Goal: Task Accomplishment & Management: Manage account settings

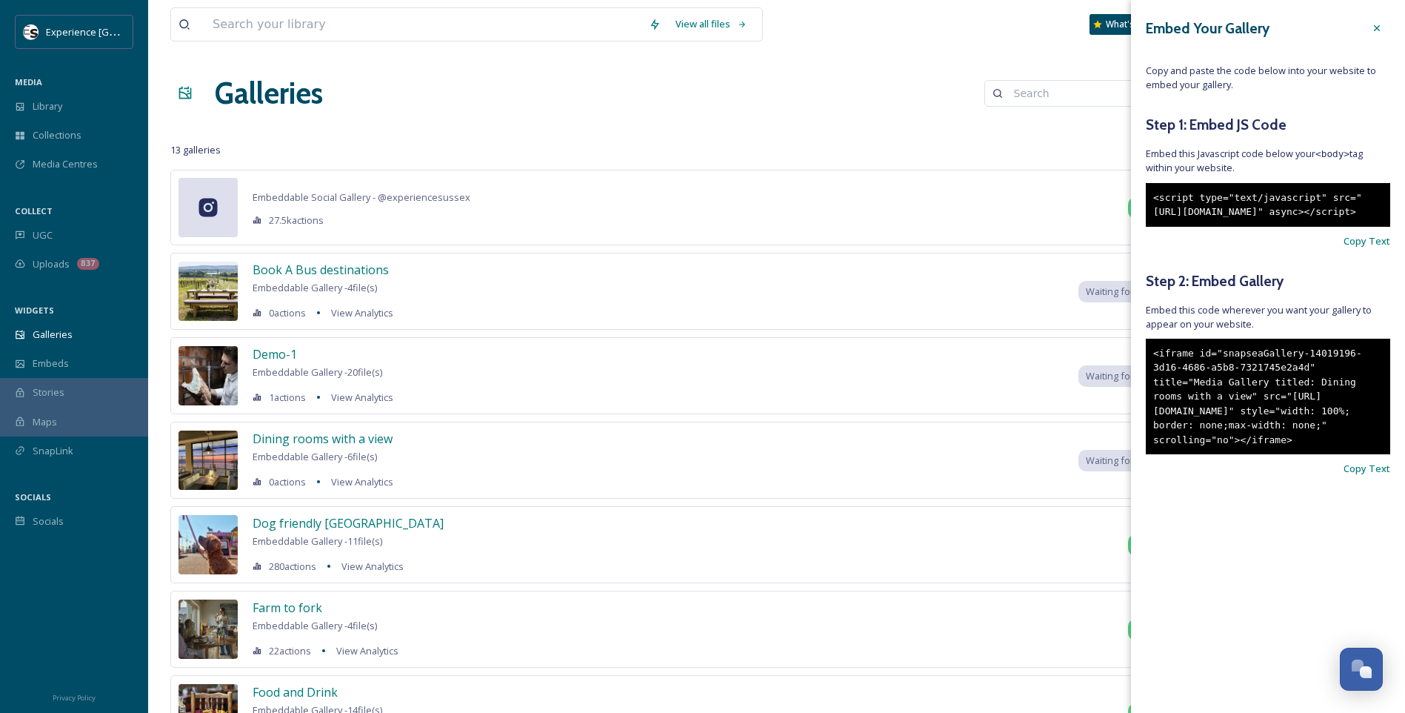
click at [1380, 27] on icon at bounding box center [1377, 28] width 12 height 12
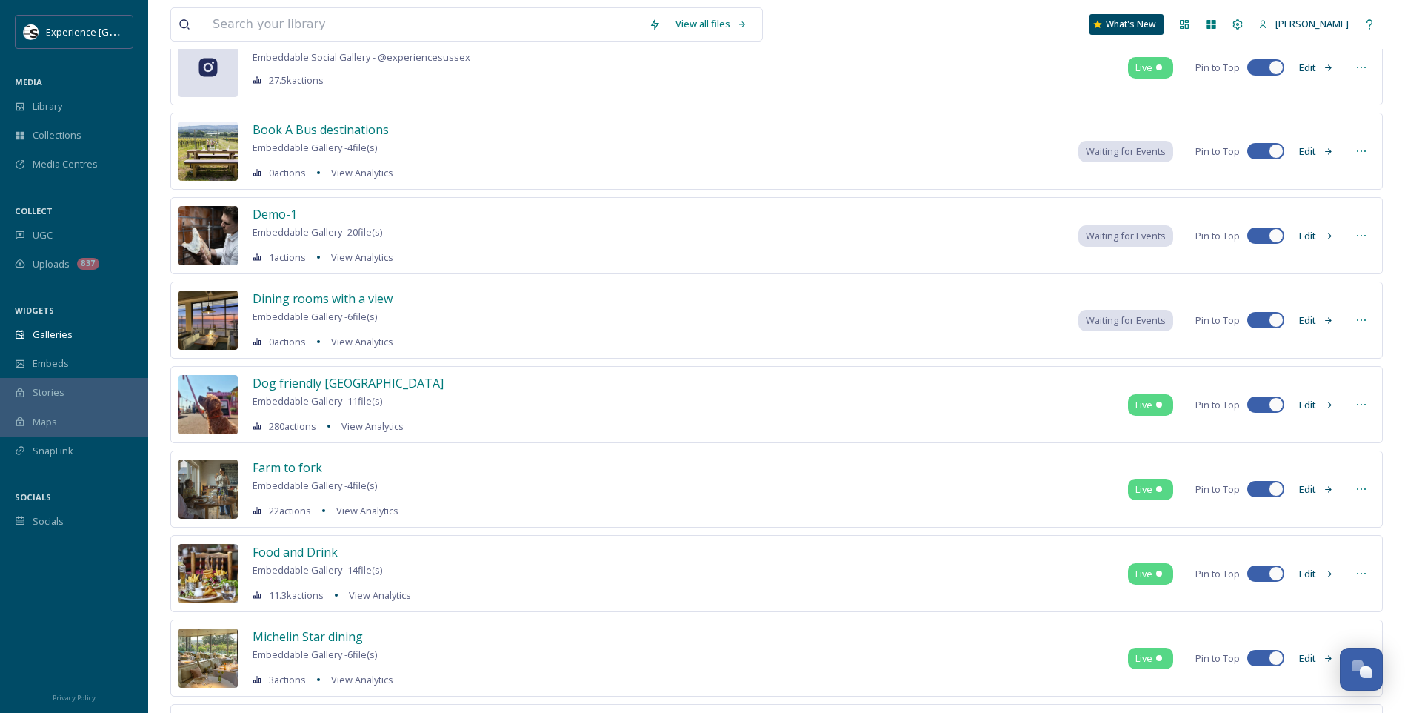
scroll to position [148, 0]
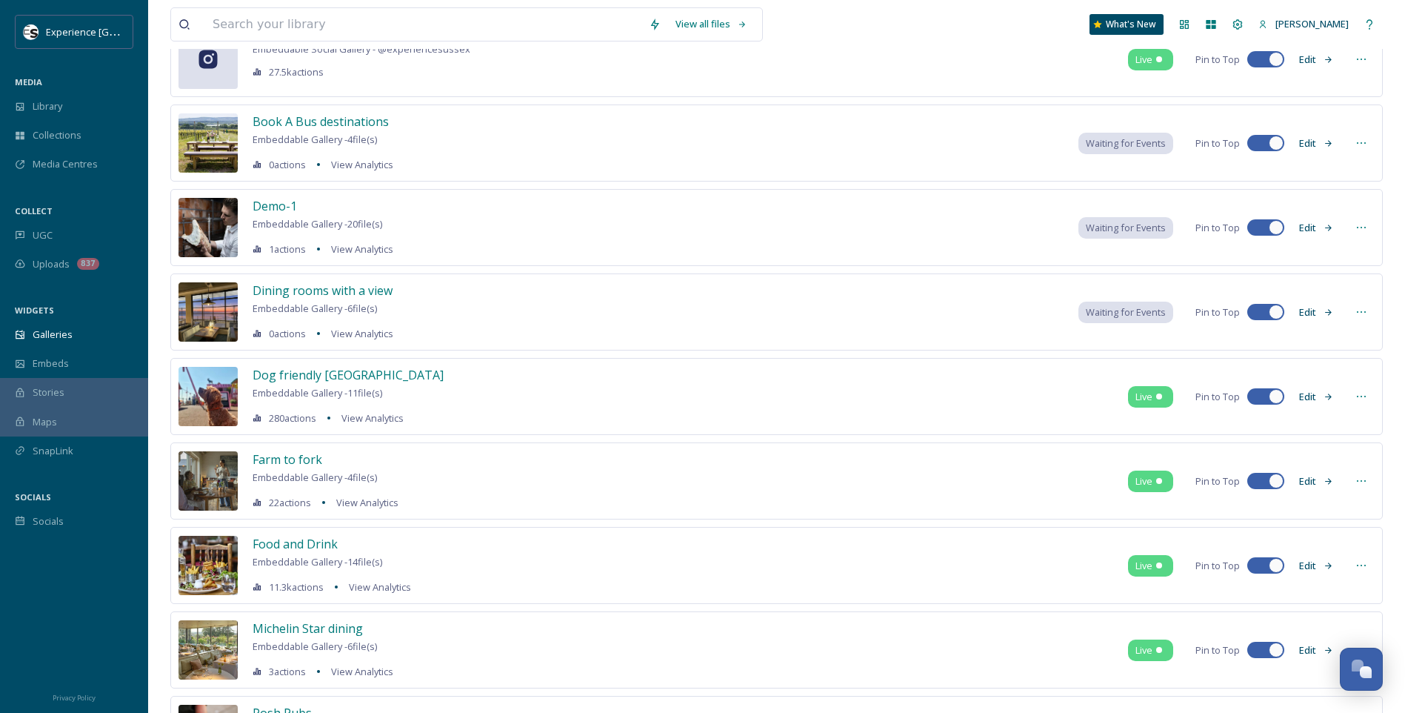
click at [1361, 312] on icon at bounding box center [1362, 312] width 12 height 12
click at [1345, 345] on span "Edit Gallery" at bounding box center [1326, 344] width 50 height 14
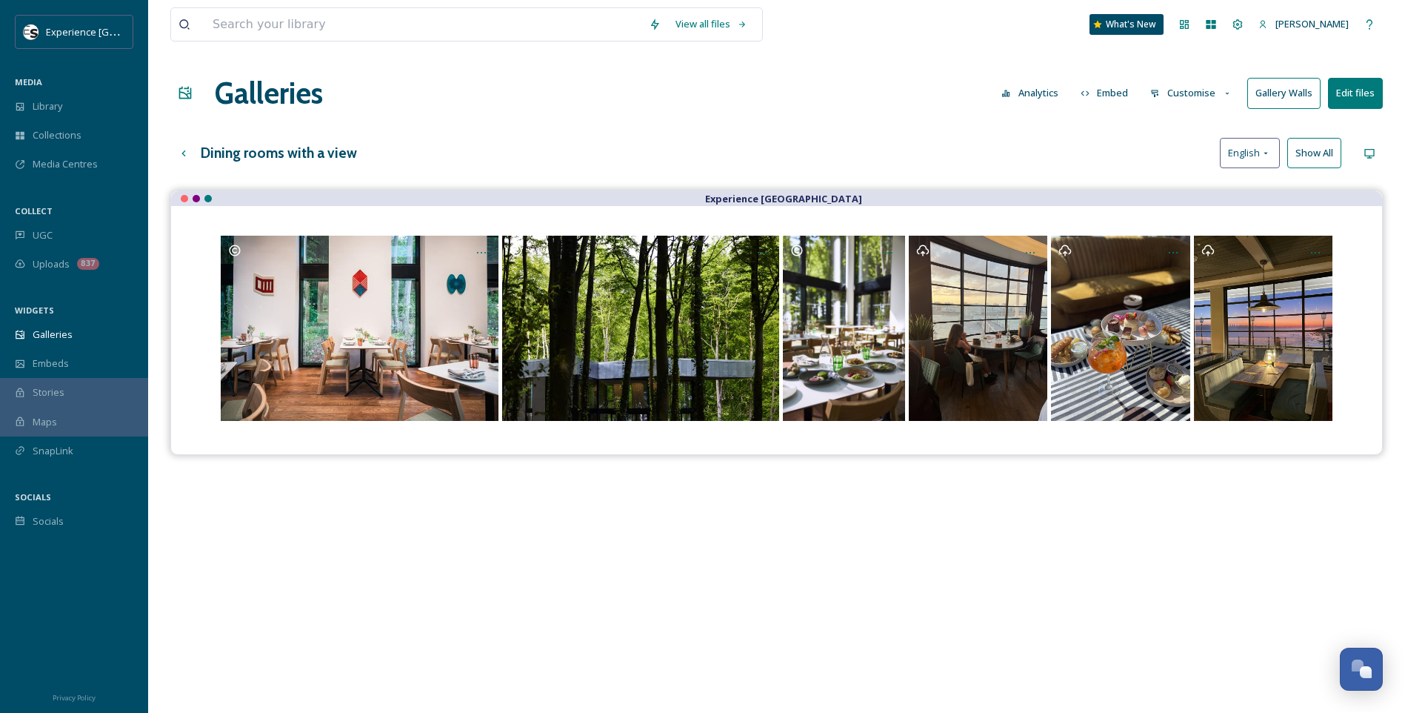
click at [1223, 92] on icon at bounding box center [1228, 94] width 10 height 10
click at [1174, 127] on span "Layout" at bounding box center [1165, 127] width 29 height 14
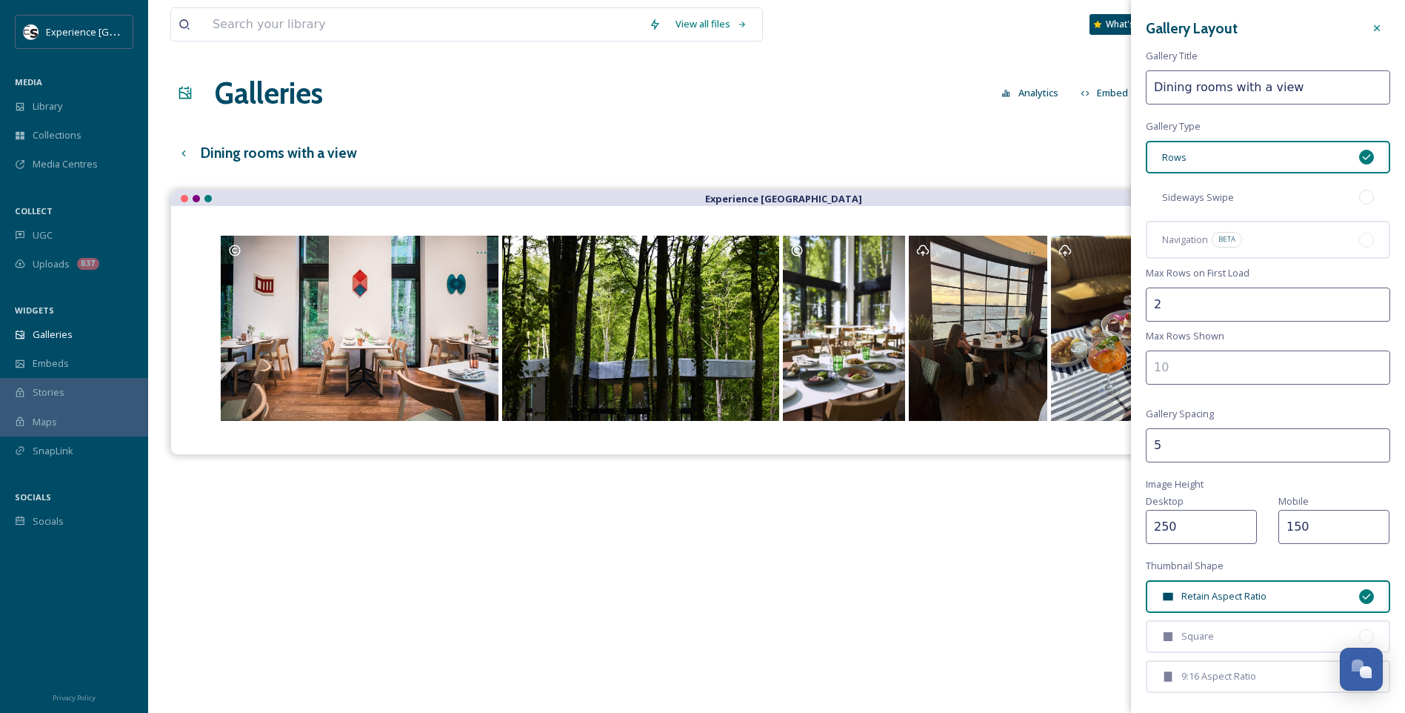
click at [1360, 199] on div at bounding box center [1367, 197] width 15 height 15
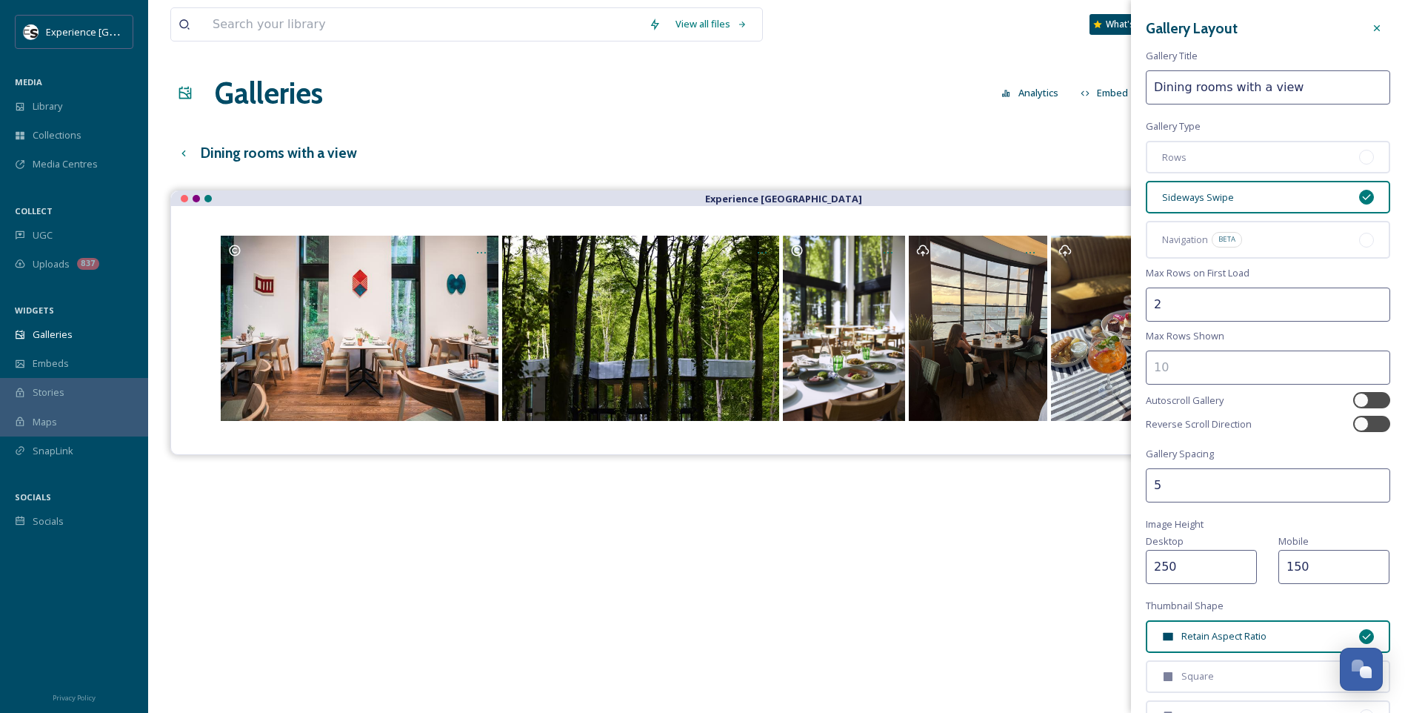
click at [1371, 22] on icon at bounding box center [1377, 28] width 12 height 12
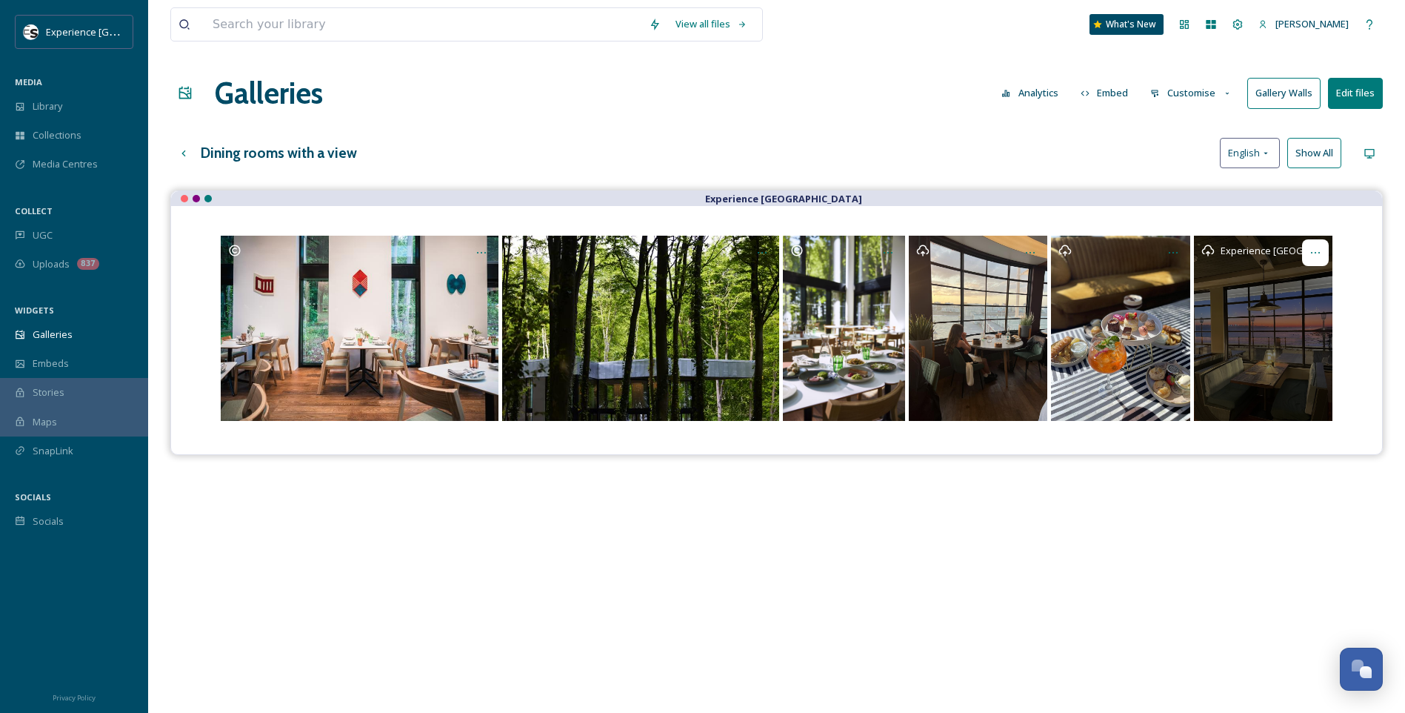
click at [1320, 250] on icon "Opens media popup. Media description: perch portrait sunset.jpeg." at bounding box center [1316, 253] width 12 height 12
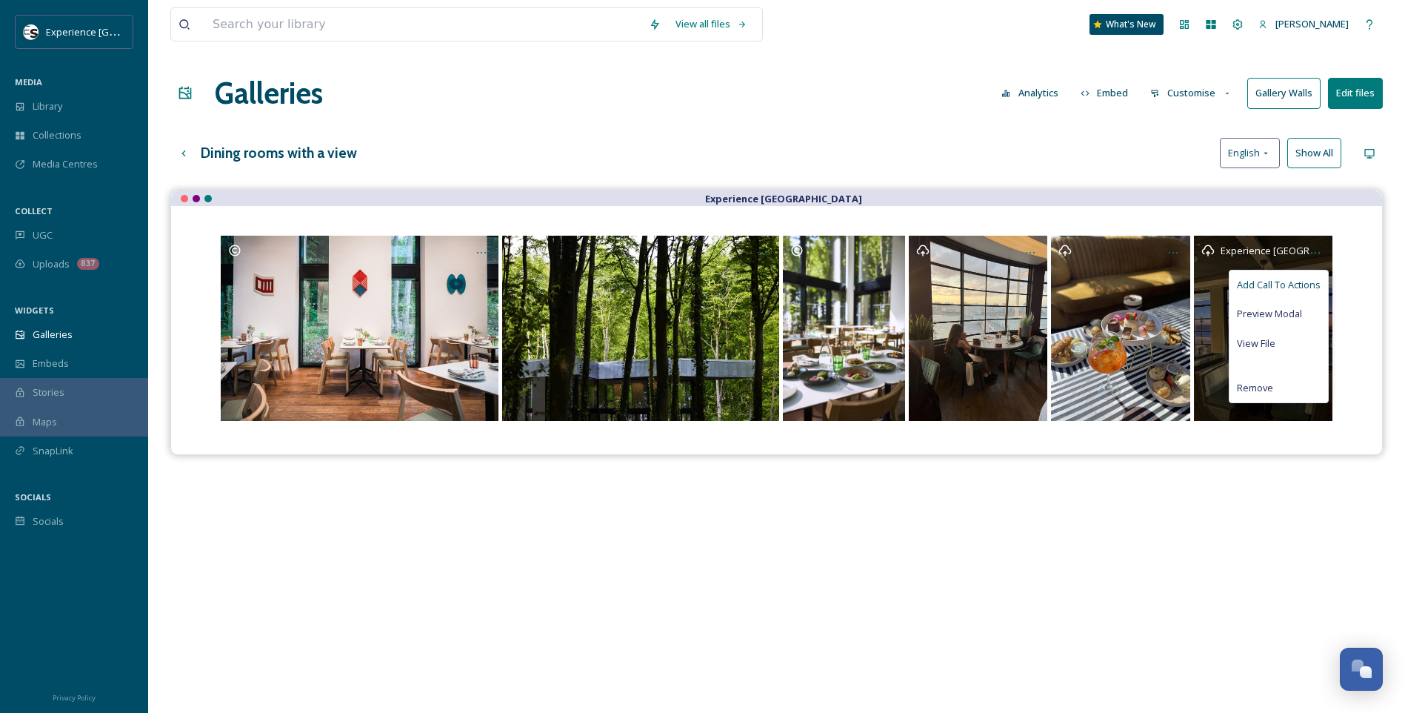
click at [1271, 281] on span "Add Call To Actions" at bounding box center [1279, 285] width 84 height 14
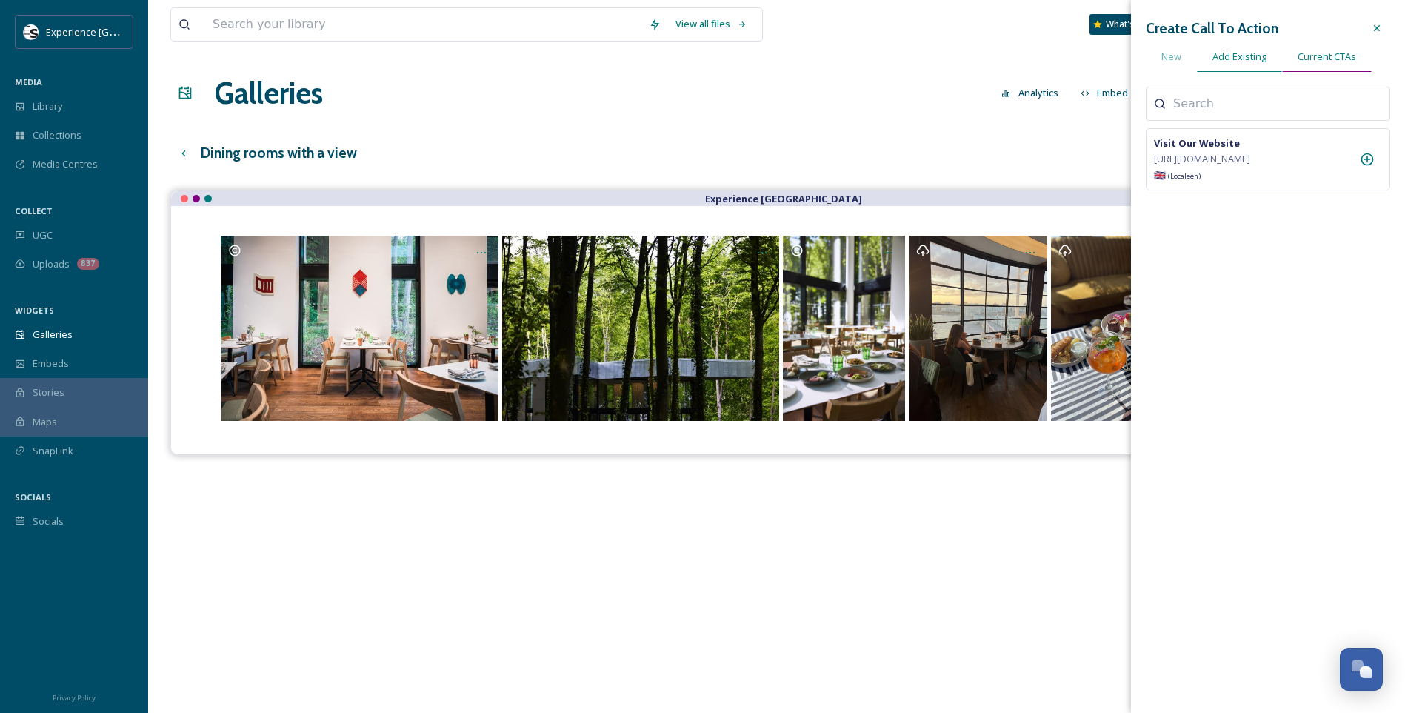
click at [1333, 53] on span "Current CTAs" at bounding box center [1327, 57] width 59 height 14
click at [1245, 50] on span "Add Existing" at bounding box center [1240, 57] width 54 height 14
click at [1382, 25] on icon at bounding box center [1377, 28] width 12 height 12
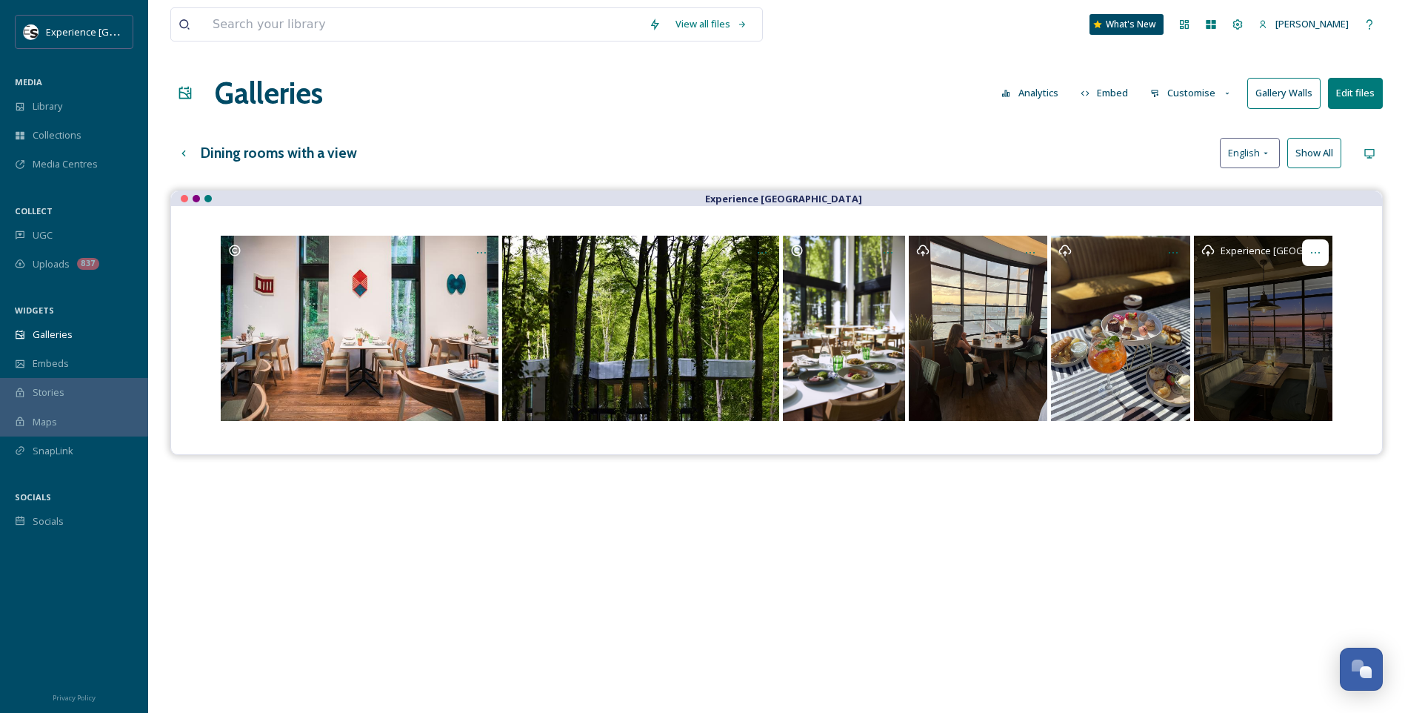
click at [1319, 249] on icon "Opens media popup. Media description: perch portrait sunset.jpeg." at bounding box center [1316, 253] width 12 height 12
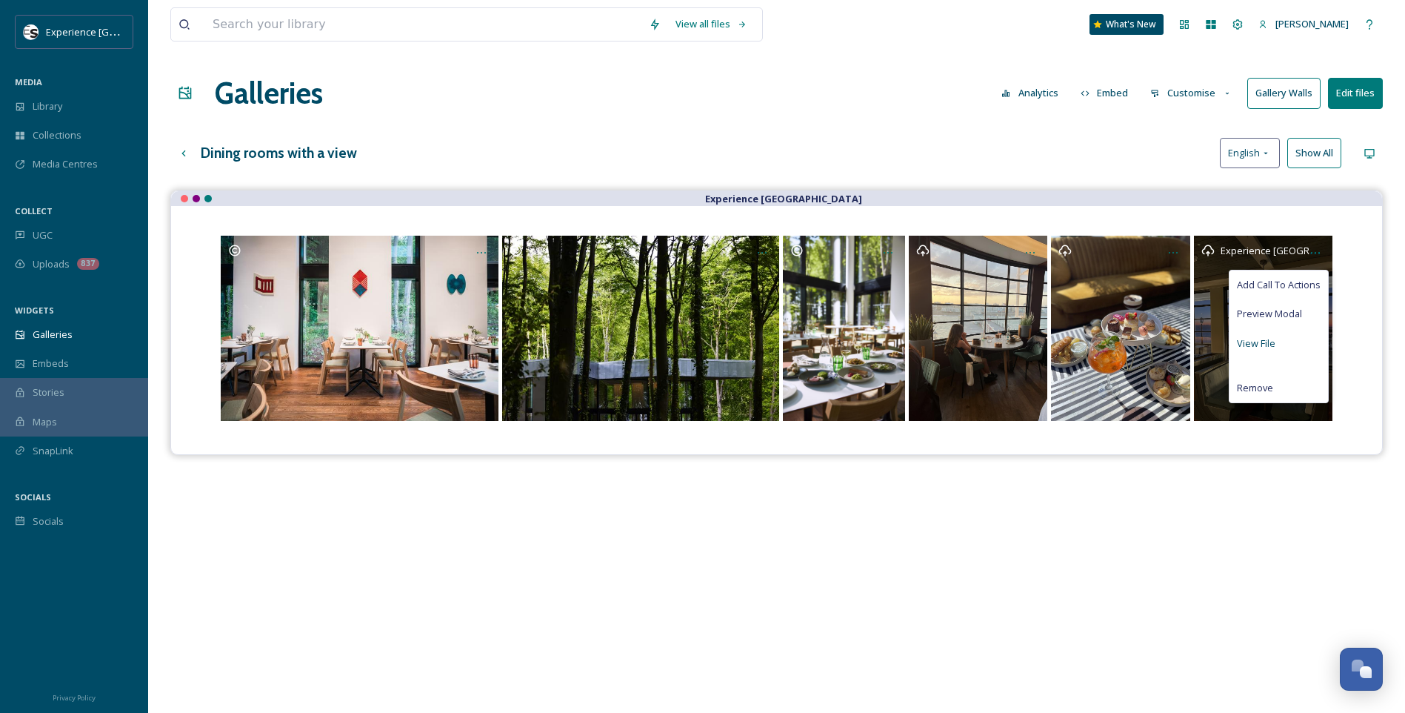
click at [1266, 342] on span "View File" at bounding box center [1256, 343] width 39 height 14
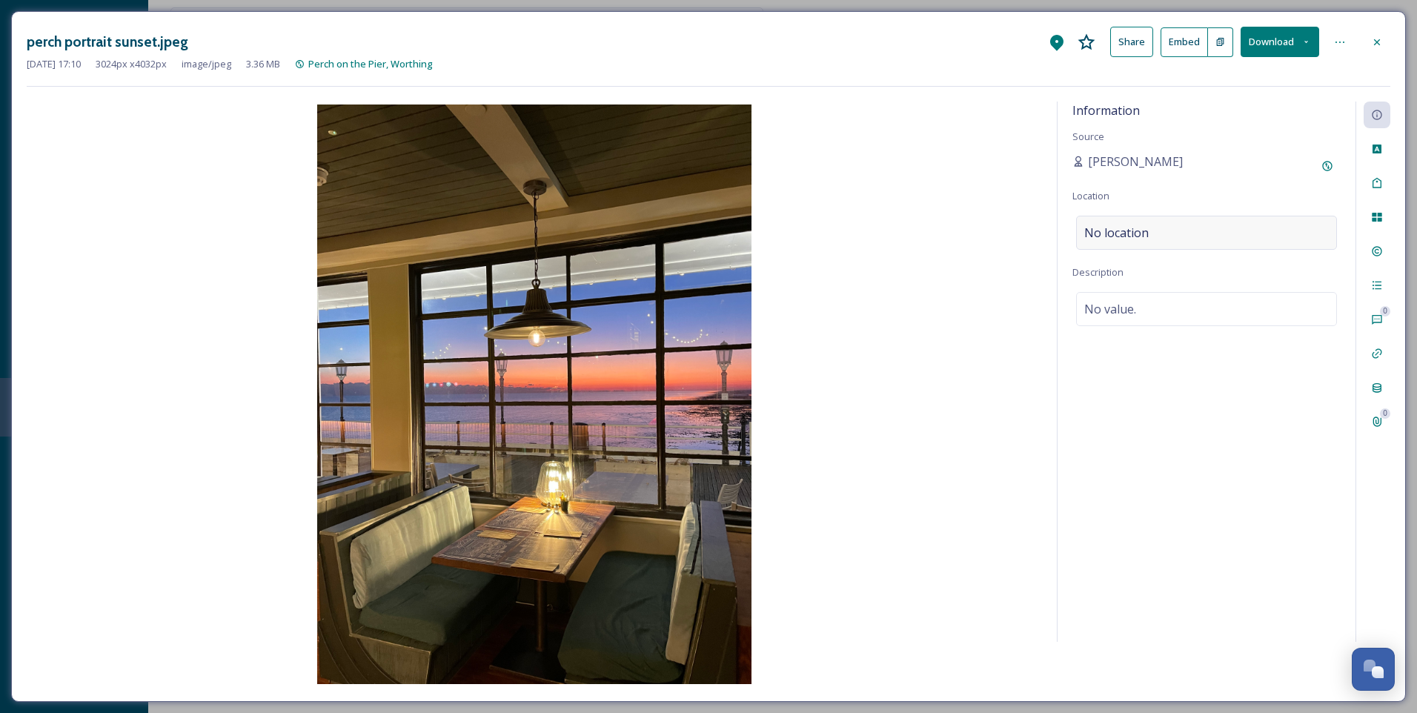
click at [1213, 243] on div "No location" at bounding box center [1206, 233] width 261 height 34
click at [1160, 230] on input at bounding box center [1206, 232] width 259 height 33
type input "Perch on the Pier"
click at [1179, 275] on span "Perch on Worthing Pier" at bounding box center [1136, 269] width 103 height 13
click at [1381, 231] on div "0 0" at bounding box center [1372, 372] width 35 height 540
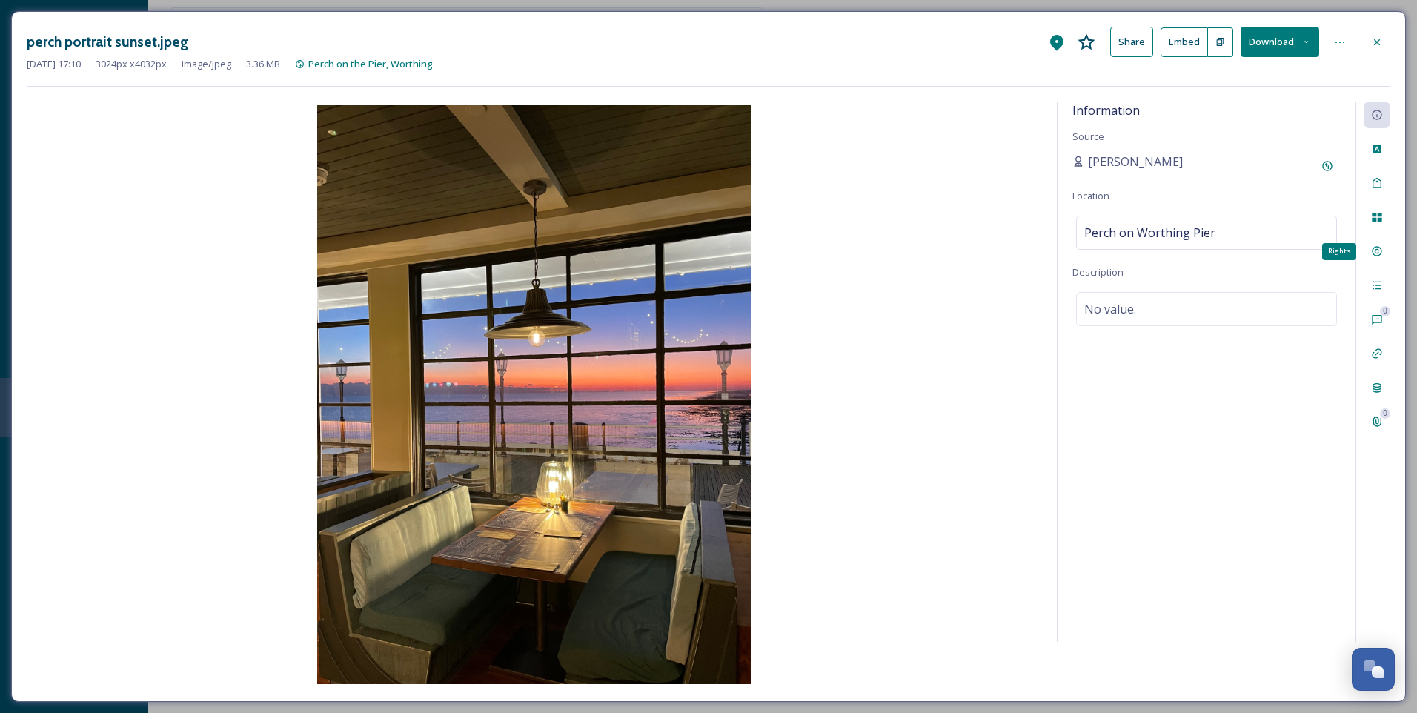
click at [1377, 247] on icon at bounding box center [1376, 252] width 10 height 10
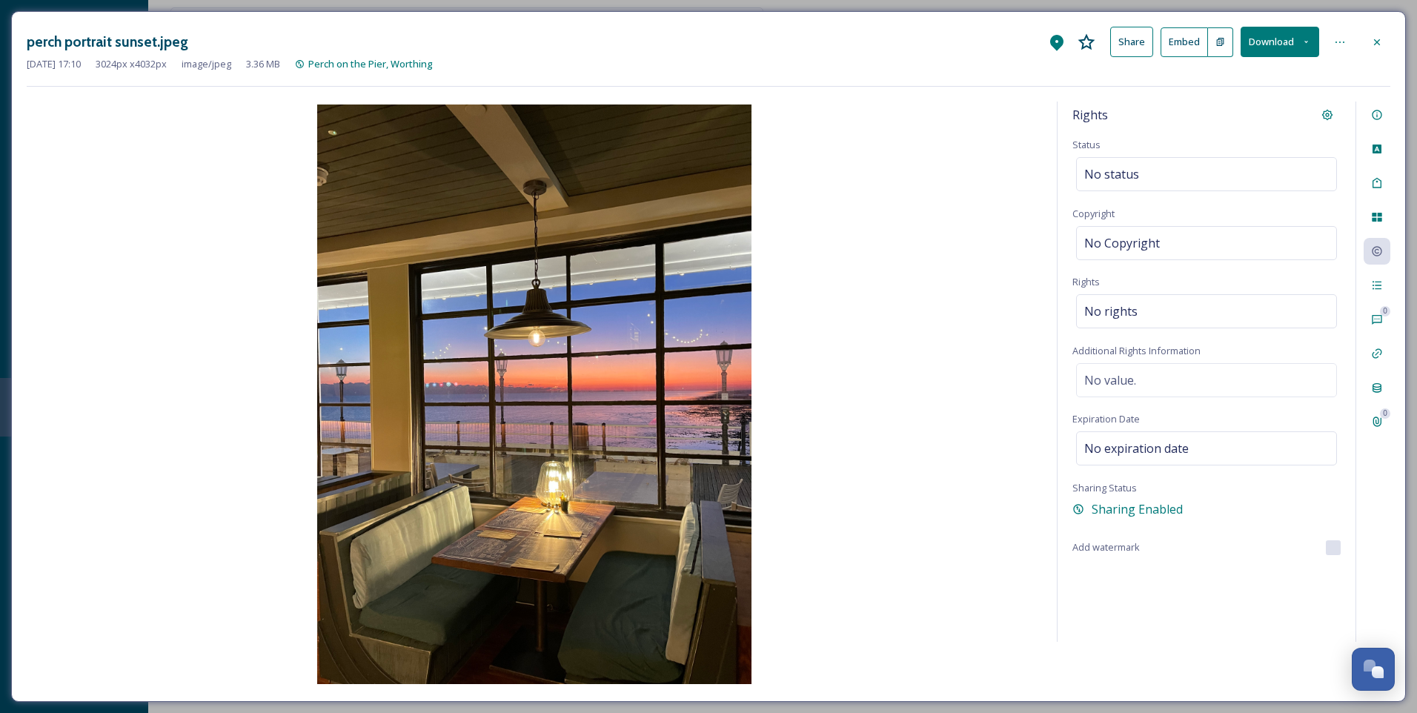
click at [1381, 40] on icon at bounding box center [1377, 42] width 12 height 12
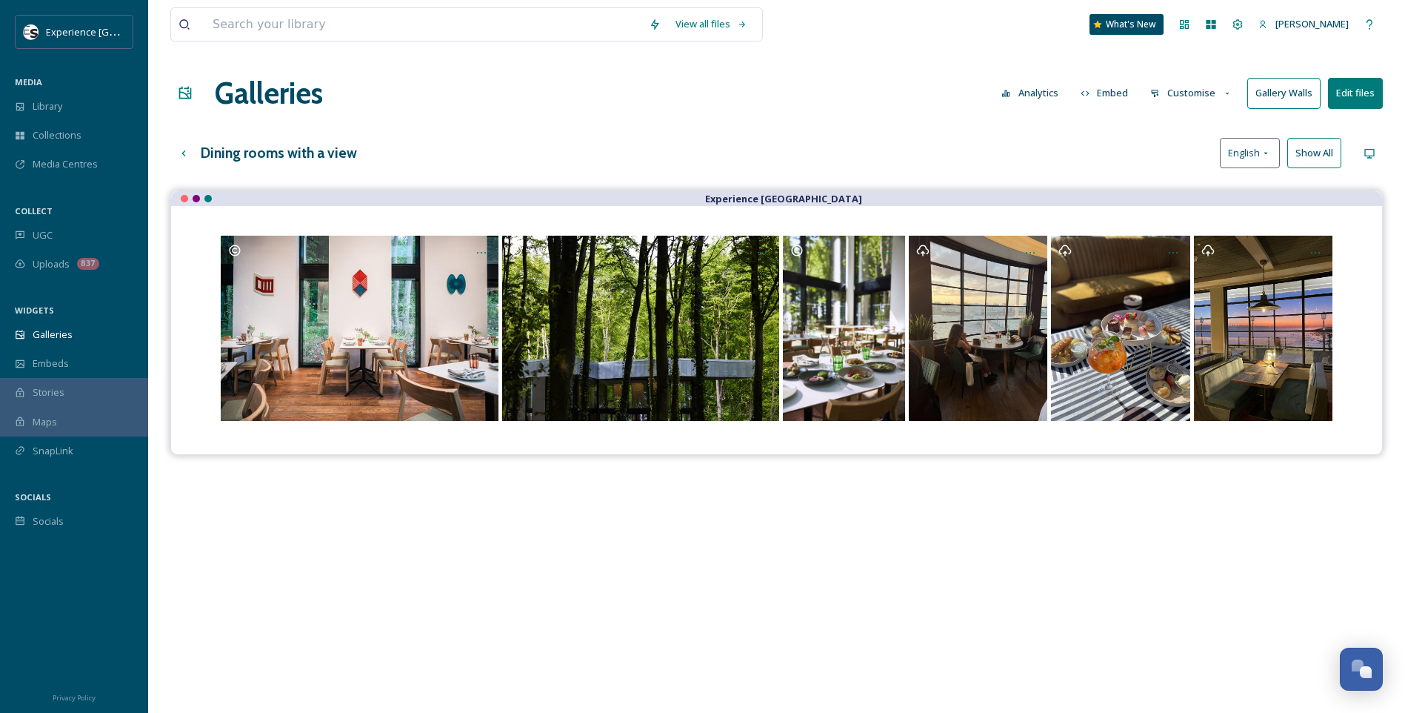
click at [1223, 96] on icon at bounding box center [1228, 94] width 10 height 10
click at [1180, 125] on span "Layout" at bounding box center [1165, 127] width 29 height 14
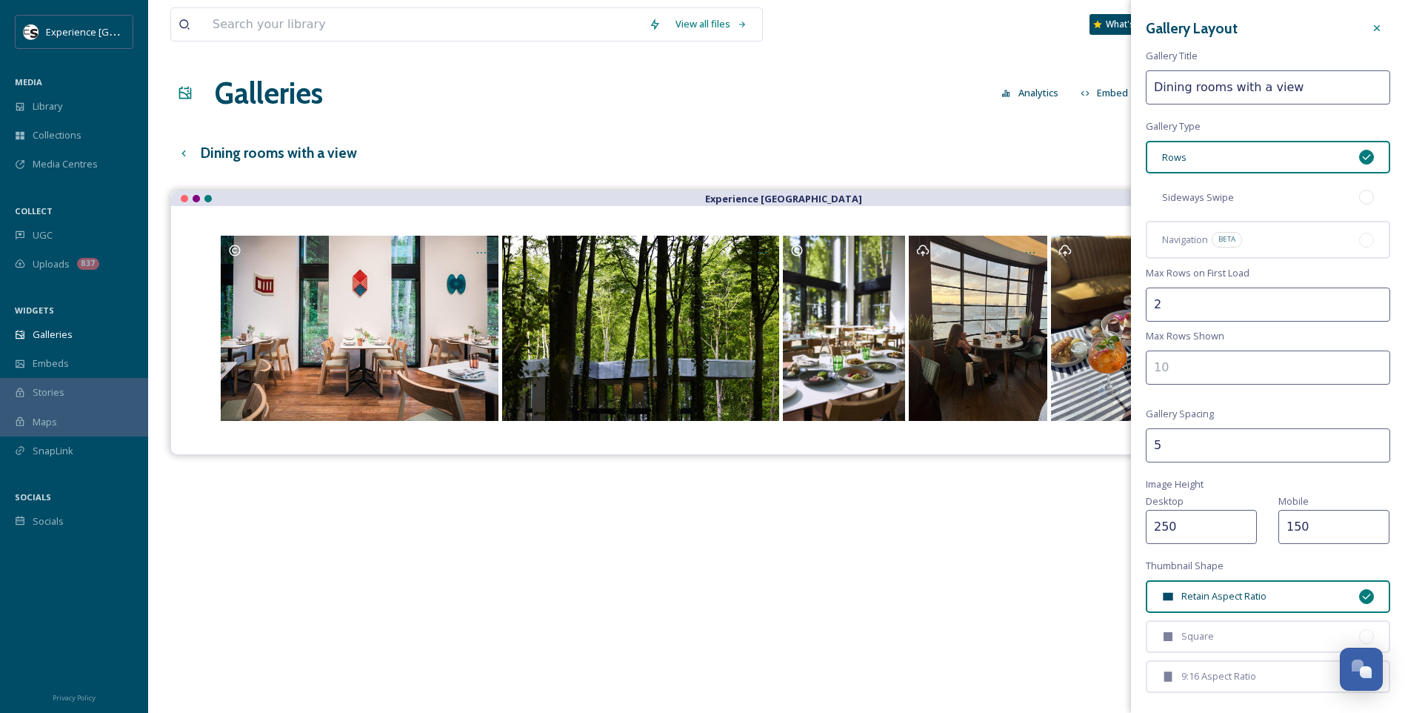
click at [1360, 196] on div at bounding box center [1367, 197] width 15 height 15
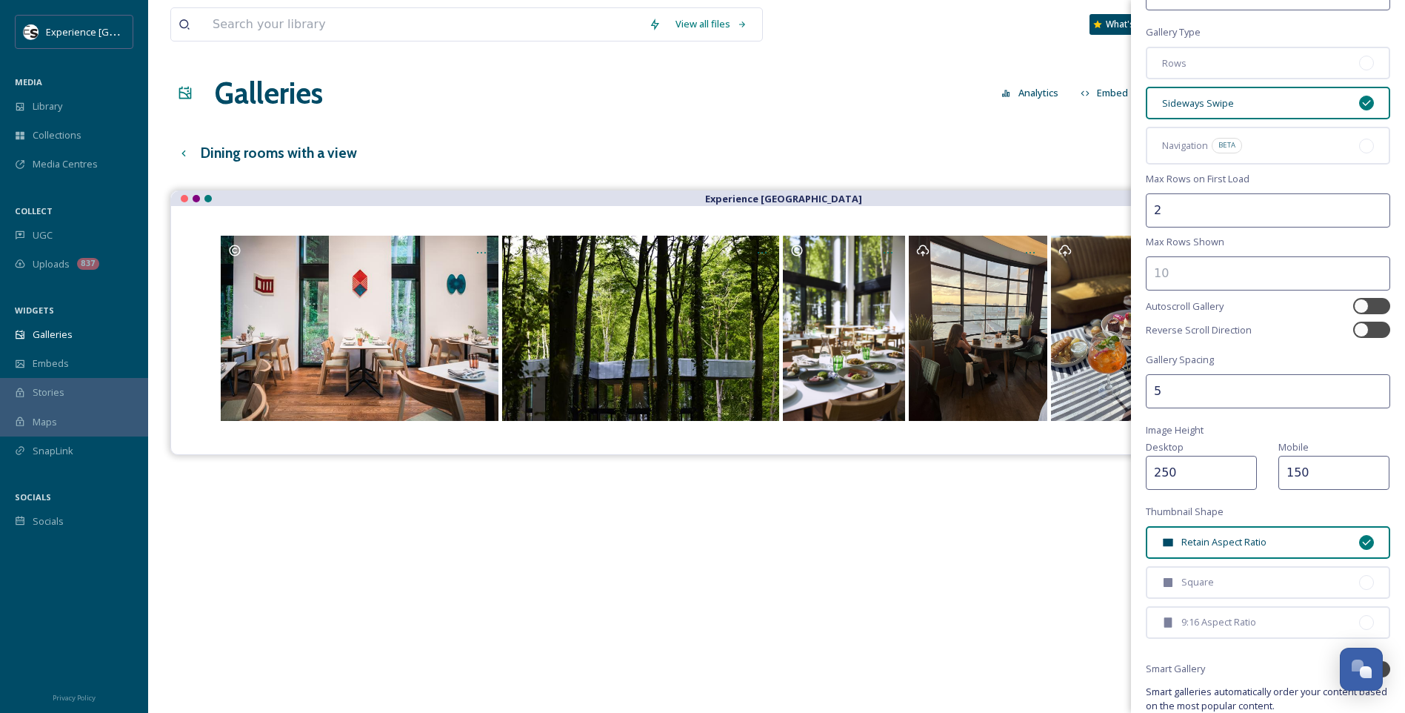
scroll to position [185, 0]
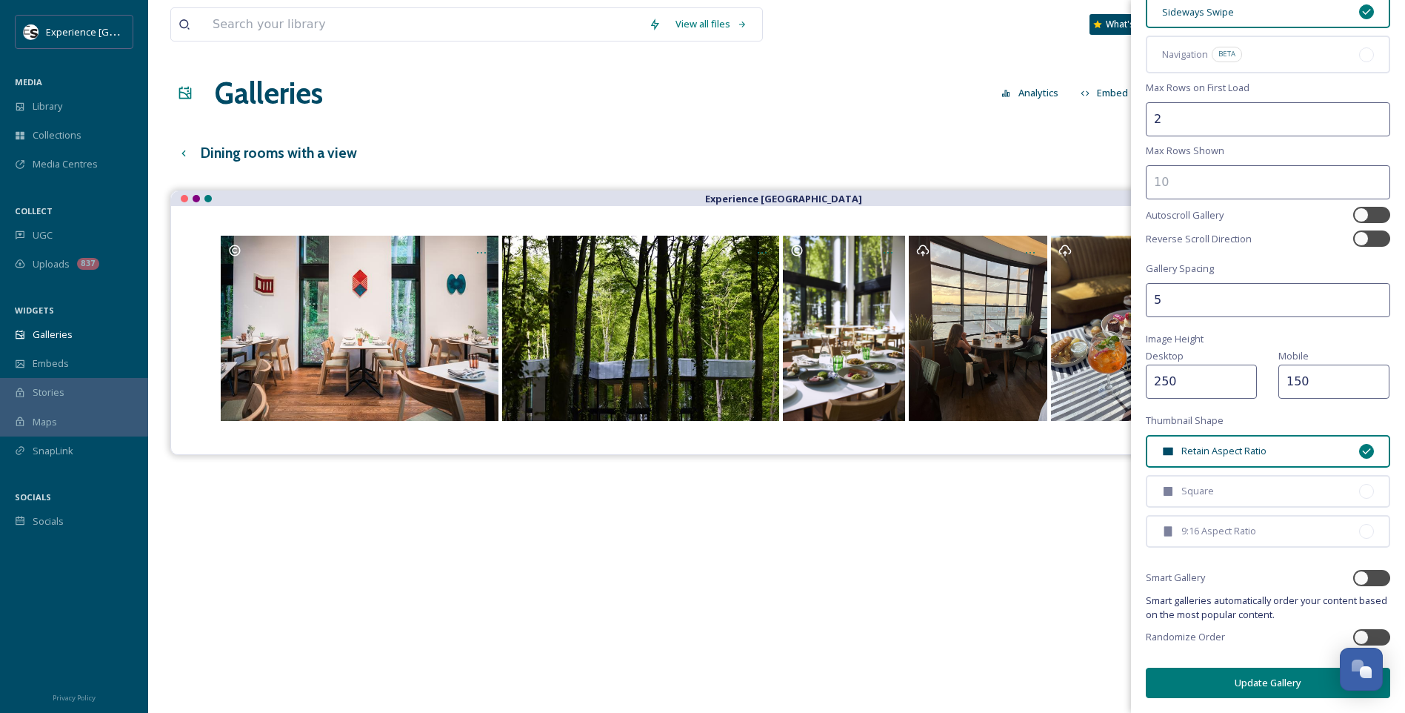
click at [1261, 674] on button "Update Gallery" at bounding box center [1268, 683] width 244 height 30
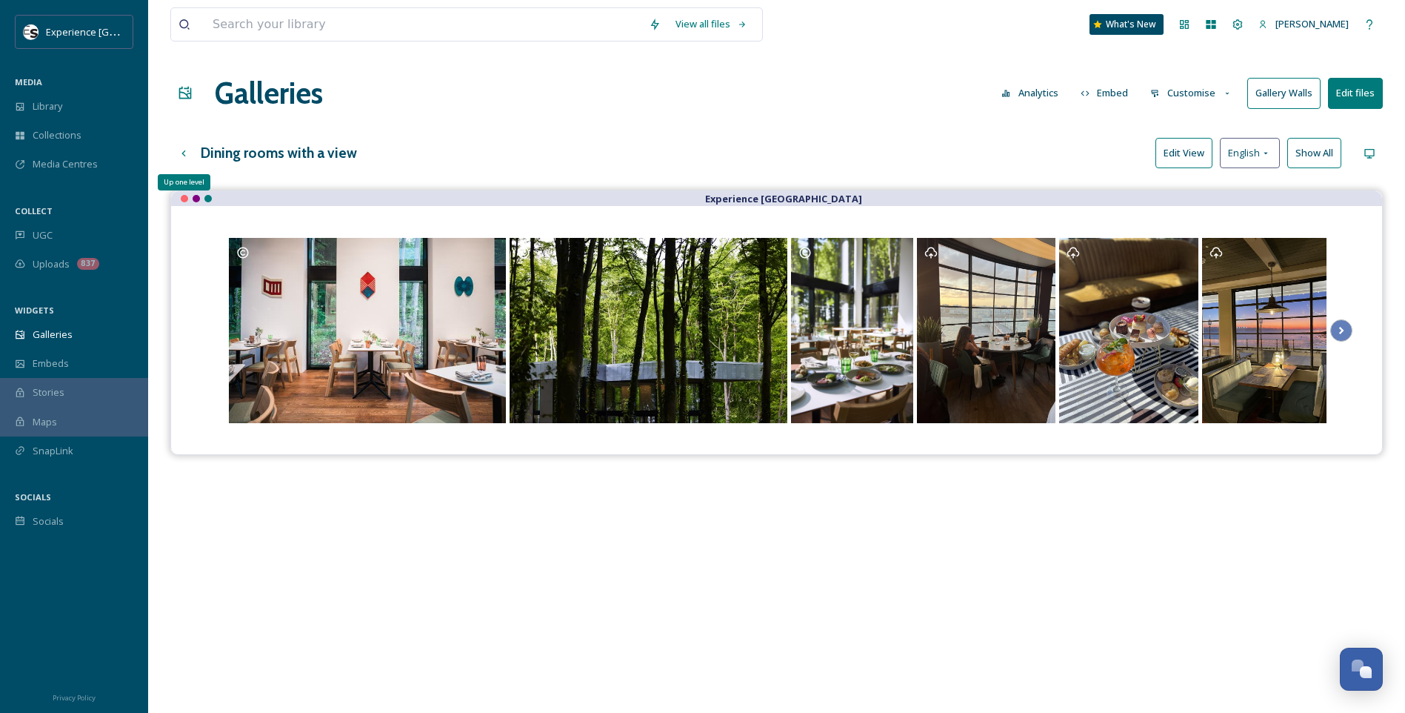
click at [185, 159] on icon at bounding box center [184, 153] width 12 height 12
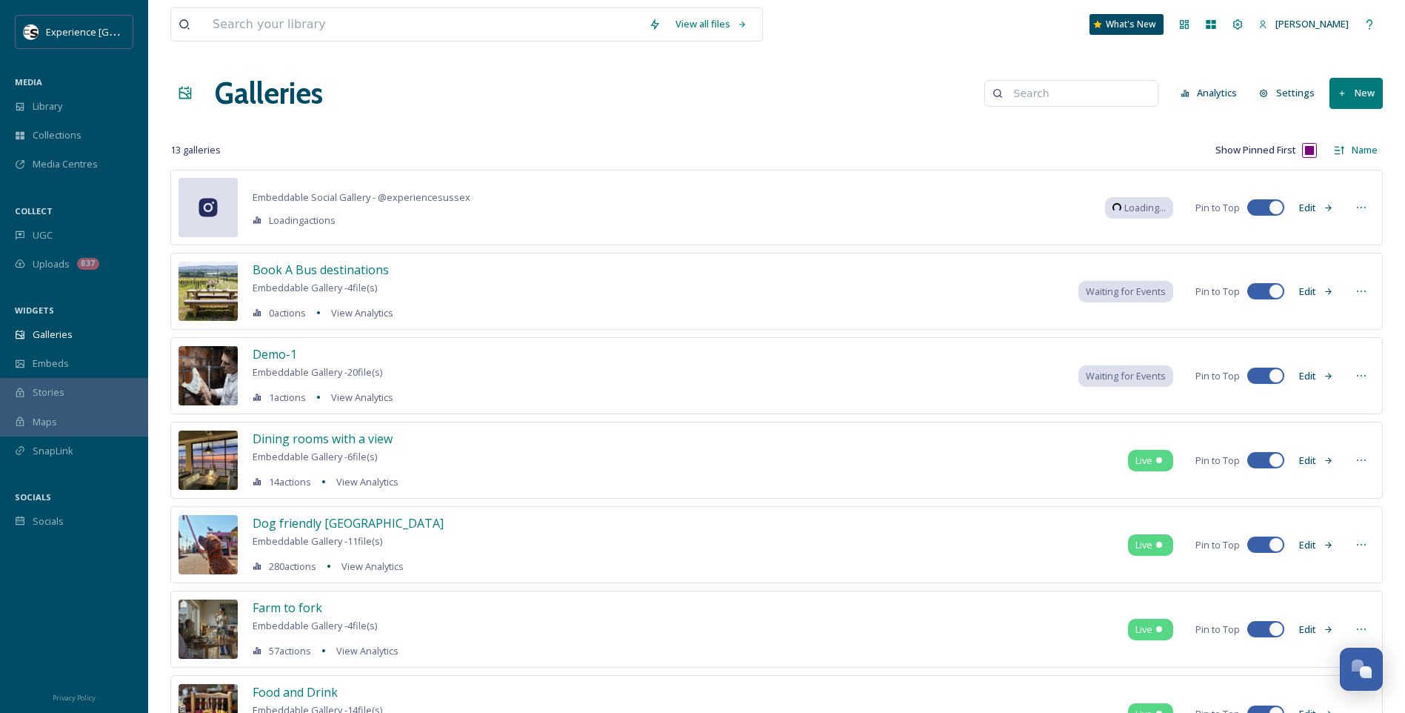
click at [1363, 627] on icon at bounding box center [1362, 629] width 12 height 12
click at [1311, 659] on span "Edit Gallery" at bounding box center [1326, 661] width 50 height 14
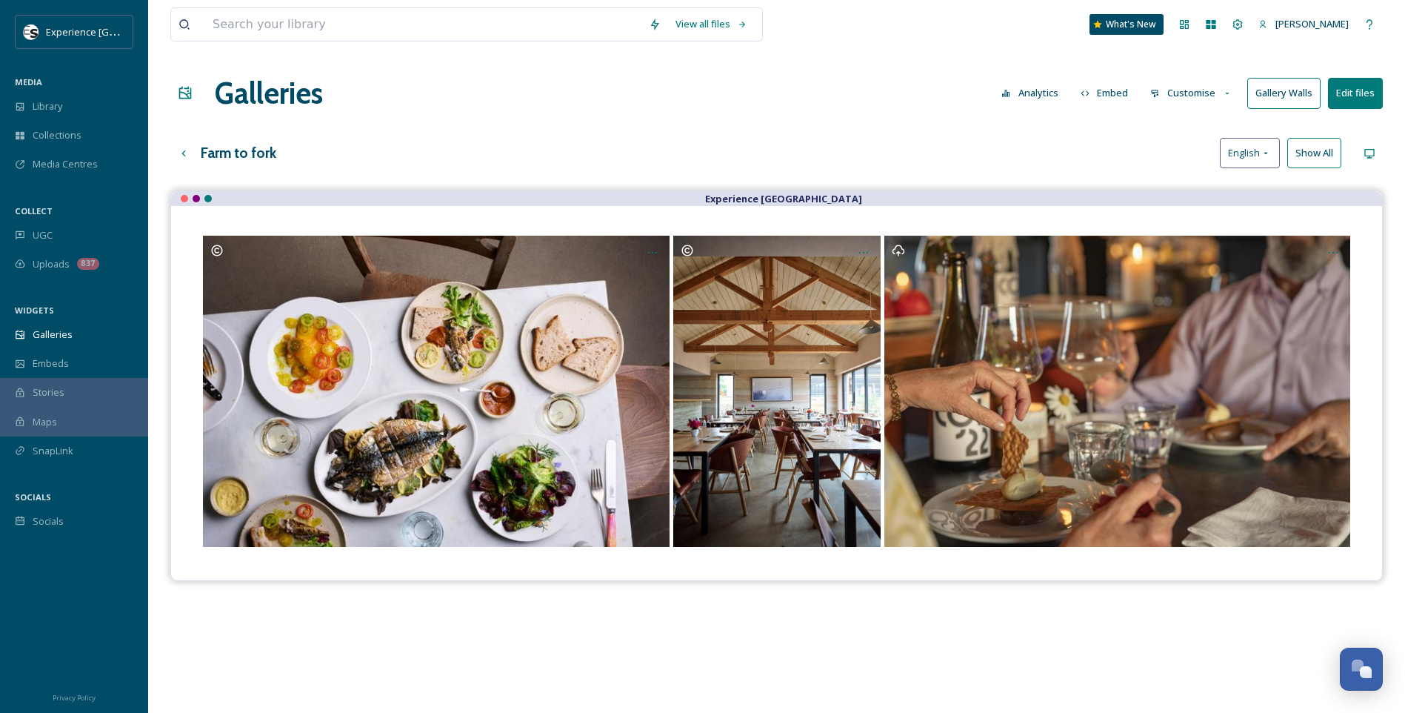
click at [1192, 87] on button "Customise" at bounding box center [1191, 93] width 97 height 29
click at [1179, 126] on span "Layout" at bounding box center [1165, 127] width 29 height 14
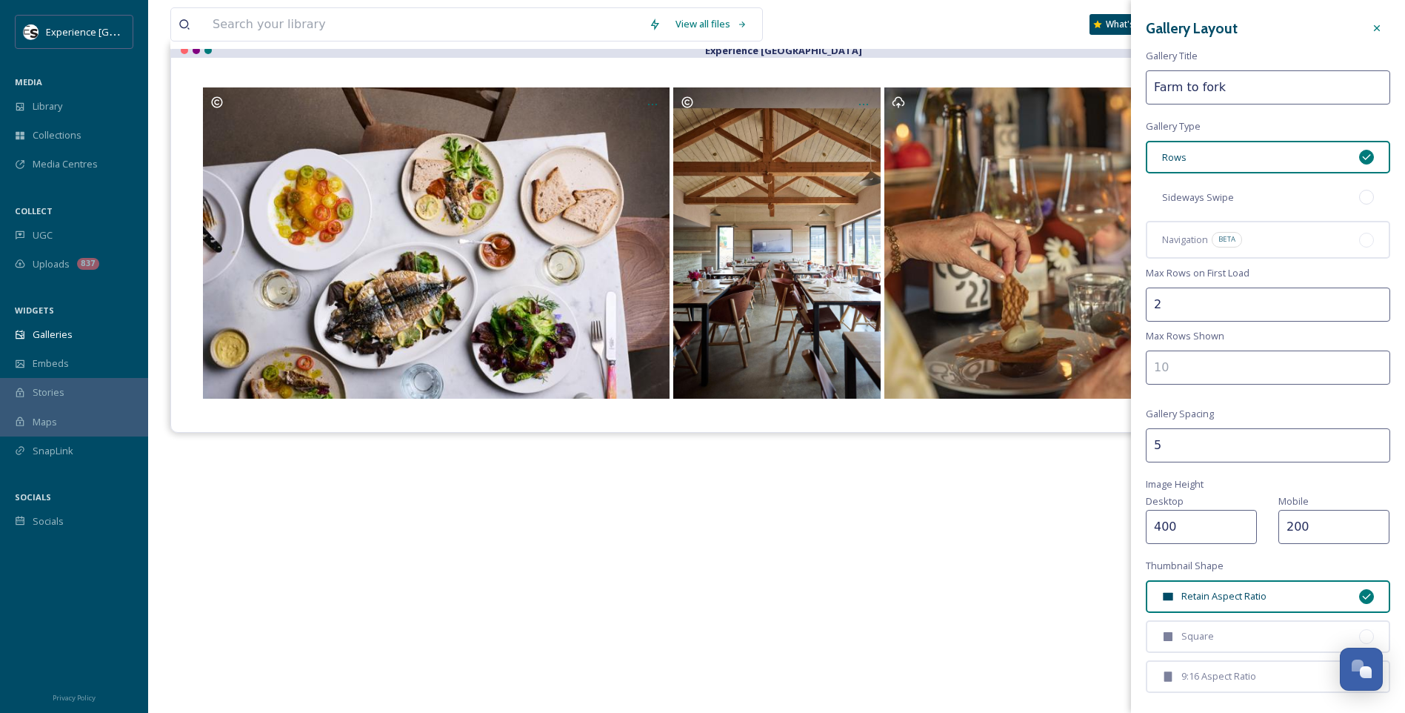
click at [1345, 196] on div "Sideways Swipe" at bounding box center [1268, 197] width 244 height 33
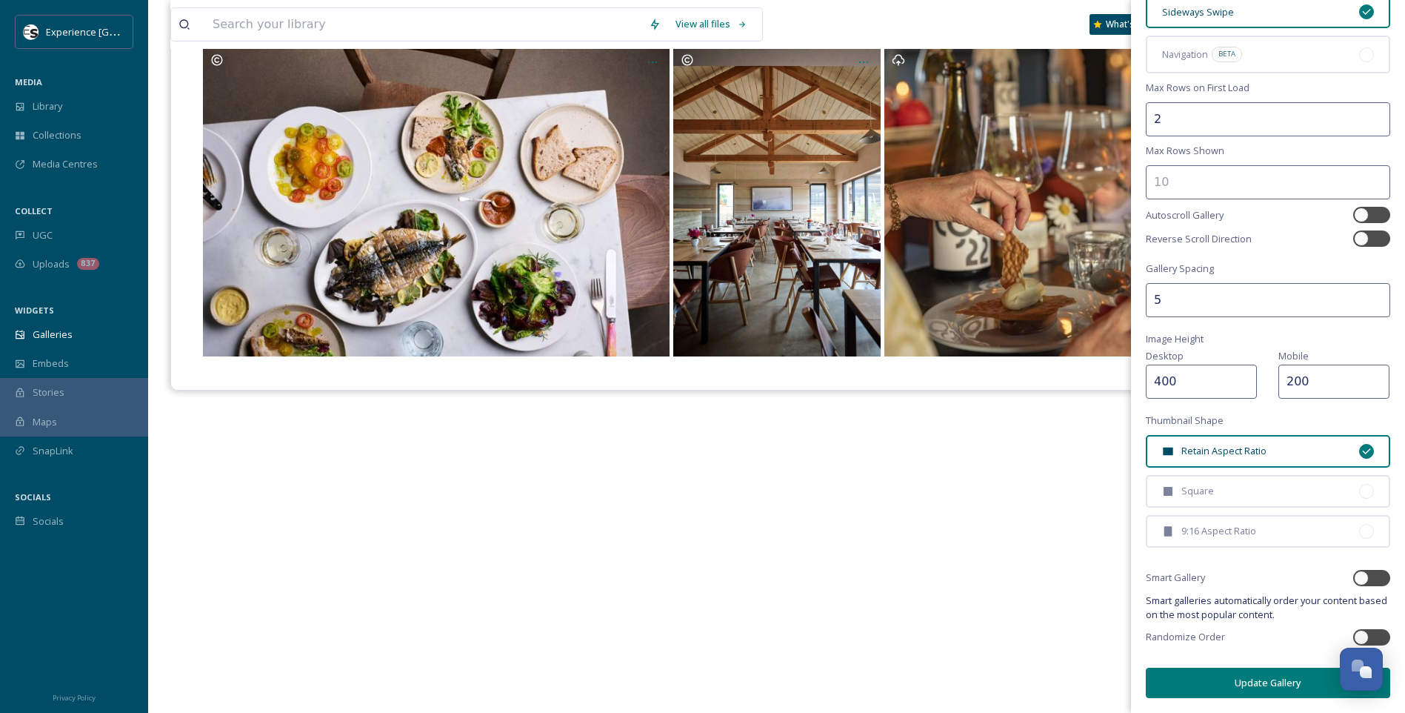
scroll to position [213, 0]
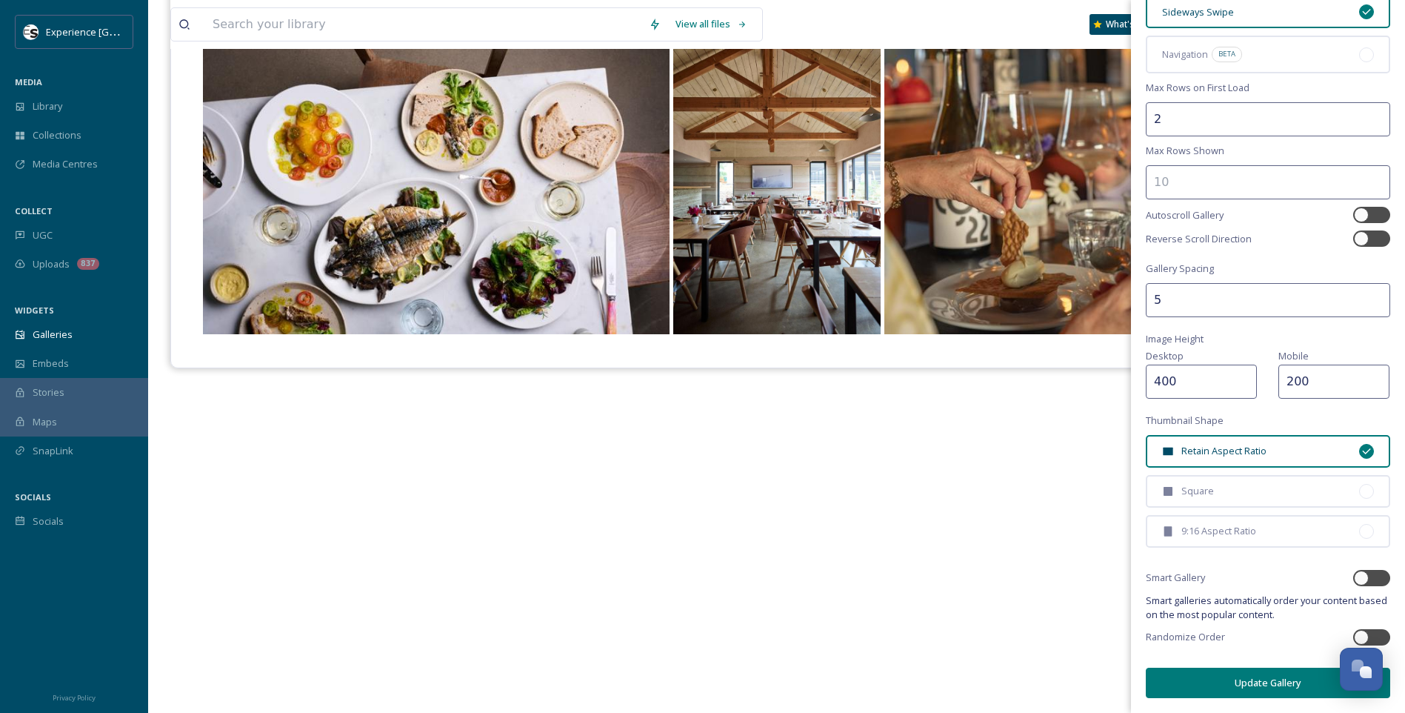
click at [1237, 687] on button "Update Gallery" at bounding box center [1268, 683] width 244 height 30
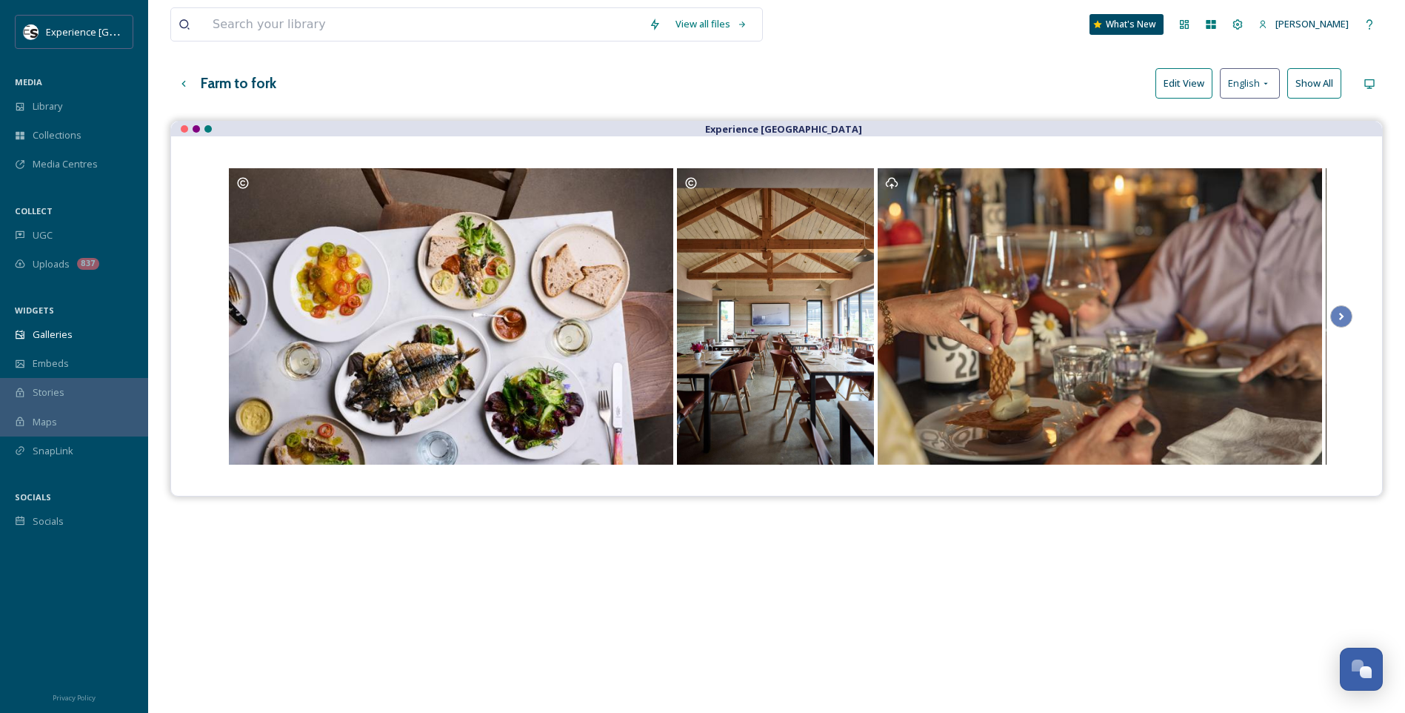
scroll to position [0, 0]
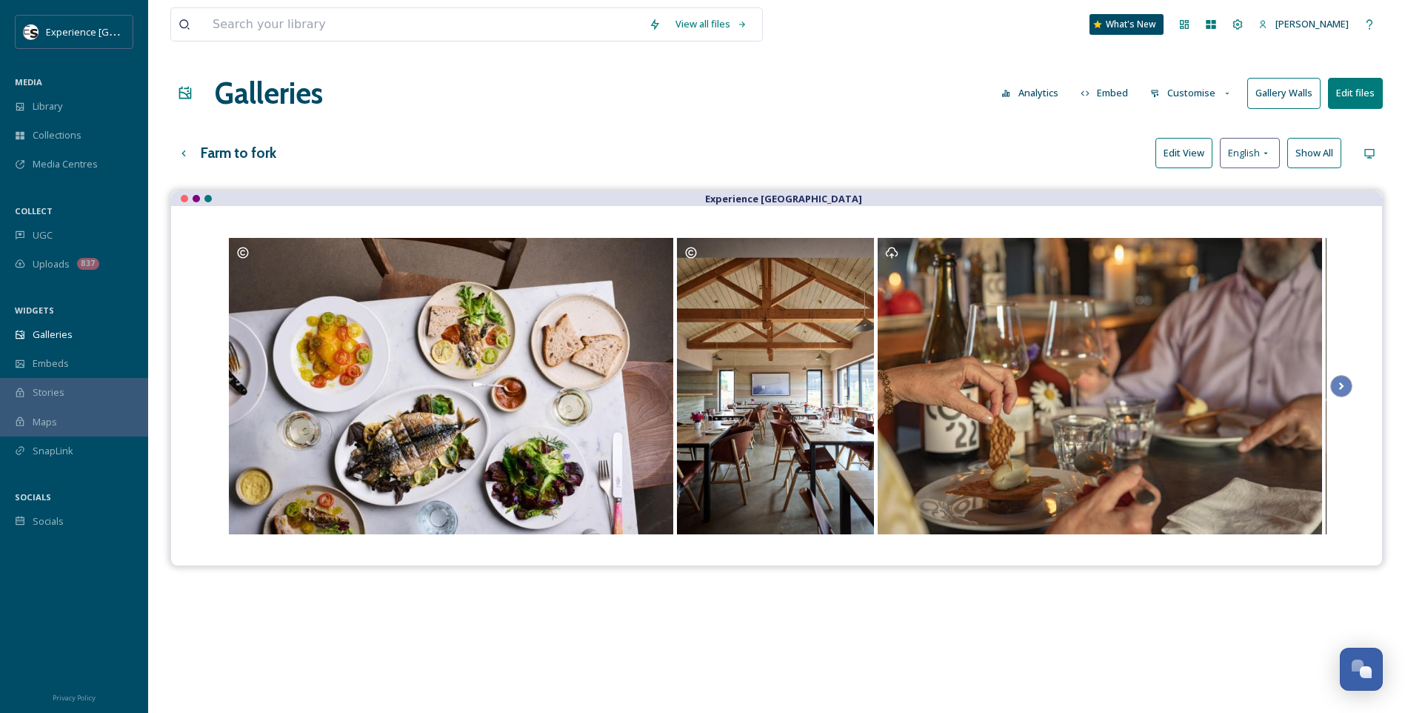
click at [1202, 151] on button "Edit View" at bounding box center [1184, 153] width 57 height 30
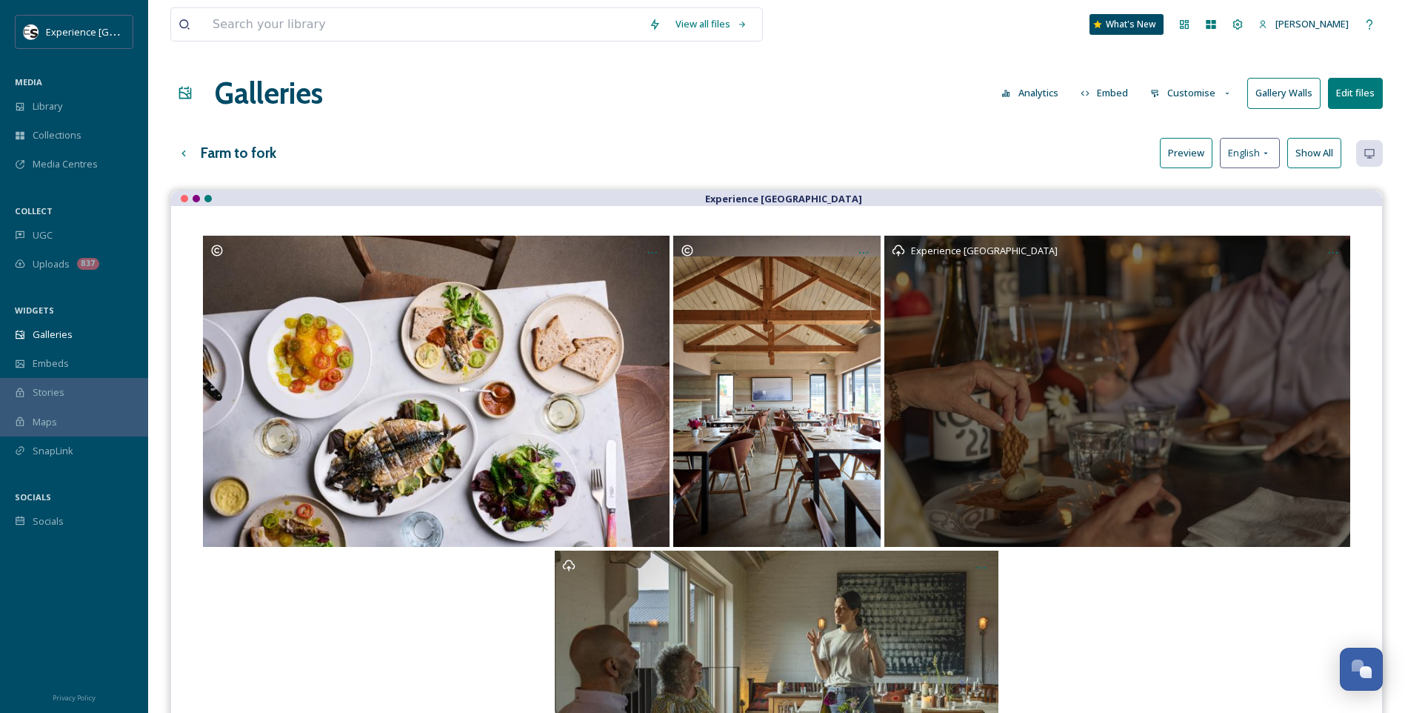
click at [1121, 297] on div "Experience [GEOGRAPHIC_DATA]" at bounding box center [1118, 391] width 466 height 311
click at [1332, 246] on div "Opens media popup. Media description: Tillingham_10062024_Jamesratchford_Sussex…" at bounding box center [1333, 252] width 27 height 27
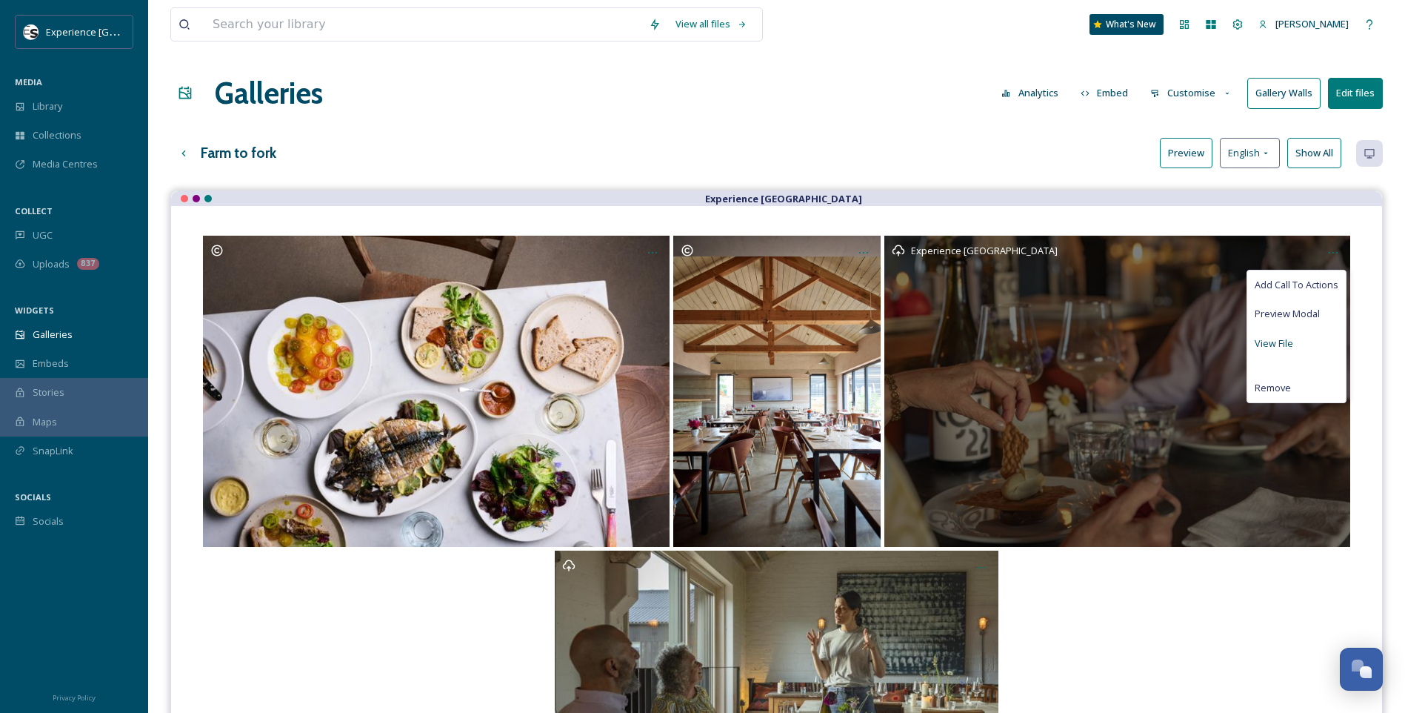
click at [1276, 342] on span "View File" at bounding box center [1274, 343] width 39 height 14
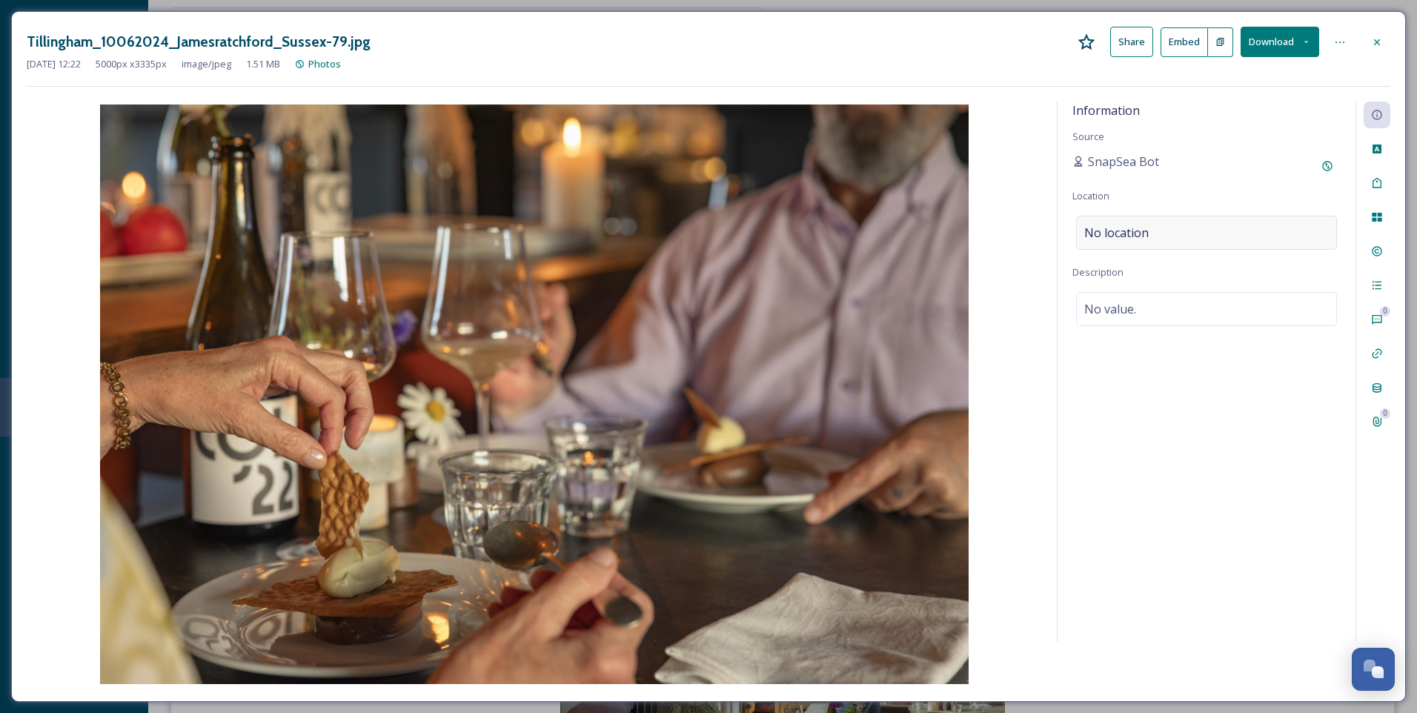
click at [1173, 228] on div "No location" at bounding box center [1206, 233] width 261 height 34
click at [1137, 232] on input at bounding box center [1206, 232] width 259 height 33
type input "Tillingha"
click at [1160, 288] on span "Tillingham winery" at bounding box center [1123, 290] width 76 height 13
click at [1384, 249] on div "Rights" at bounding box center [1376, 251] width 27 height 27
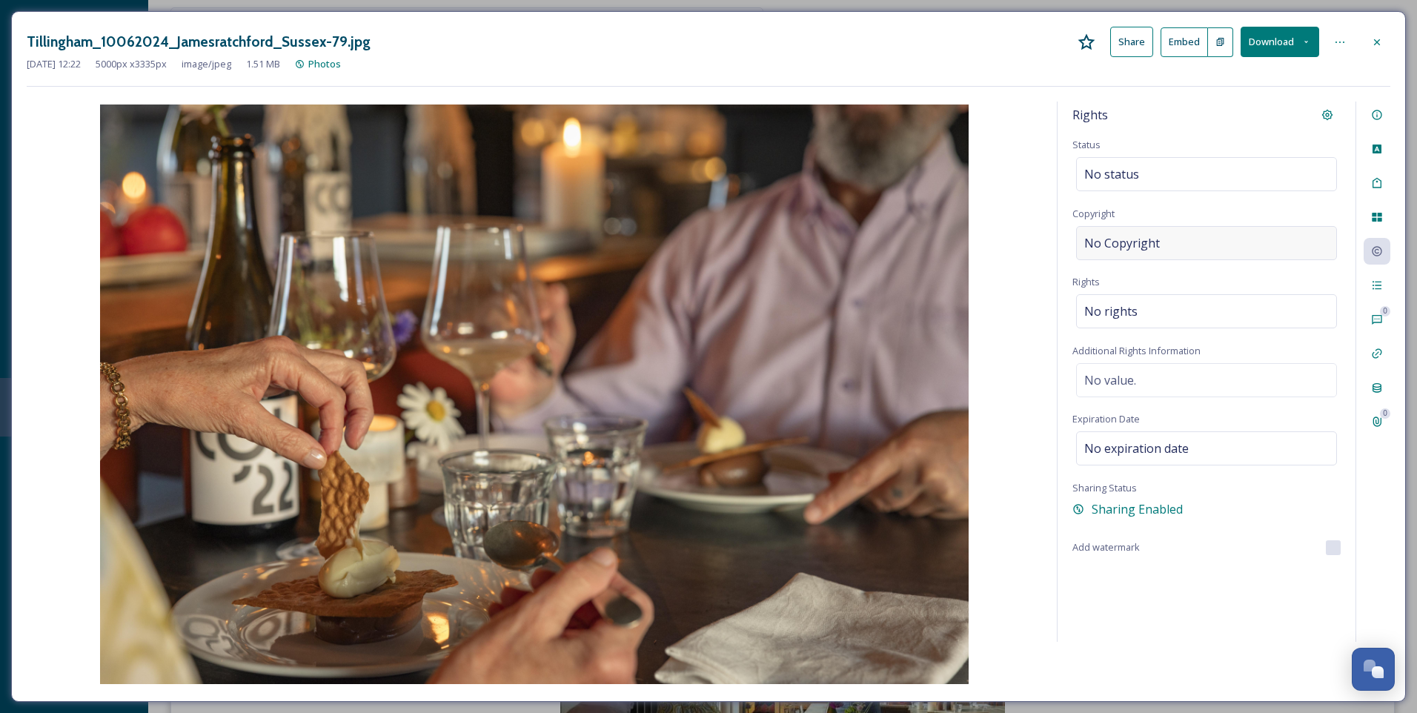
click at [1153, 252] on div "No Copyright" at bounding box center [1206, 243] width 261 height 34
type input "[PERSON_NAME]"
click at [1165, 263] on div "Rights Status No status Copyright [PERSON_NAME] Rights No rights Additional Rig…" at bounding box center [1206, 372] width 298 height 540
click at [1382, 175] on div "Tags" at bounding box center [1376, 183] width 27 height 27
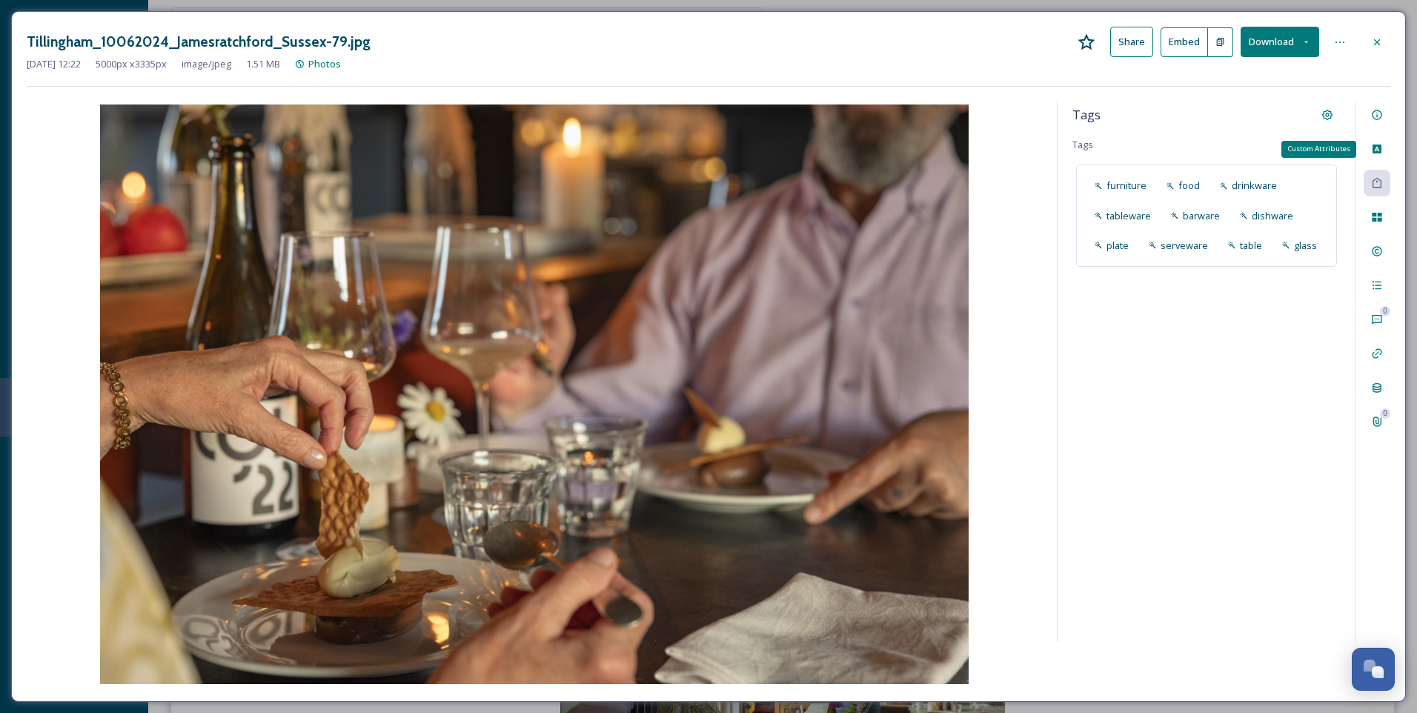
click at [1378, 154] on icon at bounding box center [1377, 149] width 12 height 12
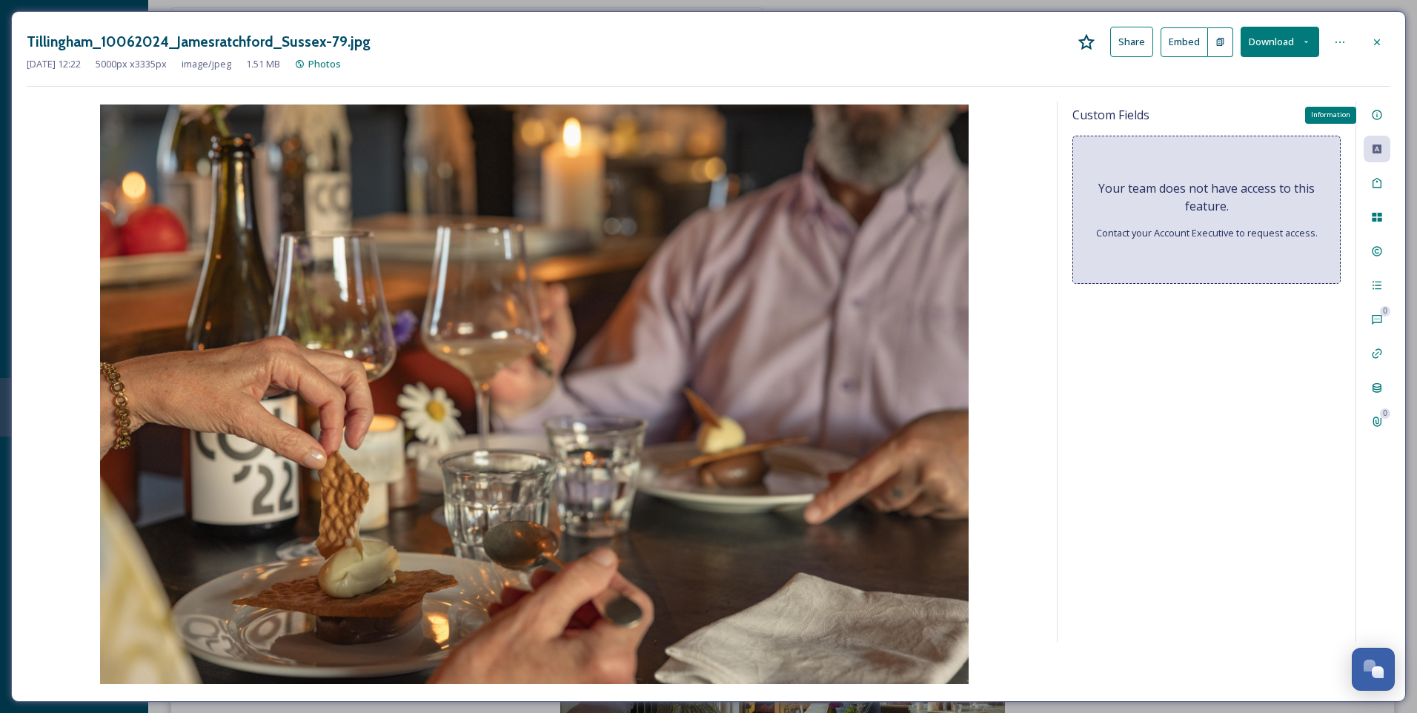
click at [1374, 112] on icon at bounding box center [1377, 115] width 12 height 12
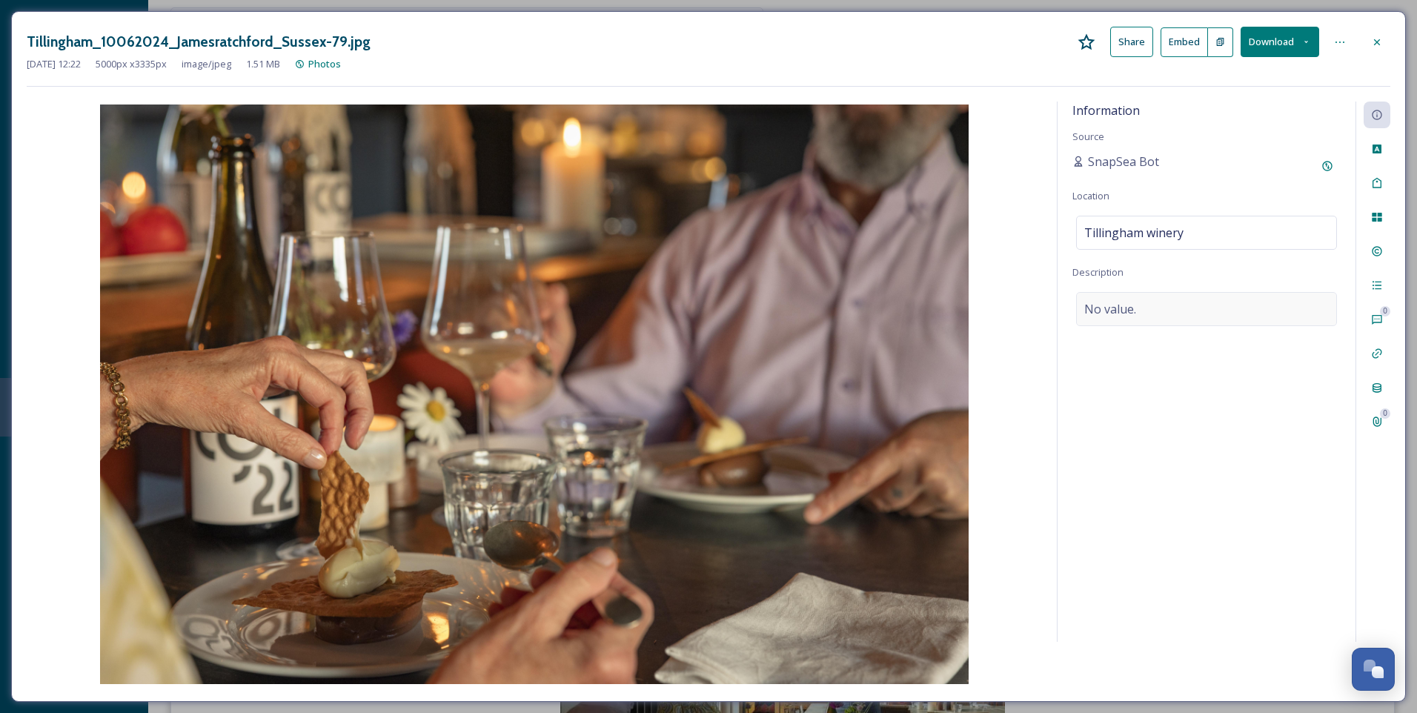
click at [1195, 308] on div "No value." at bounding box center [1206, 309] width 261 height 34
click at [1161, 313] on textarea at bounding box center [1206, 353] width 268 height 123
type textarea "Restaurant at [GEOGRAPHIC_DATA]"
click at [1305, 80] on div "Tillingham_10062024_Jamesratchford_Sussex-79.jpg Share Embed Download [DATE] 12…" at bounding box center [708, 57] width 1363 height 60
click at [1379, 43] on icon at bounding box center [1377, 42] width 12 height 12
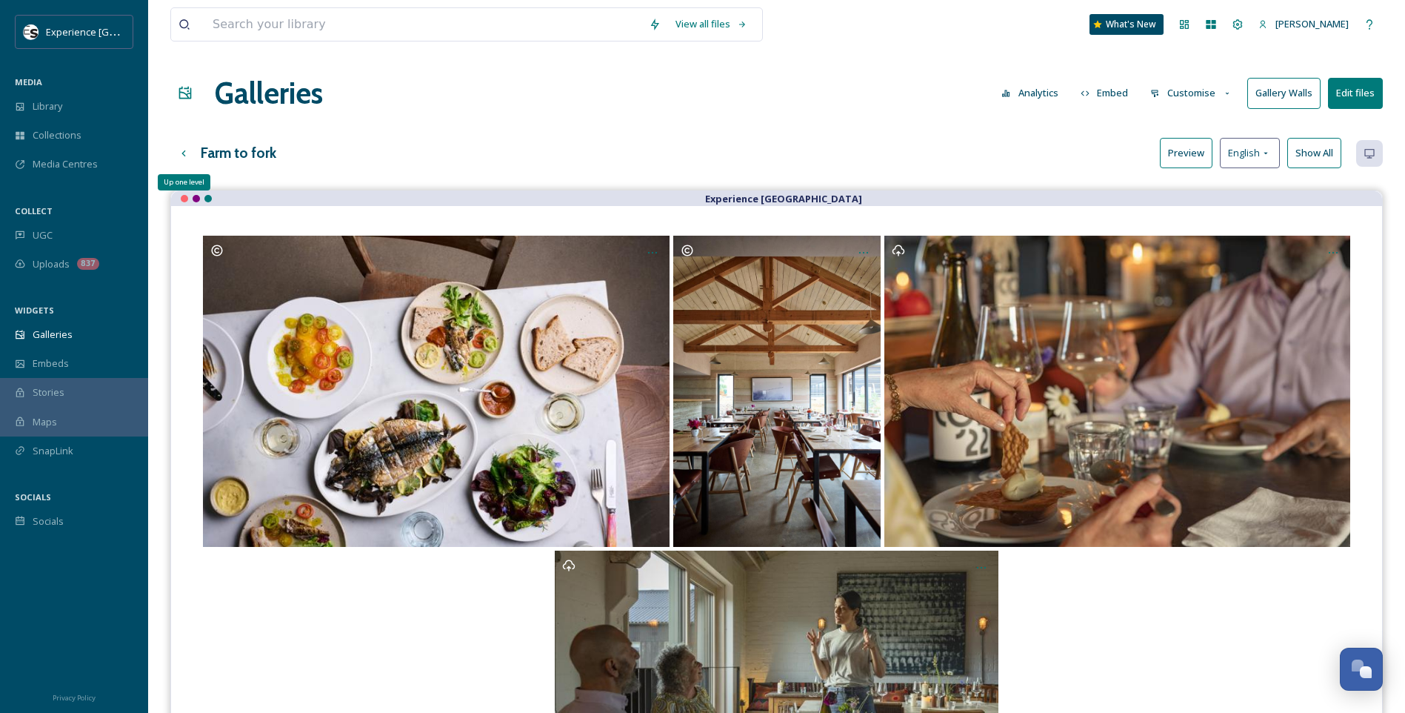
click at [184, 152] on icon at bounding box center [184, 153] width 12 height 12
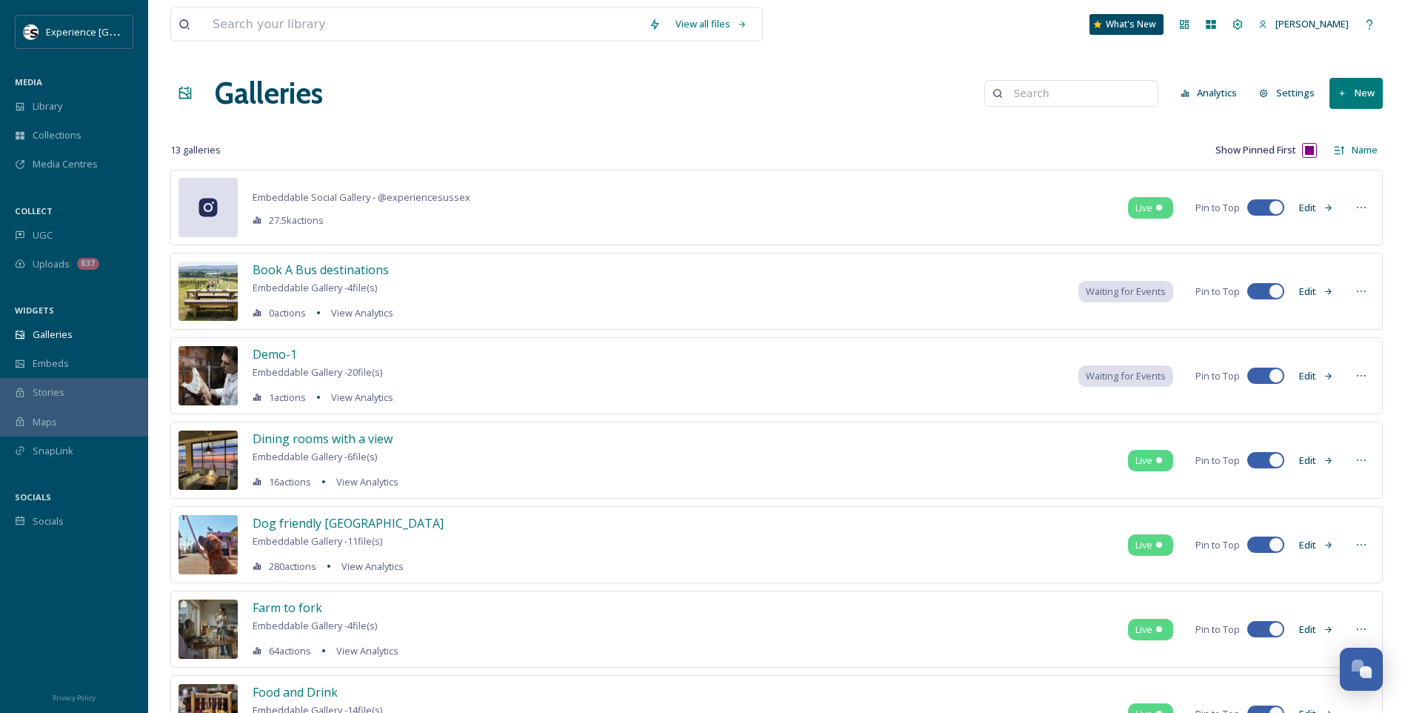
click at [1365, 293] on icon at bounding box center [1362, 291] width 12 height 12
click at [1352, 273] on div "Book A Bus destinations Embeddable Gallery - 4 file(s) 0 actions View Analytics…" at bounding box center [776, 291] width 1213 height 77
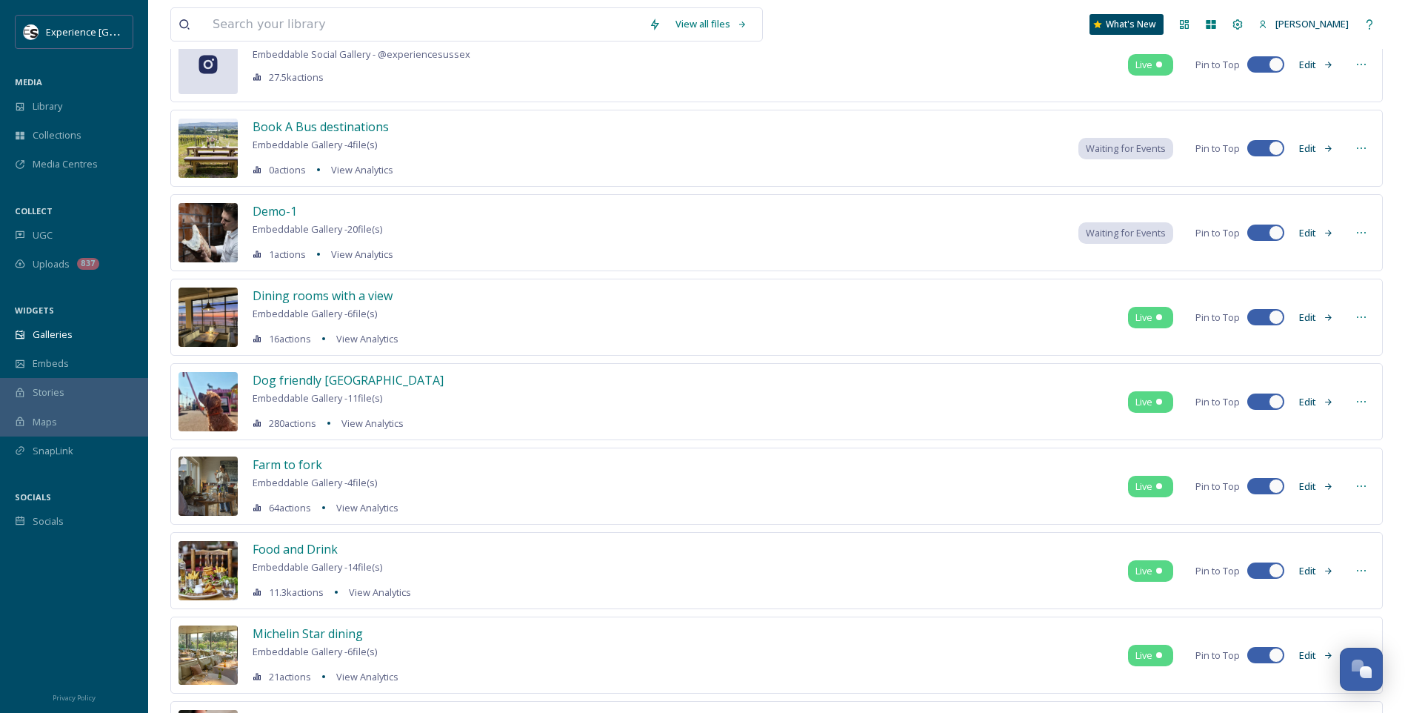
scroll to position [148, 0]
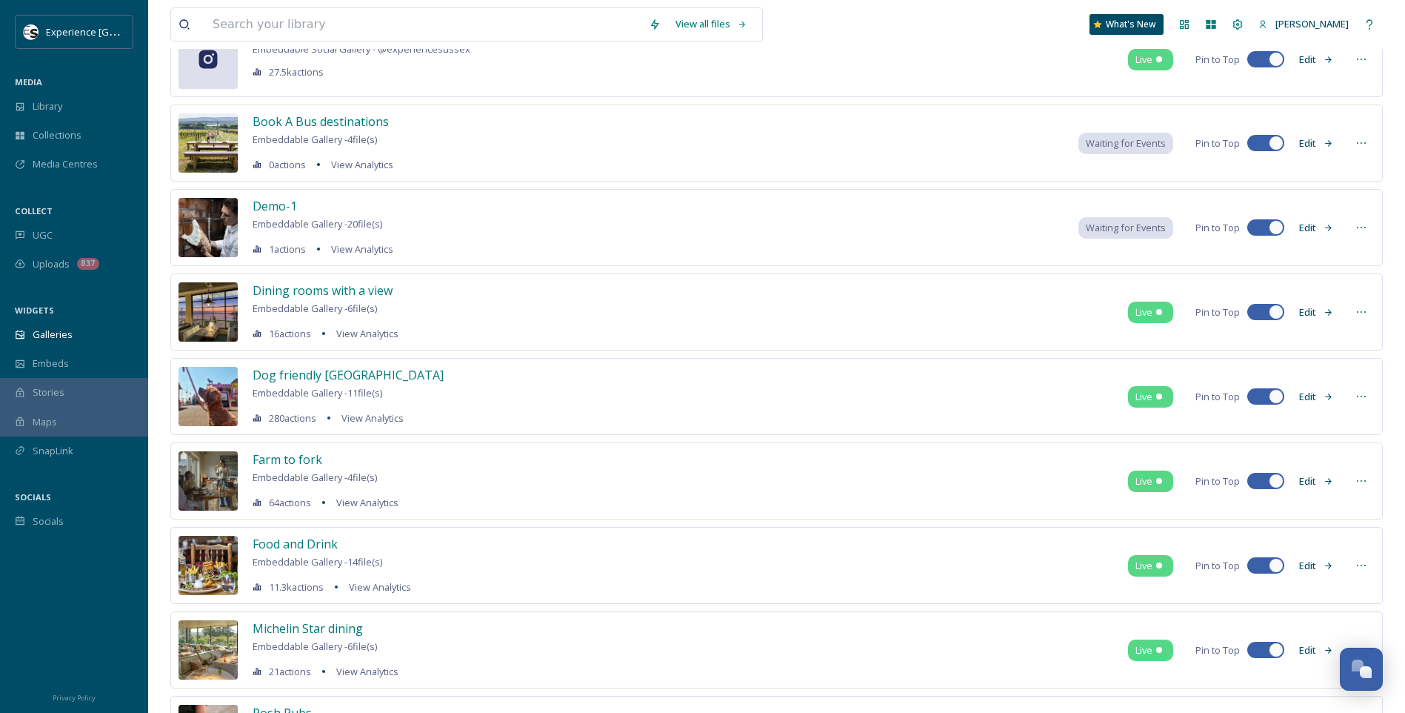
click at [1312, 312] on button "Edit" at bounding box center [1316, 312] width 49 height 29
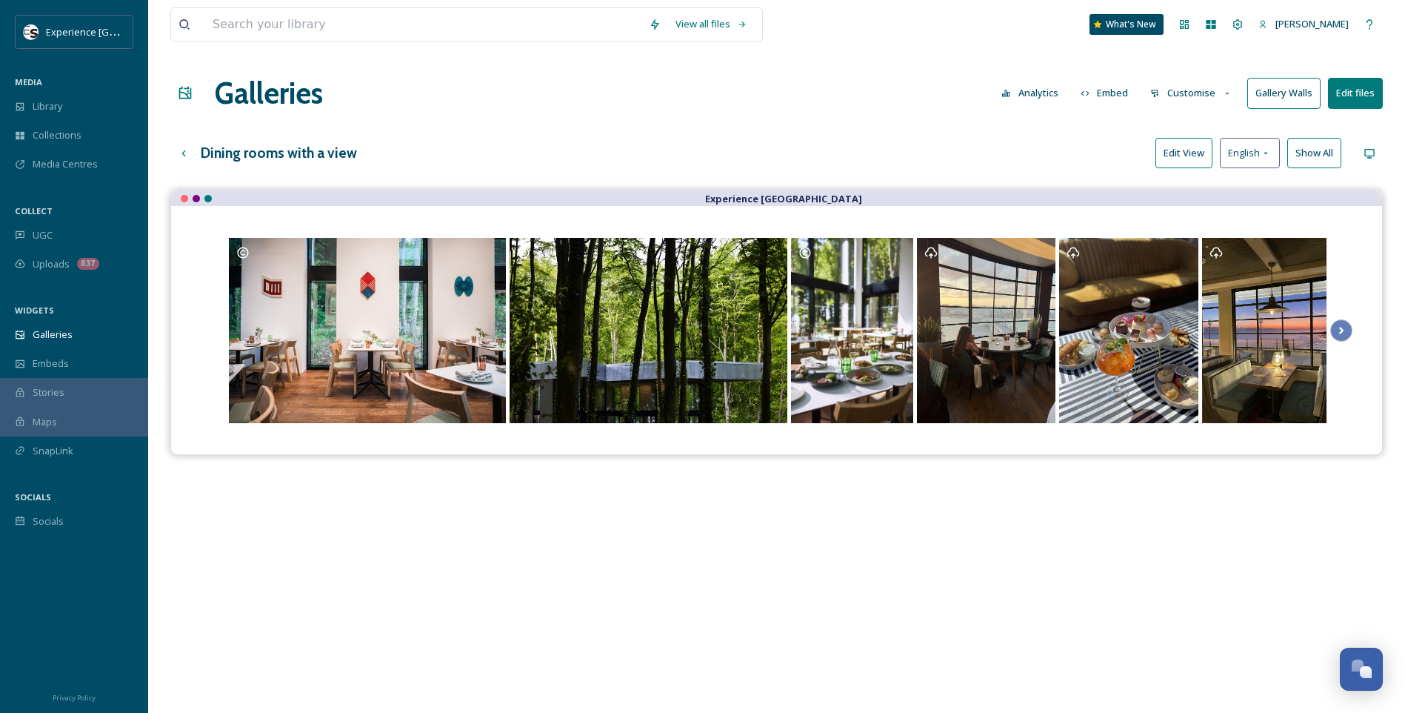
click at [1208, 93] on button "Customise" at bounding box center [1191, 93] width 97 height 29
click at [1059, 142] on div "Dining rooms with a view Edit View English Show All" at bounding box center [776, 153] width 1213 height 30
click at [1187, 156] on button "Edit View" at bounding box center [1184, 153] width 57 height 30
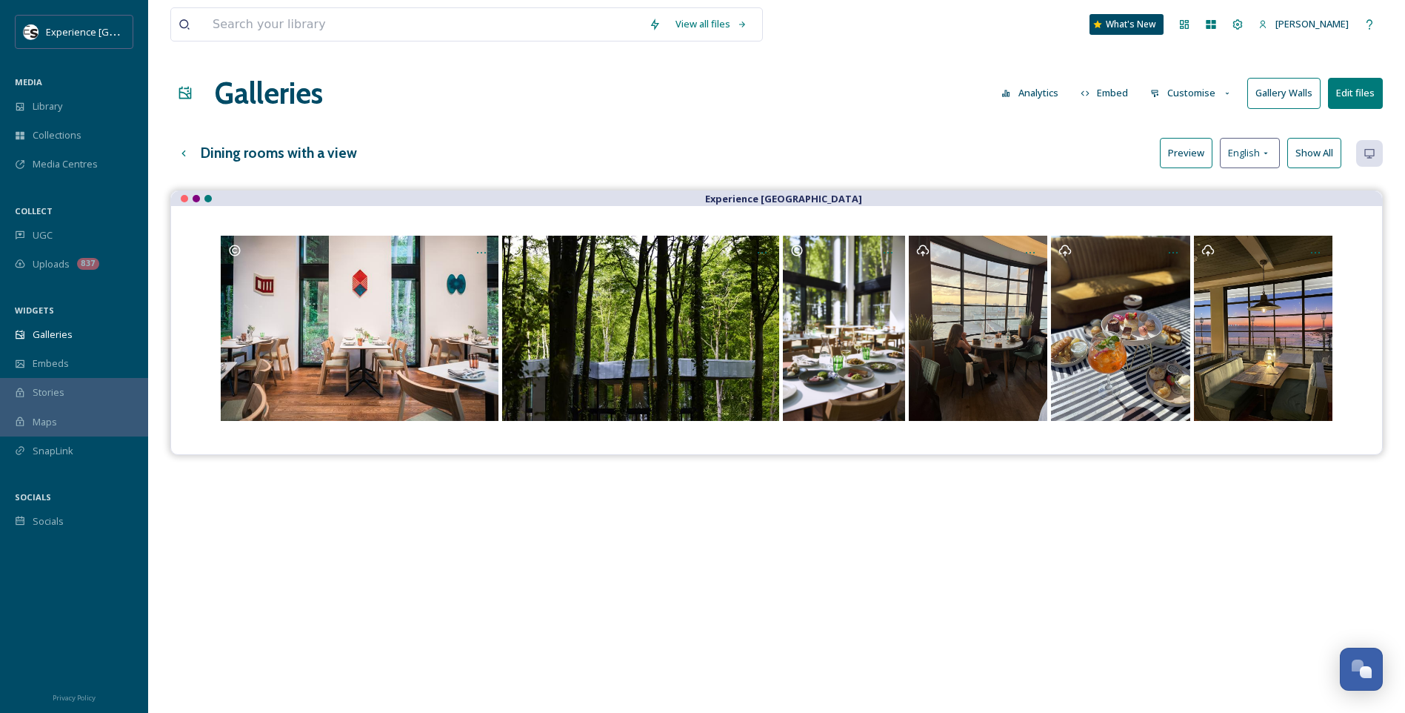
click at [1187, 156] on button "Preview" at bounding box center [1186, 153] width 53 height 30
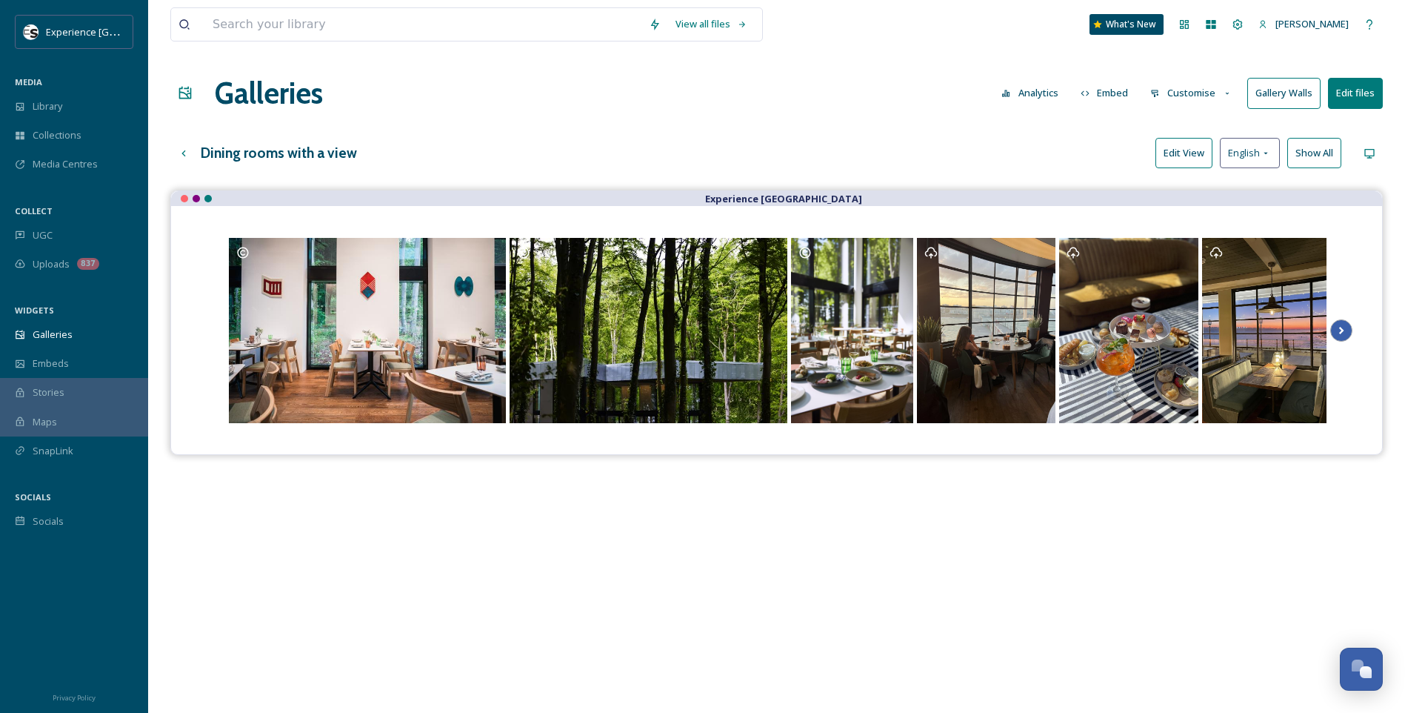
click at [1345, 329] on icon "Scroll Right" at bounding box center [1341, 330] width 21 height 22
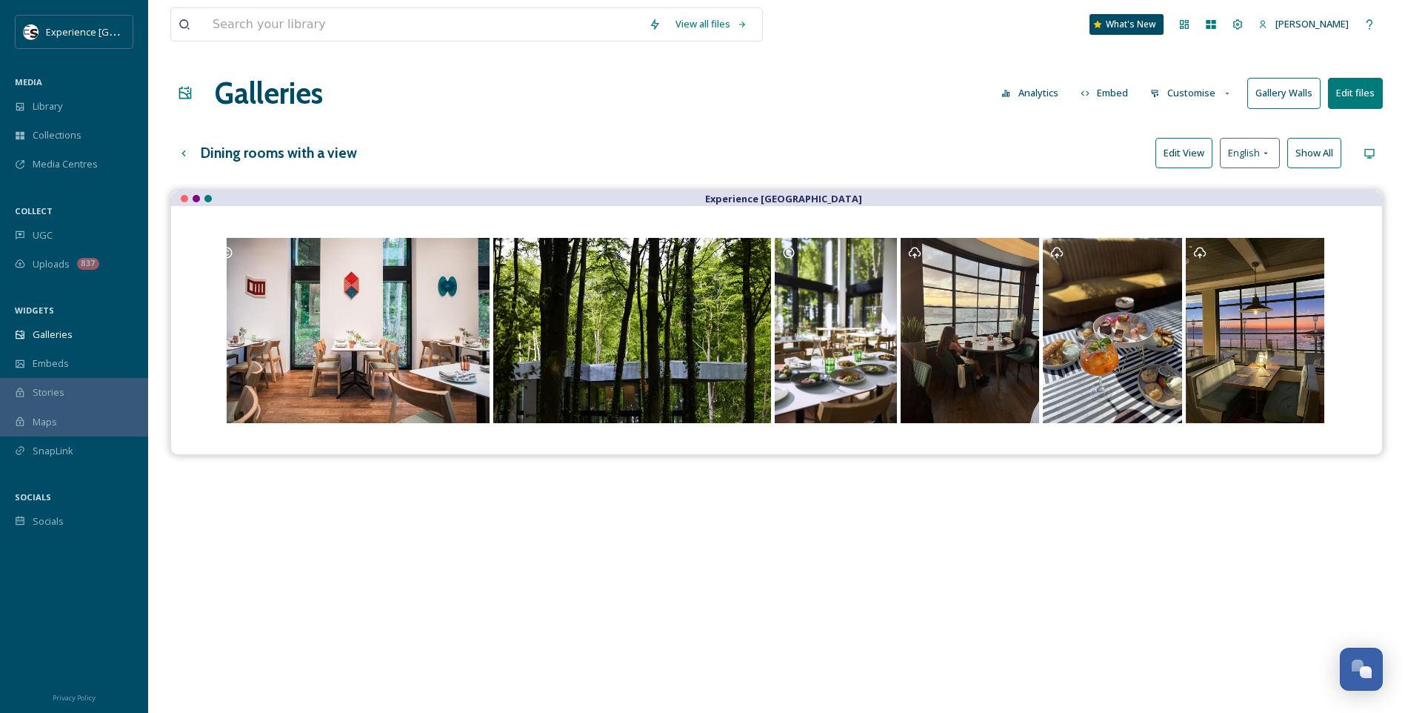
click at [1345, 329] on div at bounding box center [777, 330] width 1152 height 189
click at [889, 138] on div "Dining rooms with a view Edit View English Show All" at bounding box center [776, 153] width 1213 height 30
click at [172, 144] on div "Up one level" at bounding box center [183, 153] width 27 height 27
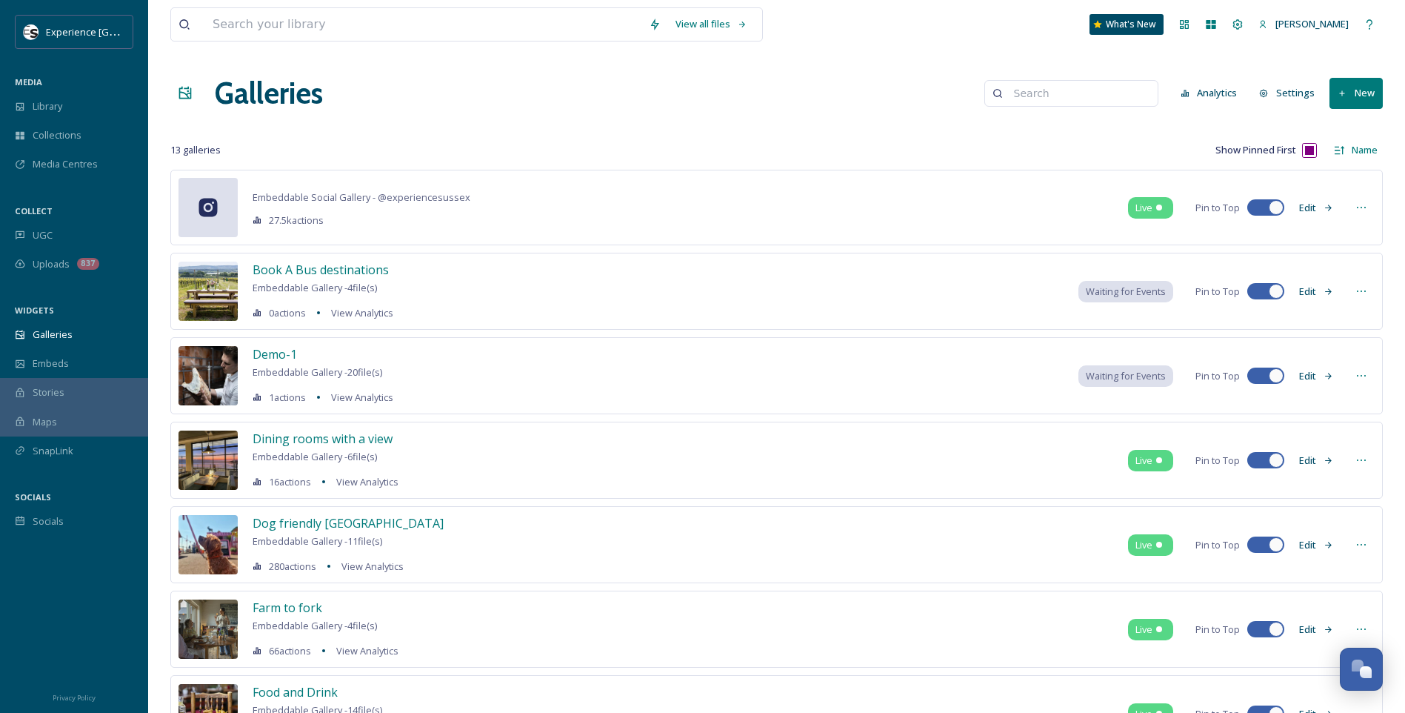
click at [1363, 290] on icon at bounding box center [1362, 291] width 12 height 12
click at [1388, 285] on div "View all files What's New [PERSON_NAME] Galleries Analytics Settings New 13 gal…" at bounding box center [776, 651] width 1257 height 1302
click at [1345, 89] on icon at bounding box center [1343, 94] width 10 height 10
click at [1331, 157] on icon at bounding box center [1331, 156] width 12 height 12
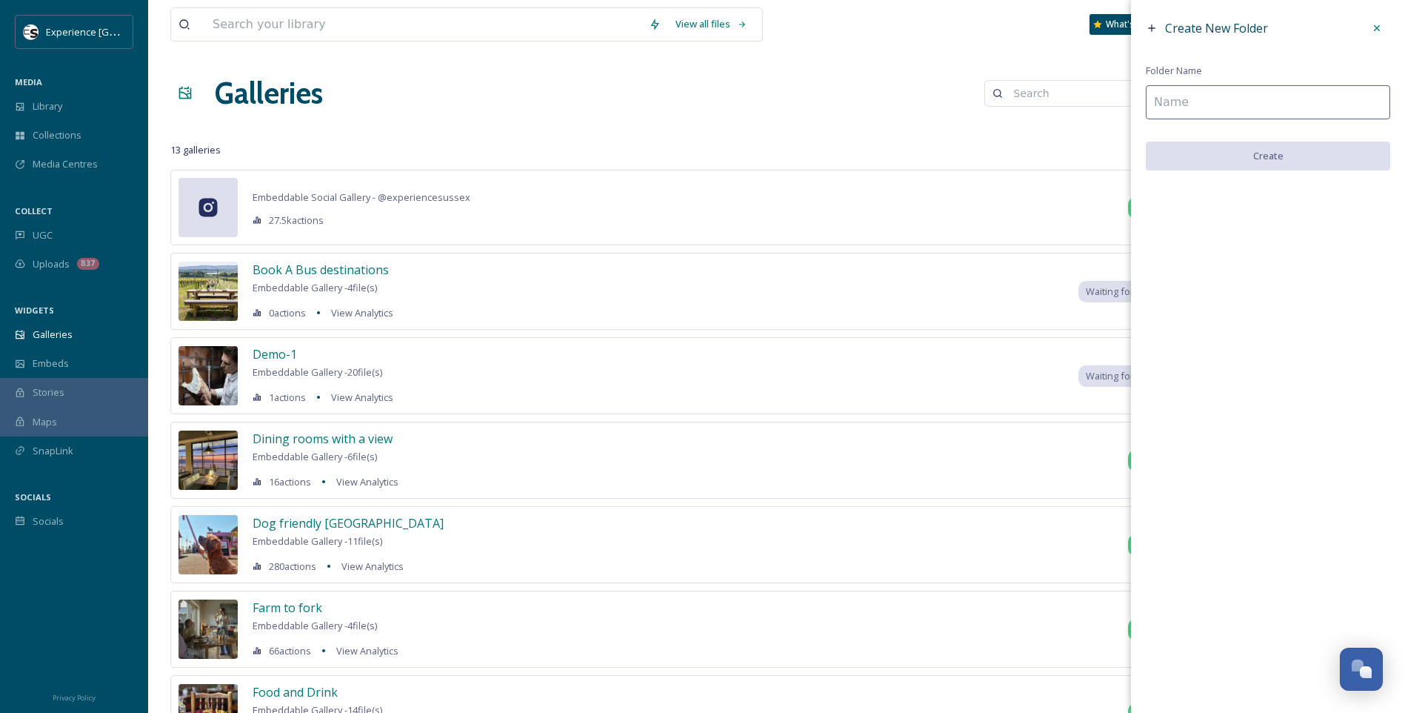
click at [1207, 109] on input at bounding box center [1268, 102] width 244 height 34
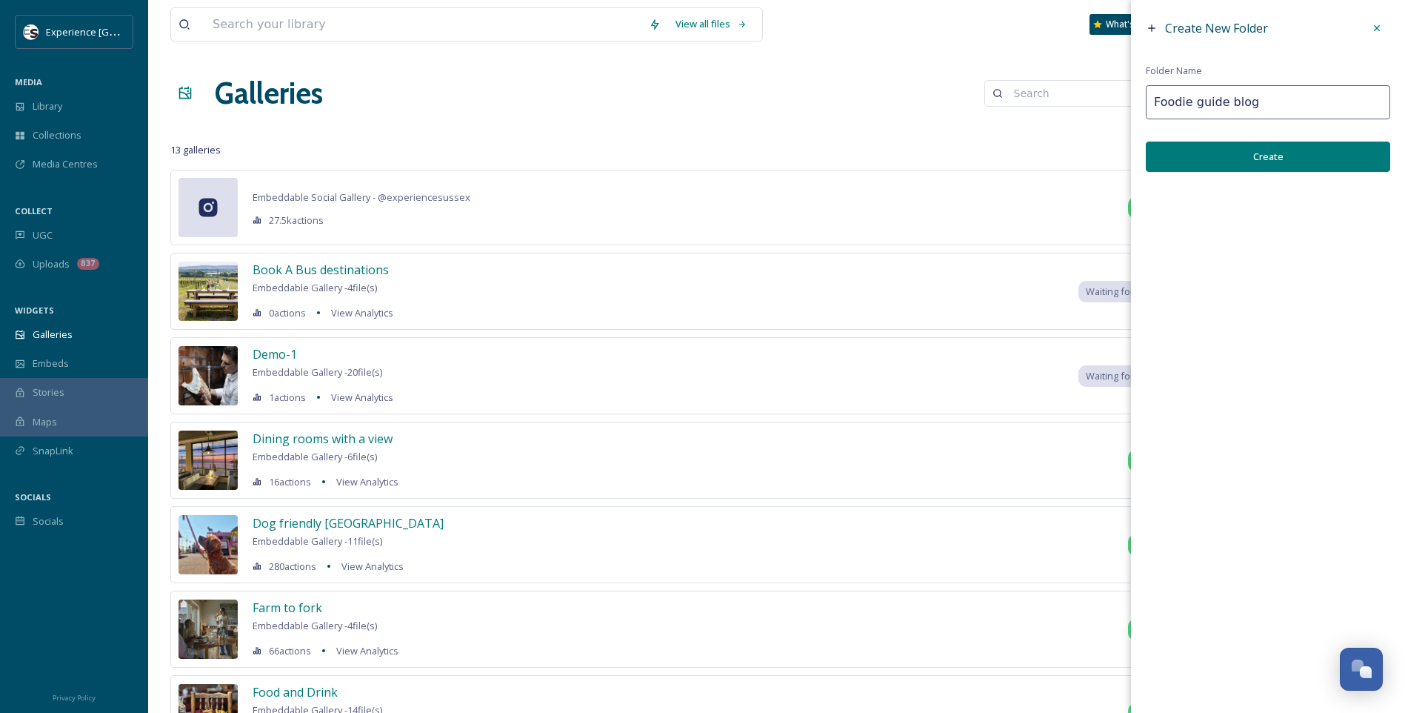
type input "Foodie guide blog"
click at [1211, 152] on button "Create" at bounding box center [1268, 157] width 244 height 30
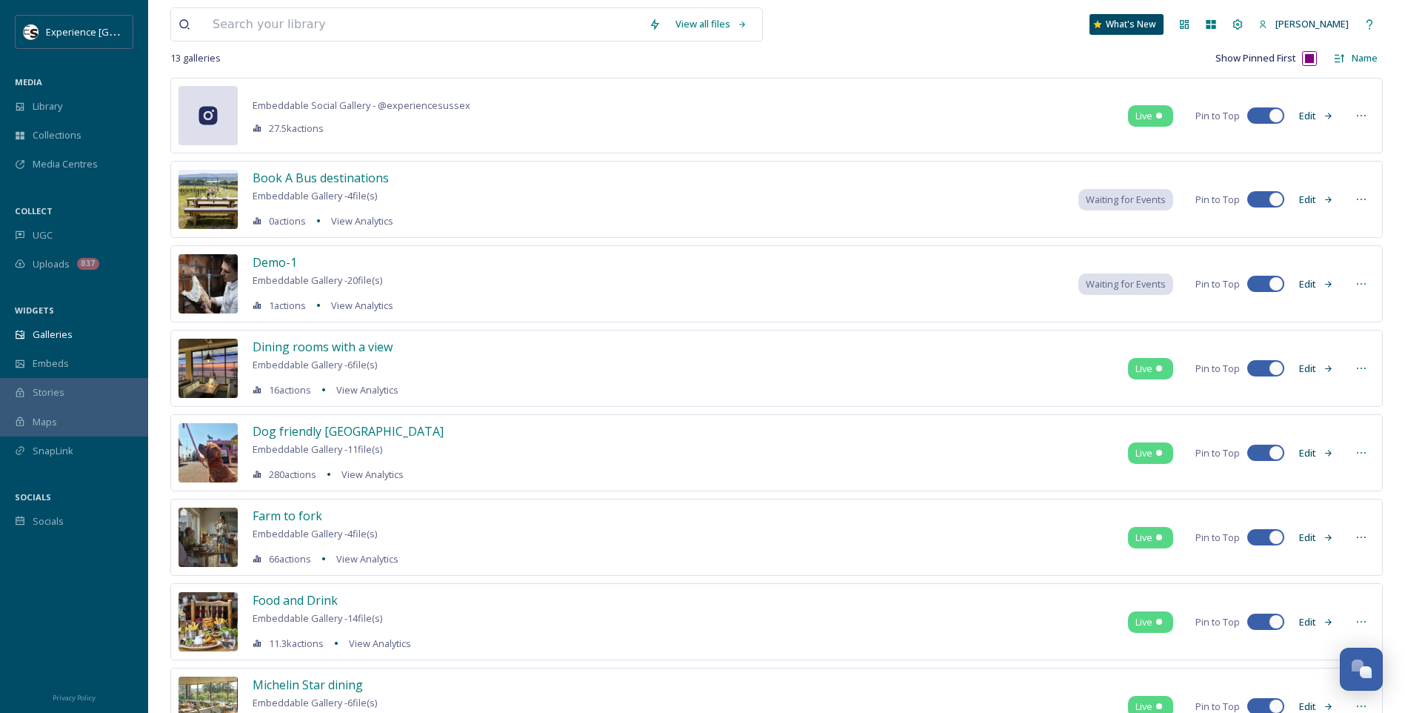
scroll to position [148, 0]
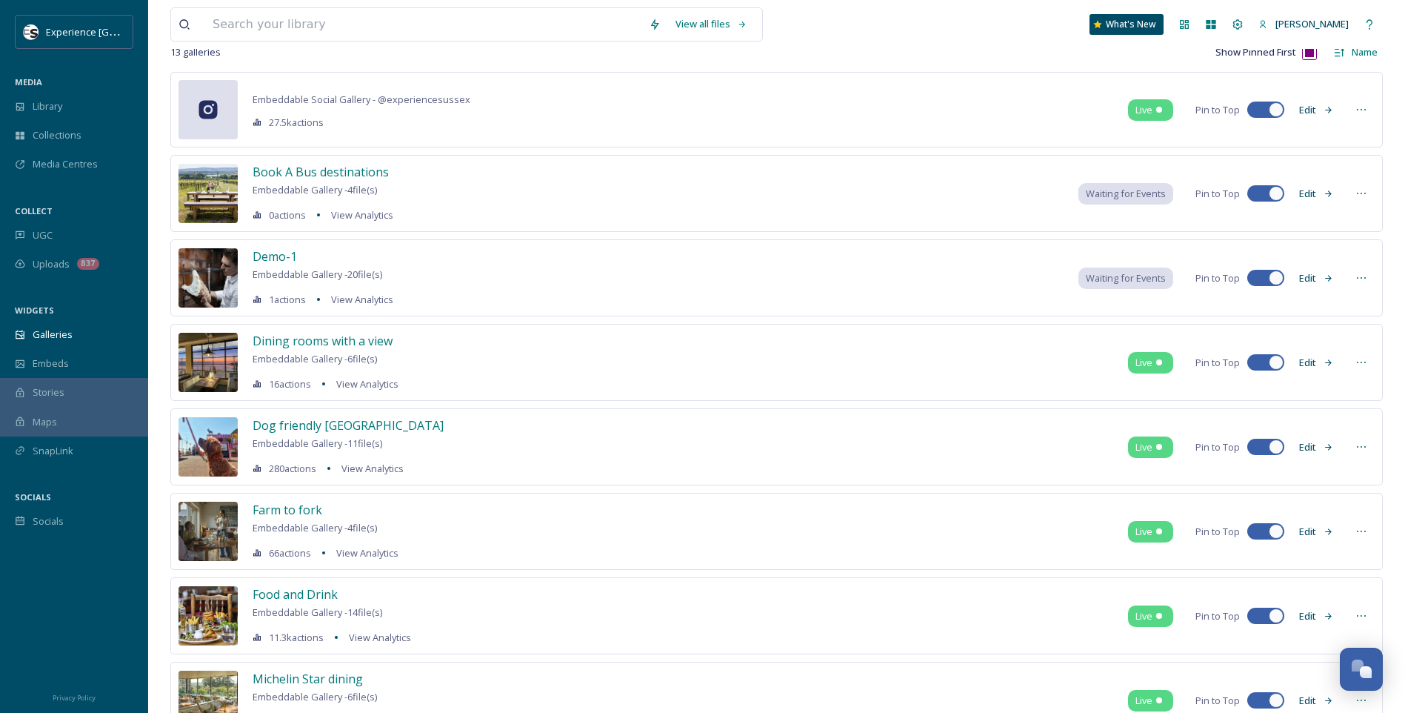
click at [1362, 362] on icon at bounding box center [1362, 362] width 12 height 12
click at [1334, 479] on span "Move to Folder" at bounding box center [1334, 482] width 66 height 14
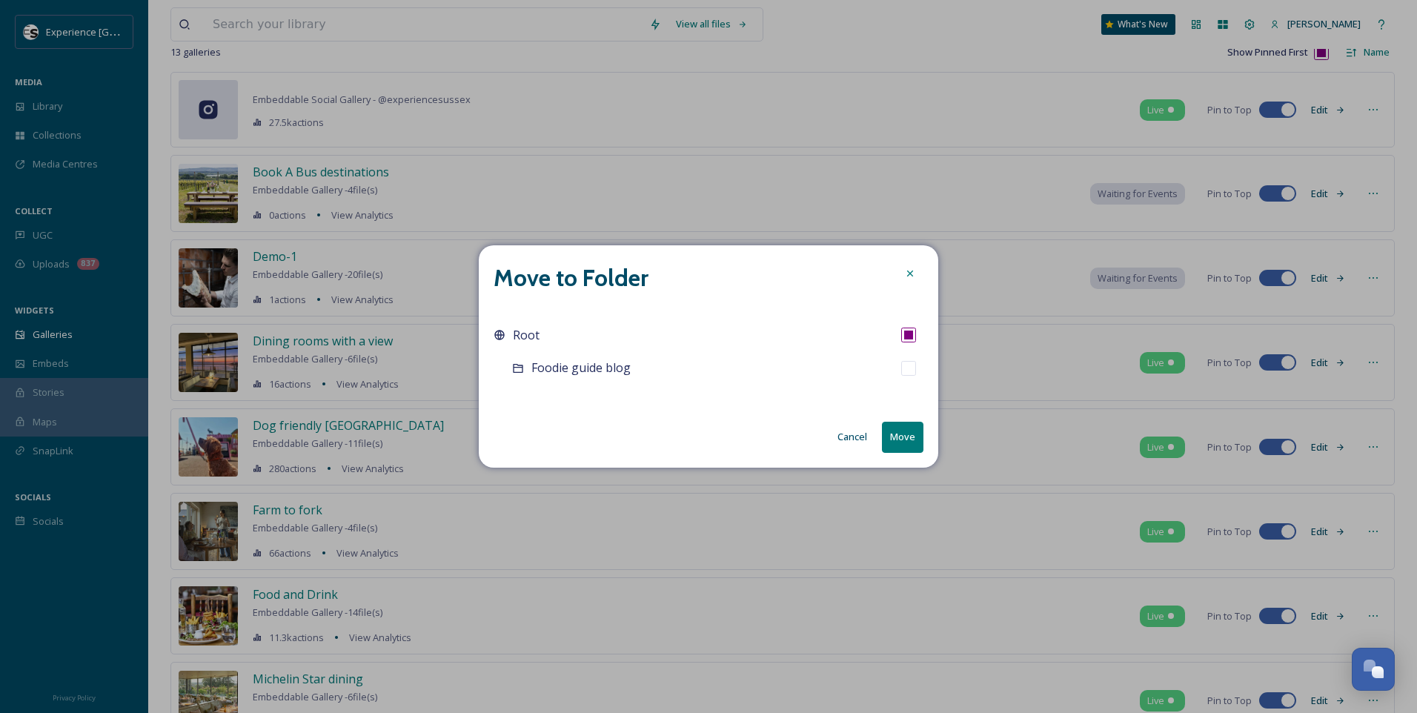
click at [906, 371] on input "checkbox" at bounding box center [908, 368] width 15 height 15
checkbox input "true"
checkbox input "false"
click at [902, 443] on button "Move" at bounding box center [902, 437] width 41 height 30
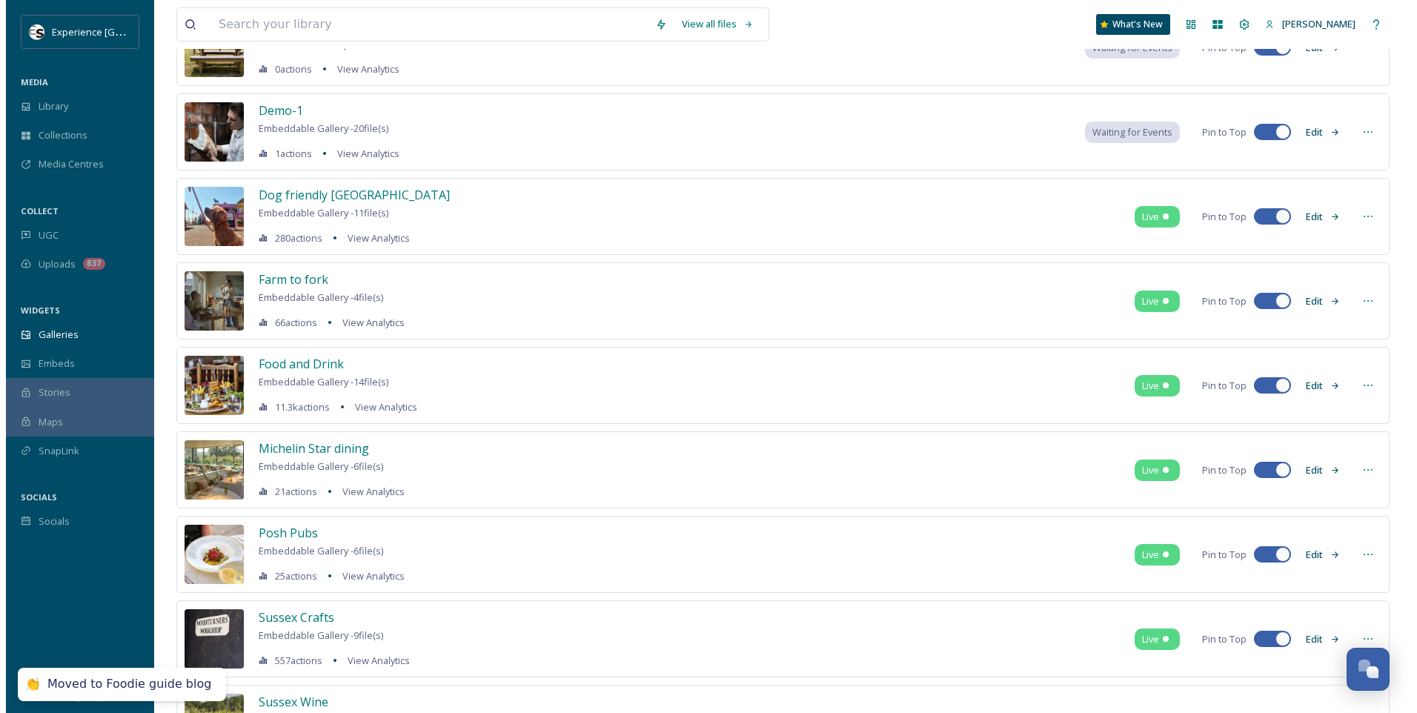
scroll to position [296, 0]
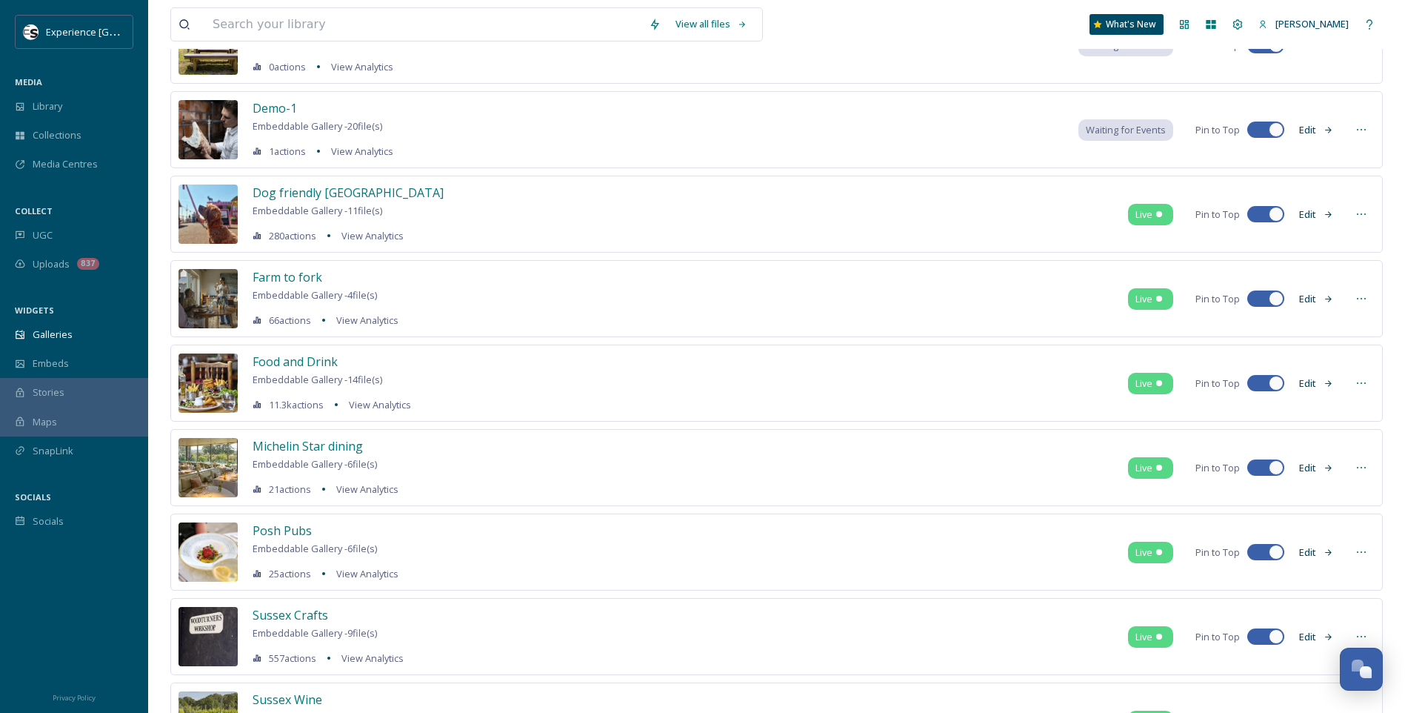
click at [1362, 299] on icon at bounding box center [1361, 298] width 9 height 1
click at [1335, 421] on span "Move to Folder" at bounding box center [1334, 418] width 66 height 14
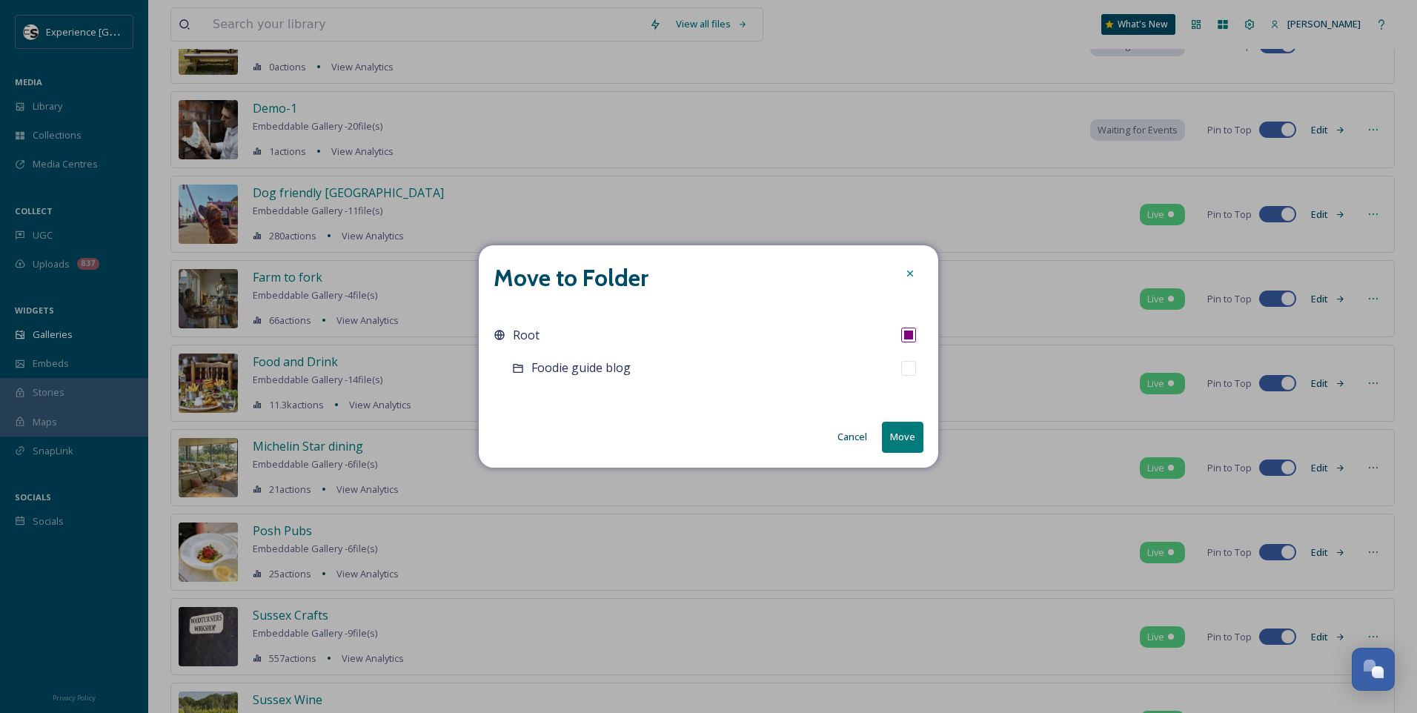
click at [914, 369] on input "checkbox" at bounding box center [908, 368] width 15 height 15
checkbox input "true"
checkbox input "false"
click at [910, 442] on button "Move" at bounding box center [902, 437] width 41 height 30
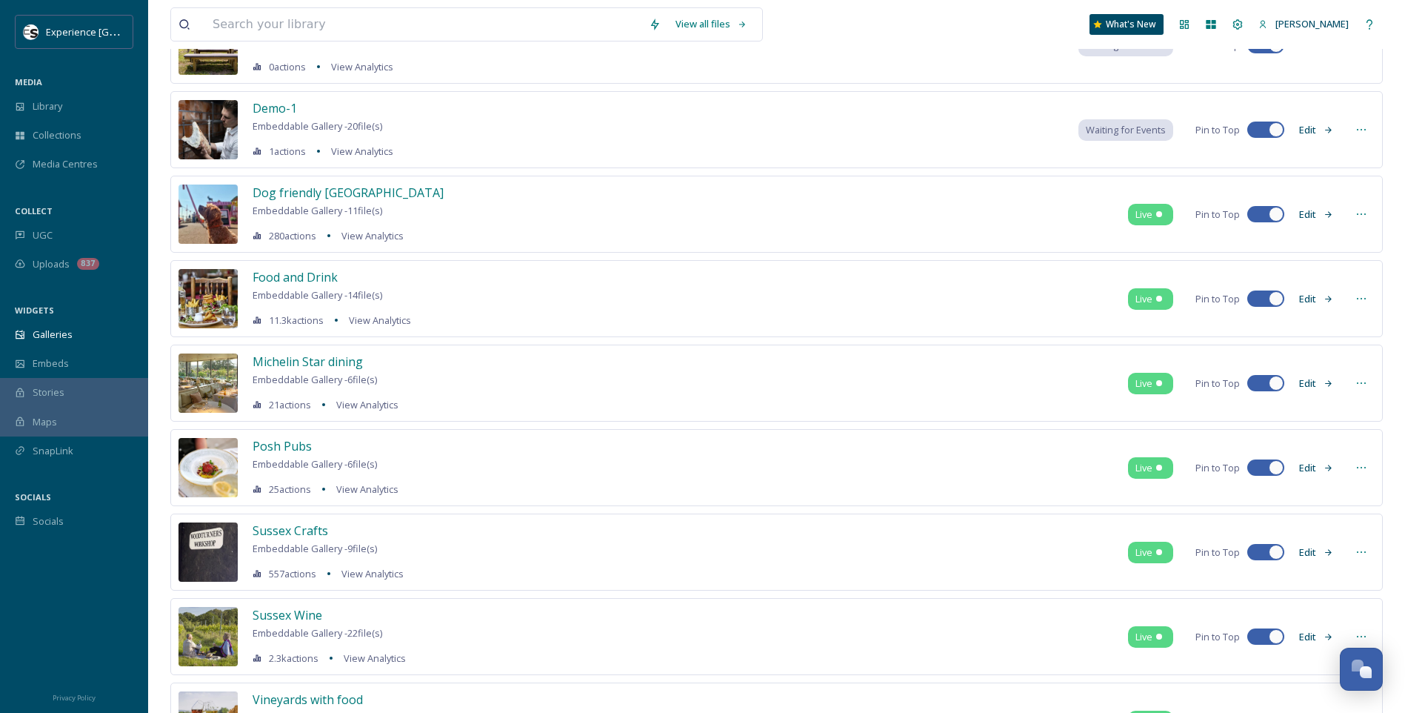
click at [1368, 298] on div at bounding box center [1361, 298] width 27 height 27
click at [1339, 418] on span "Move to Folder" at bounding box center [1334, 418] width 66 height 14
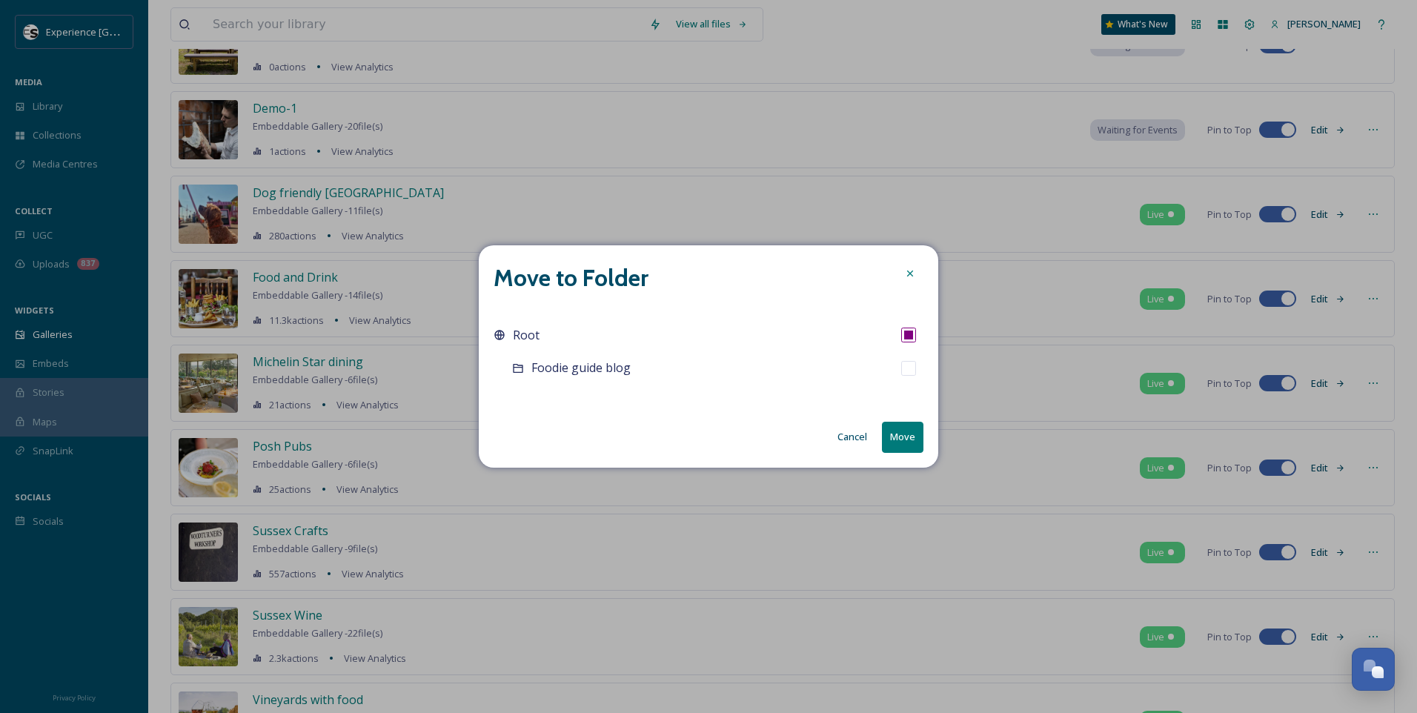
click at [902, 372] on input "checkbox" at bounding box center [908, 368] width 15 height 15
checkbox input "true"
checkbox input "false"
click at [910, 438] on button "Move" at bounding box center [902, 437] width 41 height 30
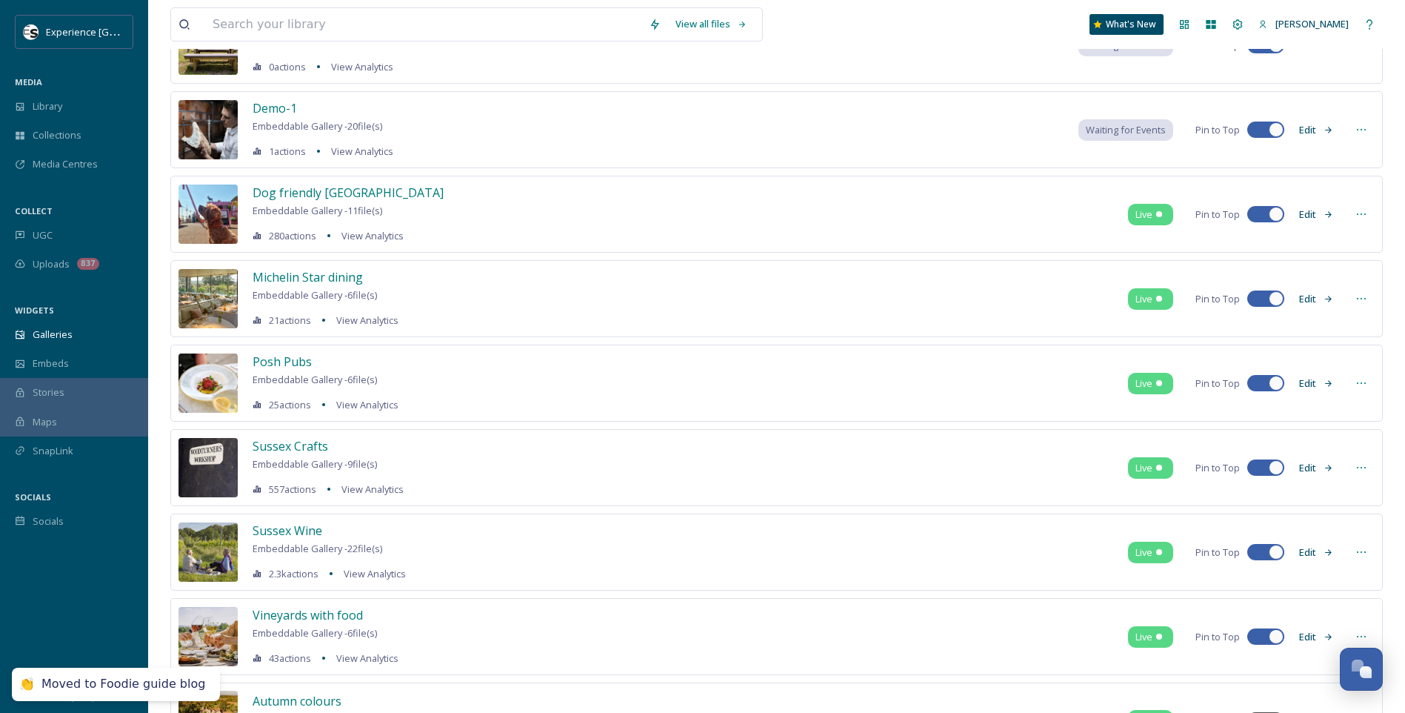
click at [1363, 294] on icon at bounding box center [1362, 299] width 12 height 12
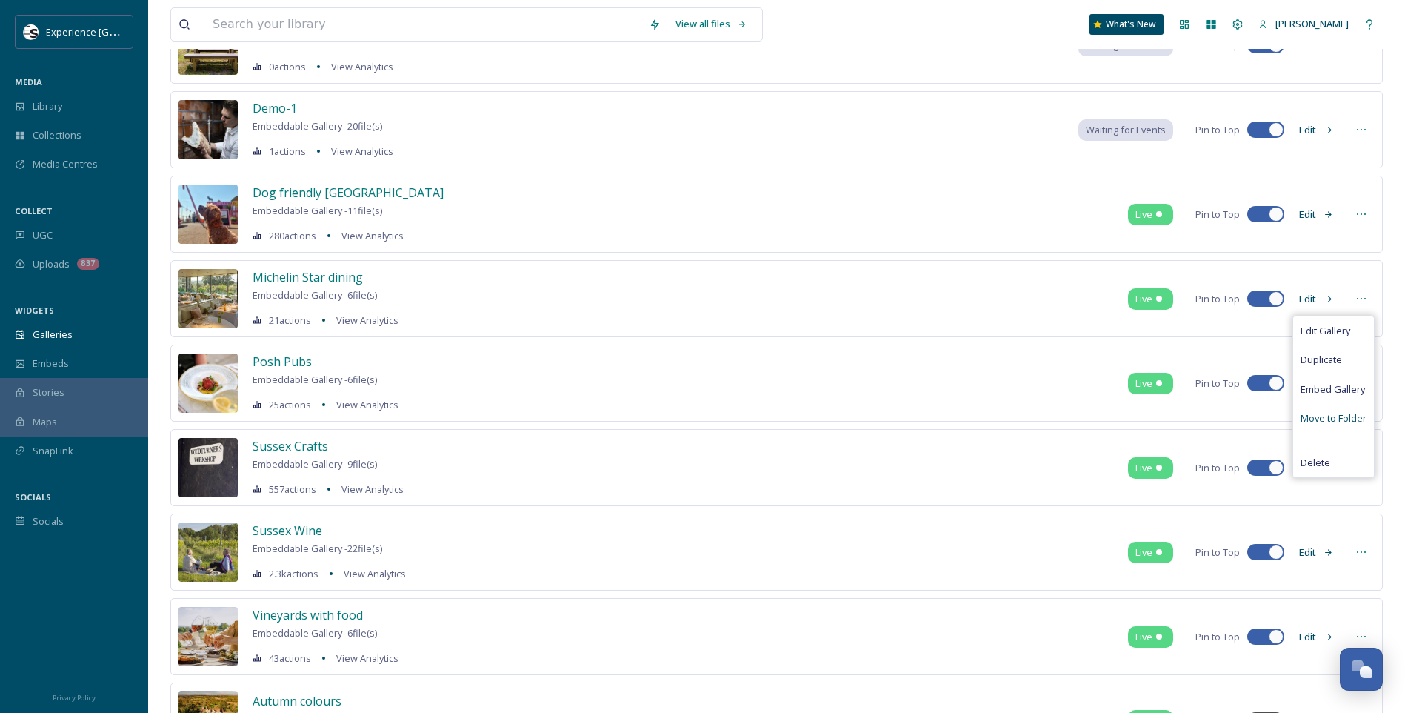
click at [1342, 425] on div "Move to Folder" at bounding box center [1334, 418] width 81 height 29
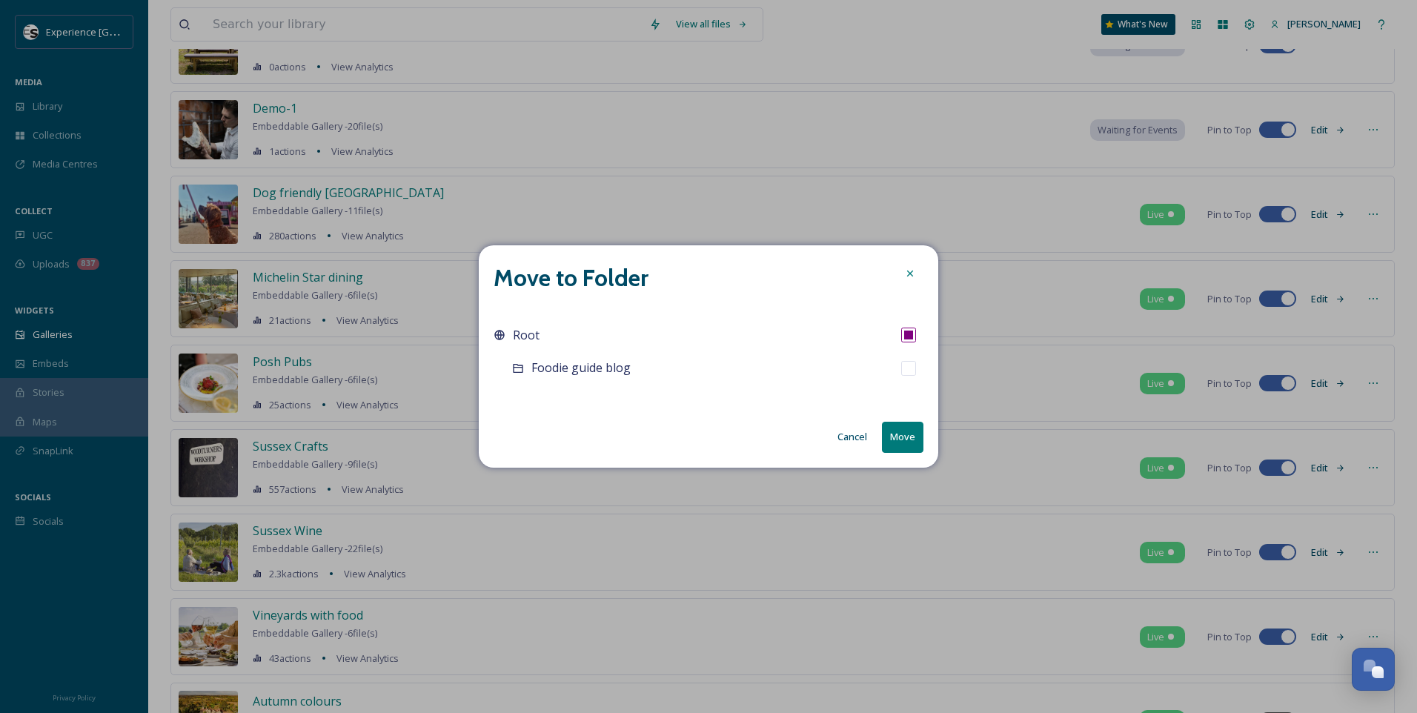
click at [910, 374] on input "checkbox" at bounding box center [908, 368] width 15 height 15
checkbox input "true"
checkbox input "false"
click at [901, 429] on button "Move" at bounding box center [902, 437] width 41 height 30
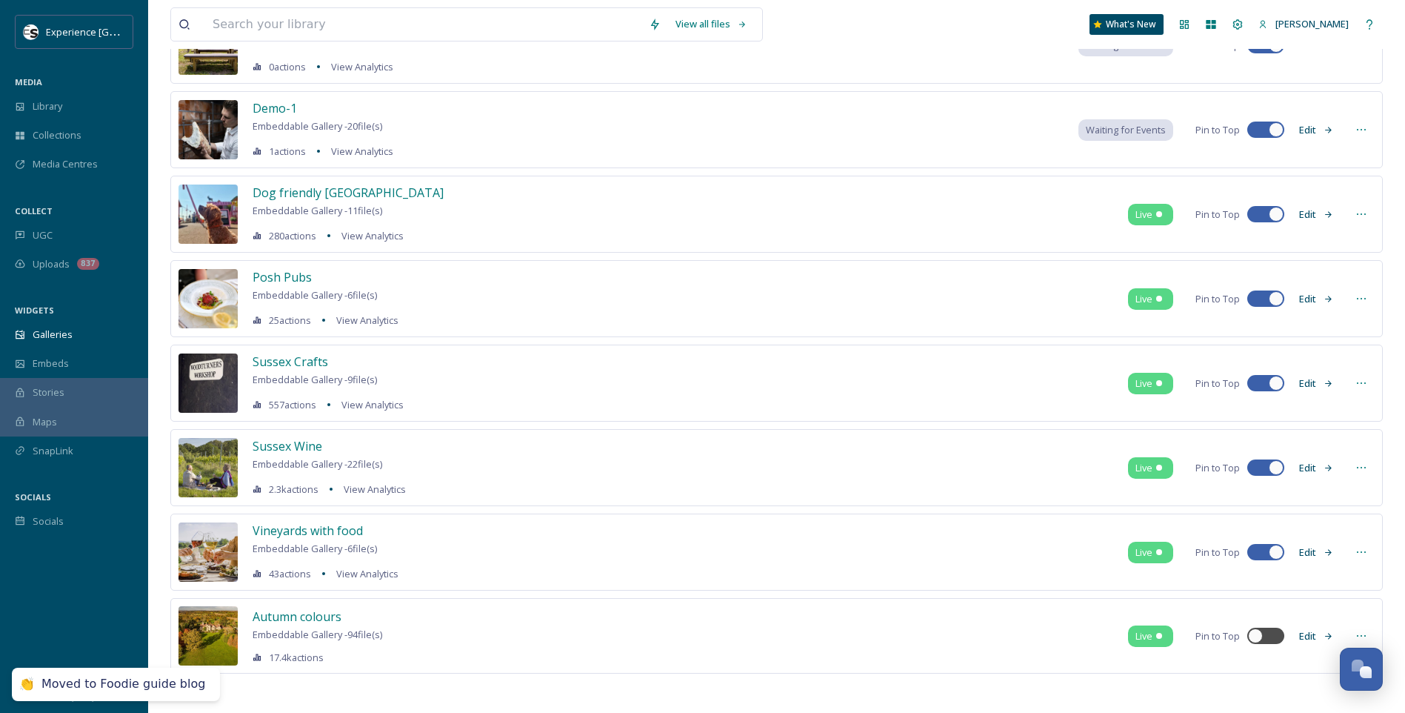
click at [1363, 294] on icon at bounding box center [1362, 299] width 12 height 12
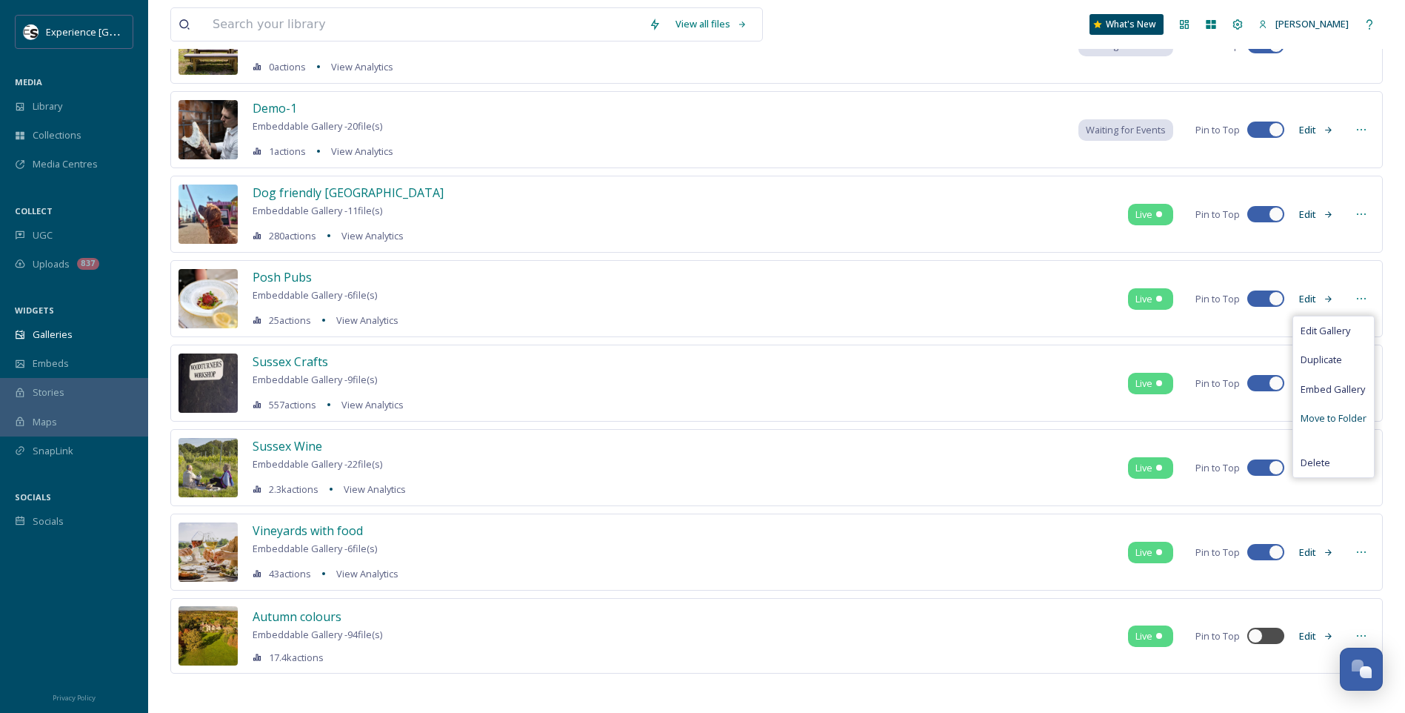
click at [1340, 416] on span "Move to Folder" at bounding box center [1334, 418] width 66 height 14
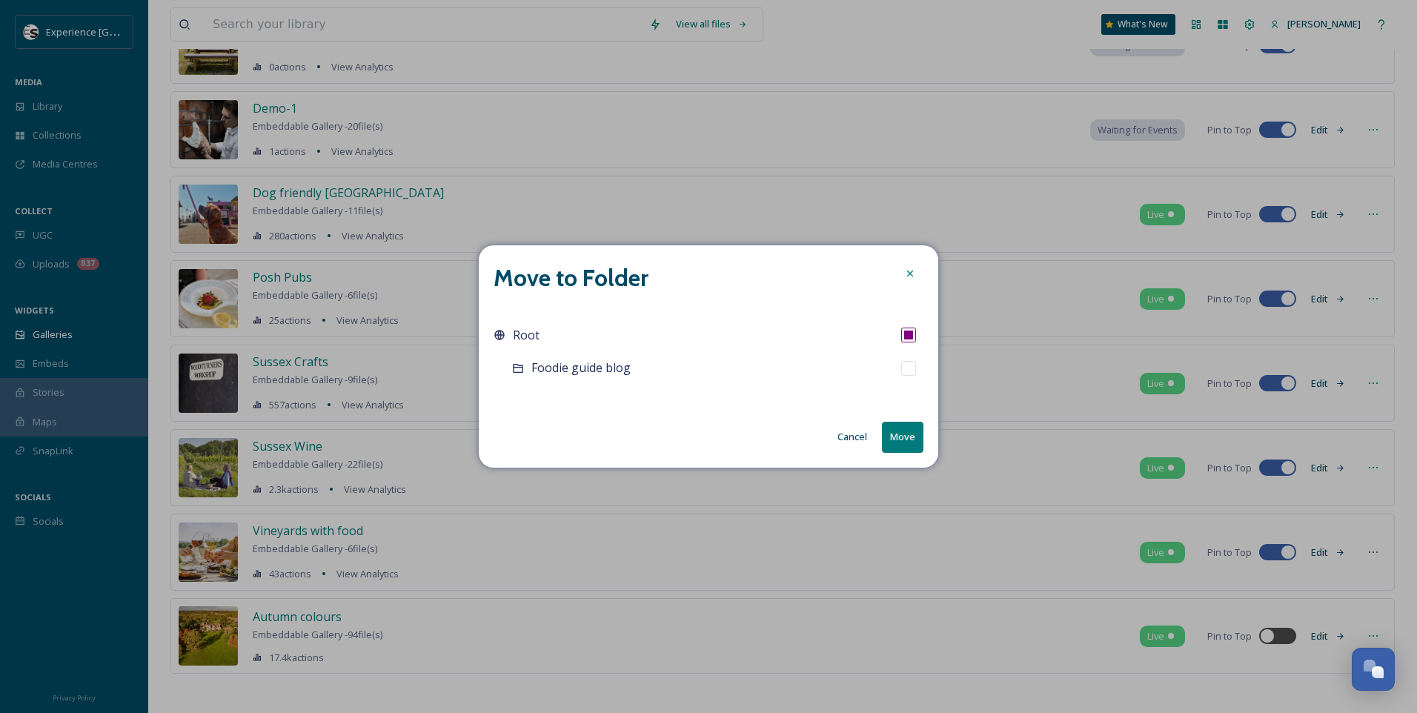
click at [910, 364] on input "checkbox" at bounding box center [908, 368] width 15 height 15
checkbox input "true"
checkbox input "false"
click at [898, 432] on button "Move" at bounding box center [902, 437] width 41 height 30
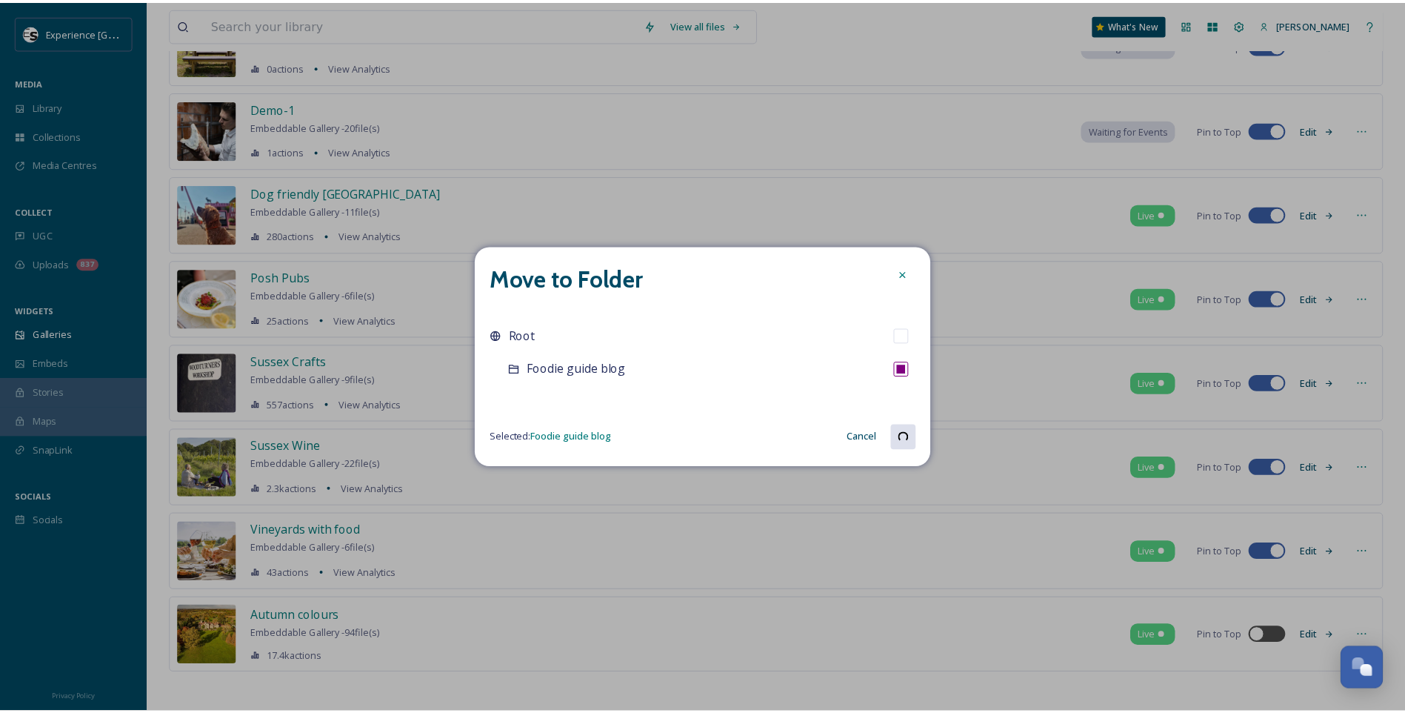
scroll to position [217, 0]
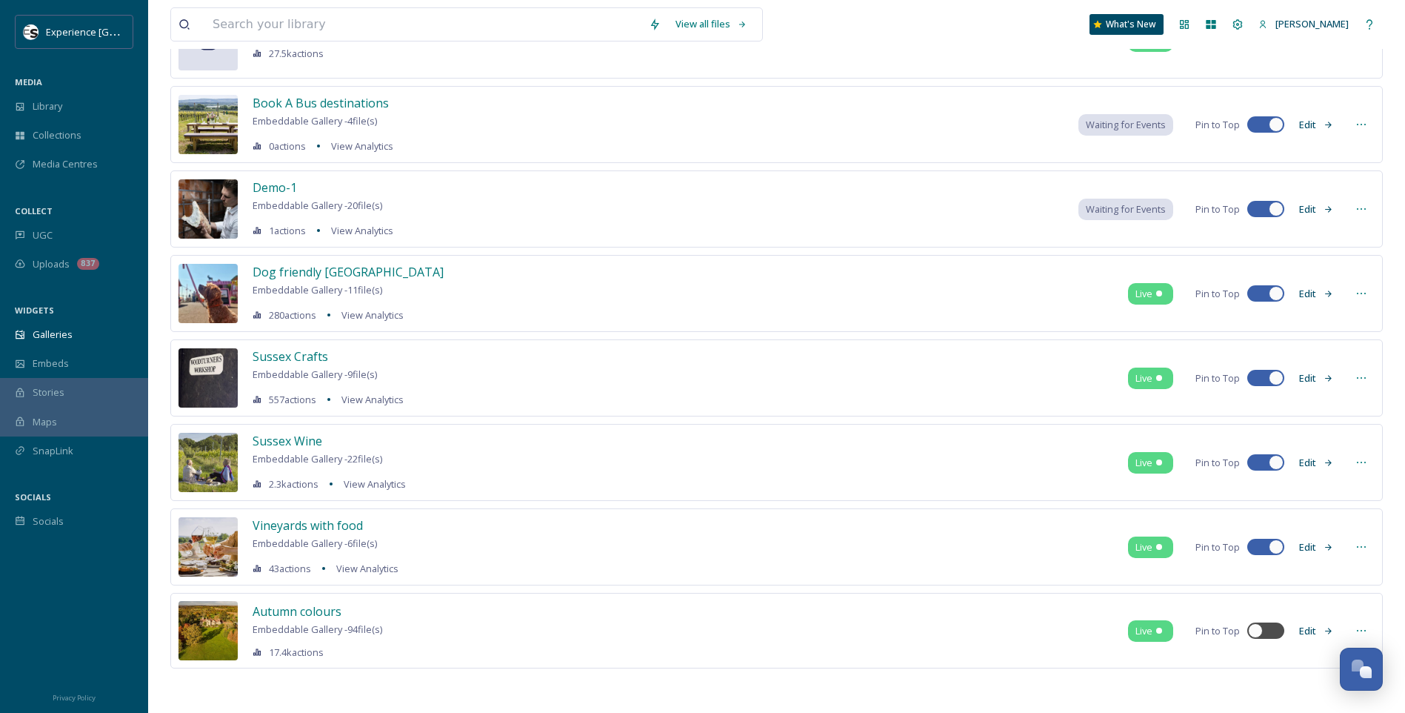
click at [1364, 544] on icon at bounding box center [1362, 547] width 12 height 12
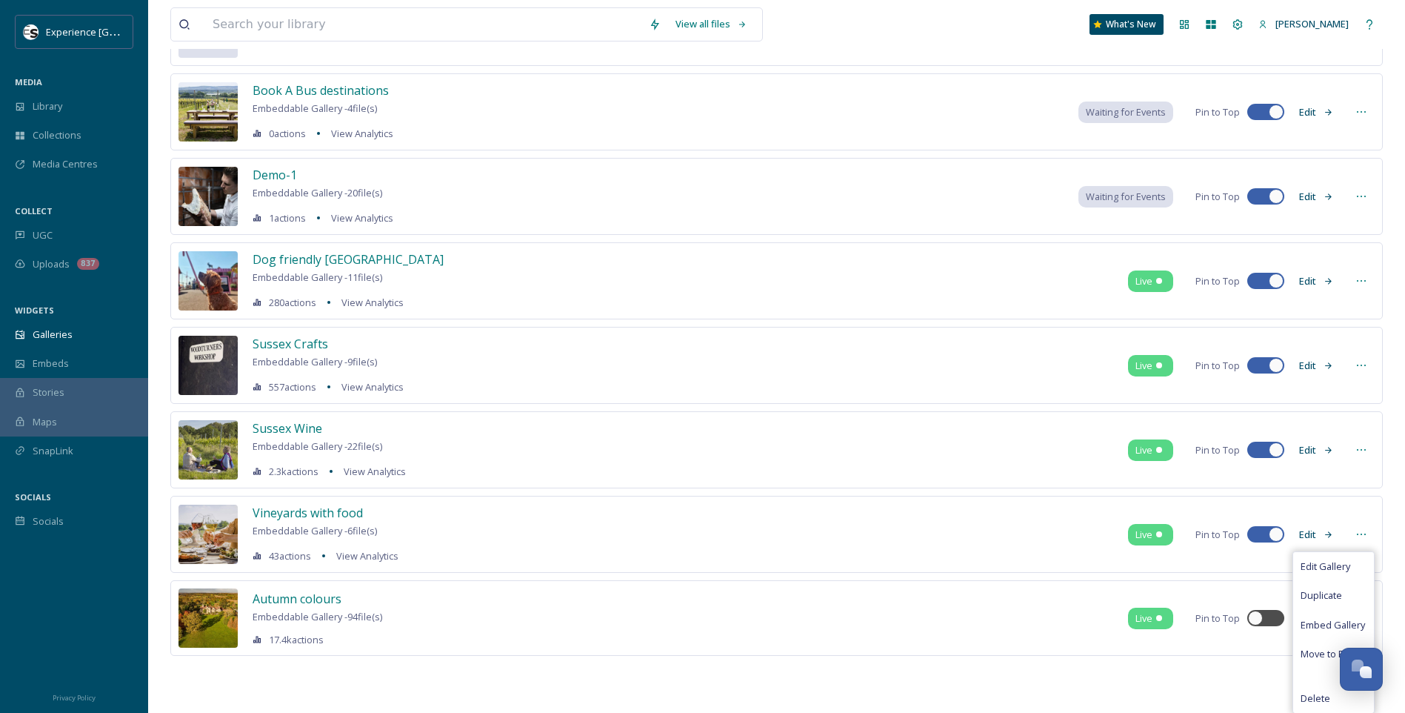
scroll to position [230, 0]
click at [1324, 658] on span "Move to Folder" at bounding box center [1334, 653] width 66 height 14
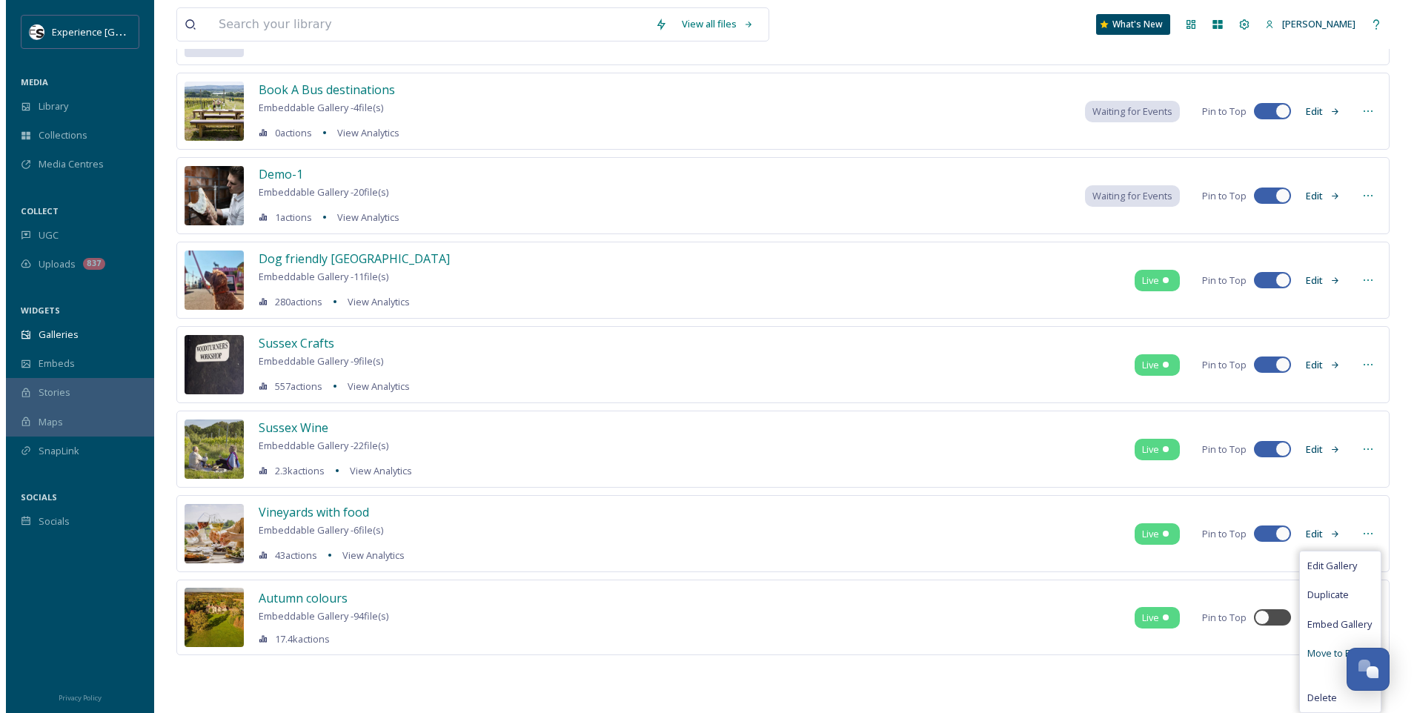
scroll to position [217, 0]
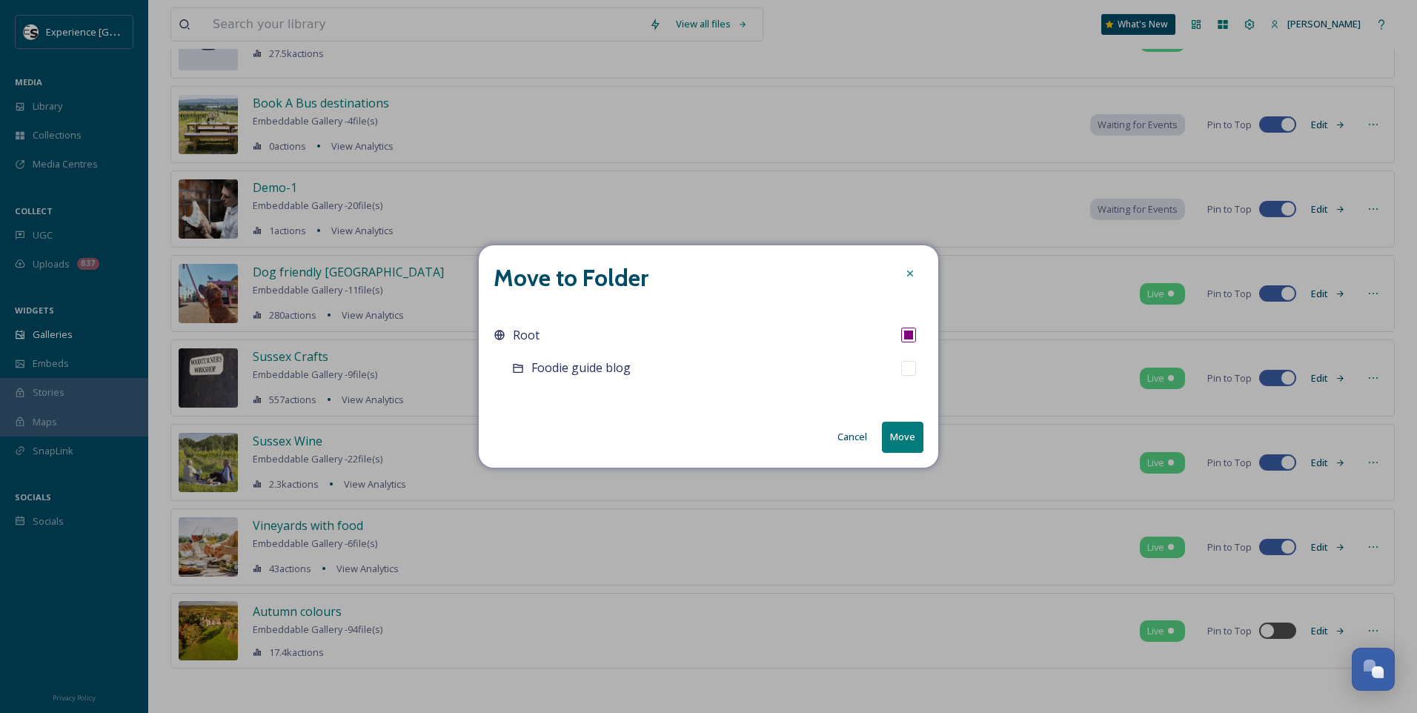
click at [911, 371] on input "checkbox" at bounding box center [908, 368] width 15 height 15
checkbox input "true"
checkbox input "false"
click at [904, 439] on button "Move" at bounding box center [902, 437] width 41 height 30
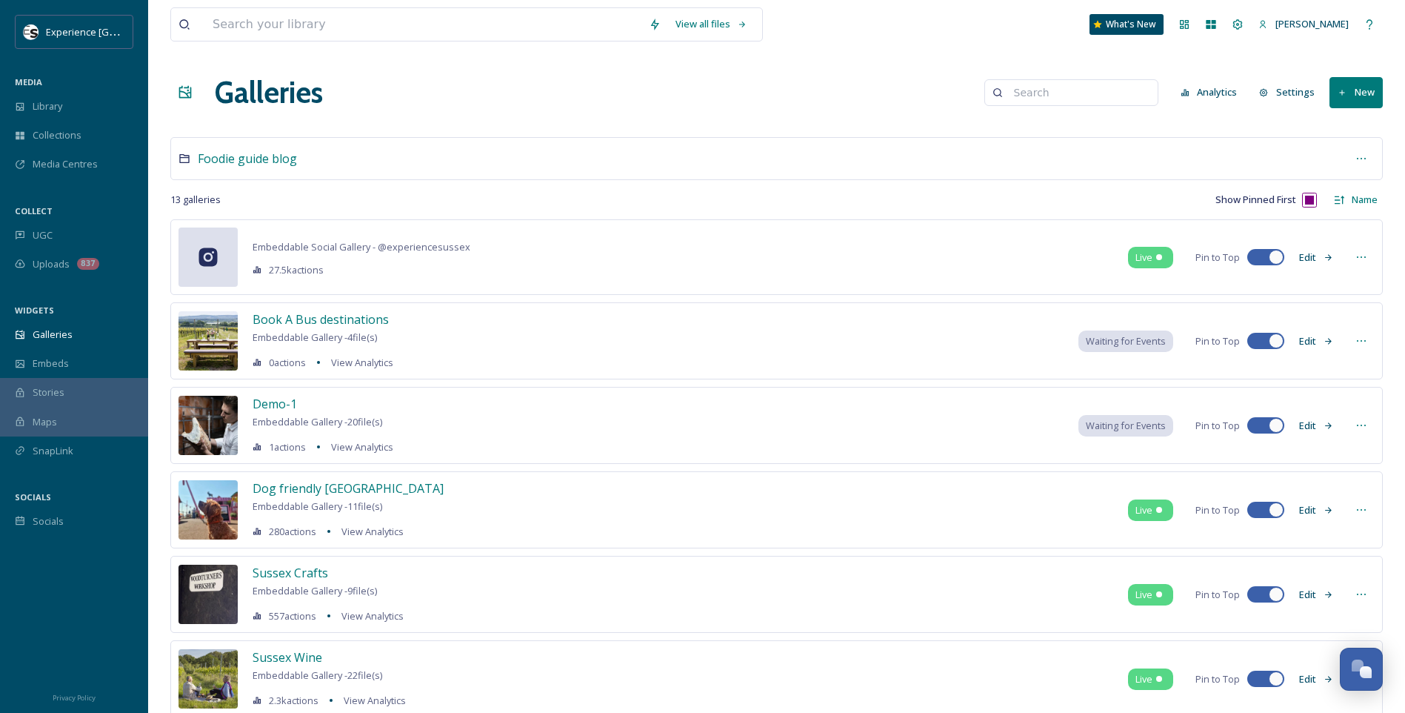
scroll to position [0, 0]
click at [69, 156] on div "Media Centres" at bounding box center [74, 164] width 148 height 29
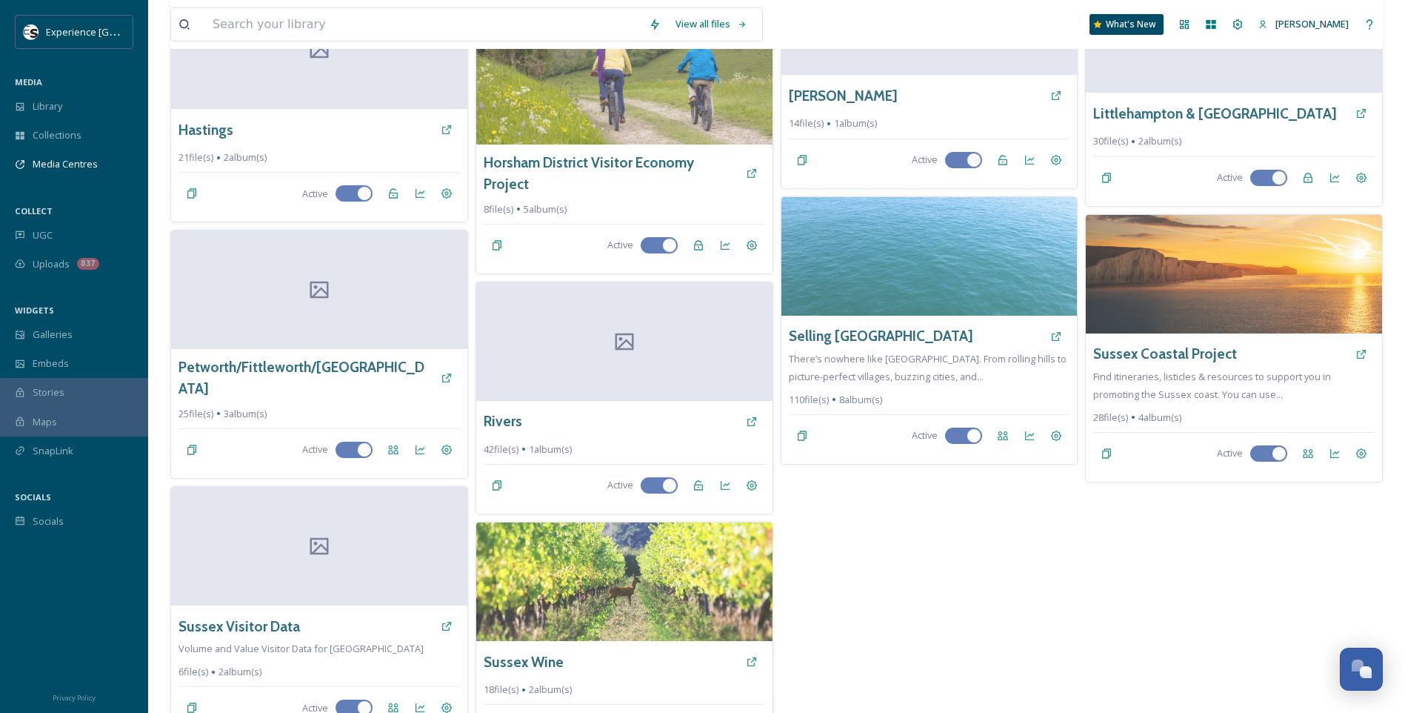
scroll to position [667, 0]
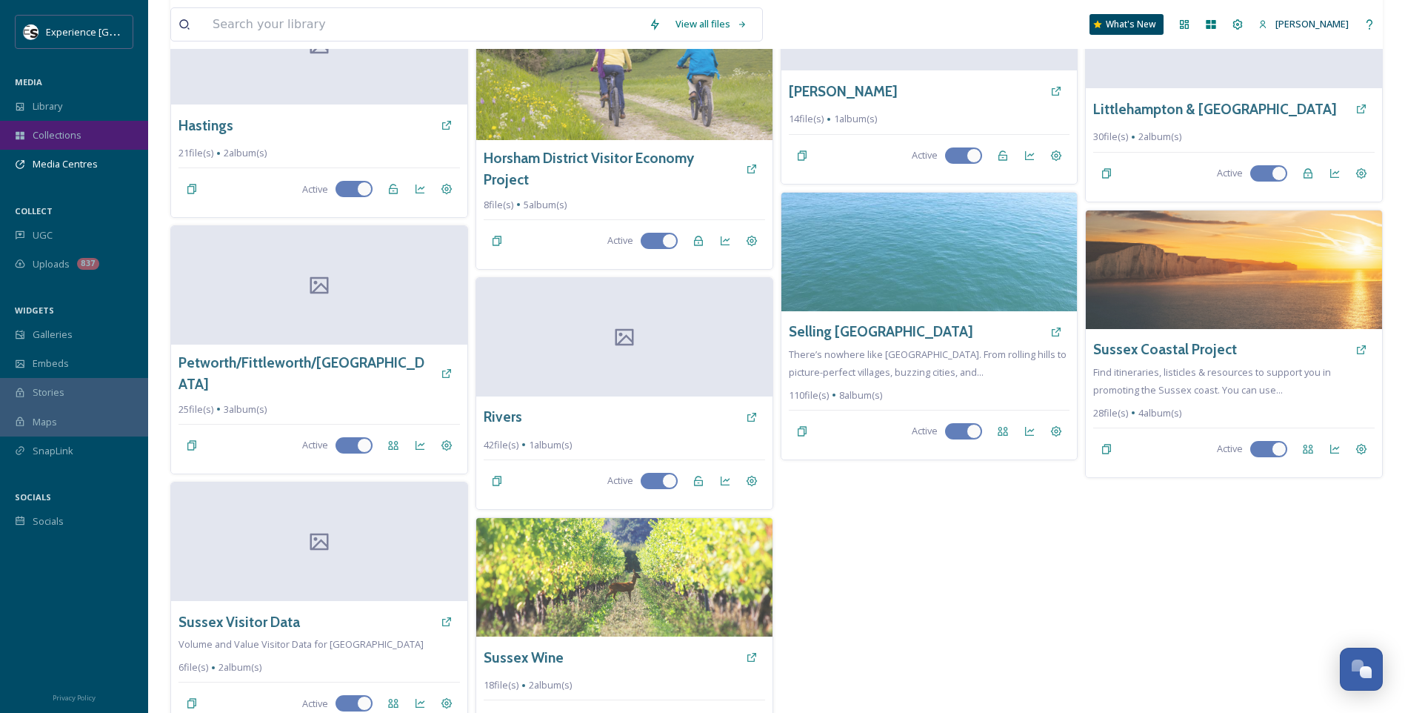
click at [44, 134] on span "Collections" at bounding box center [57, 135] width 49 height 14
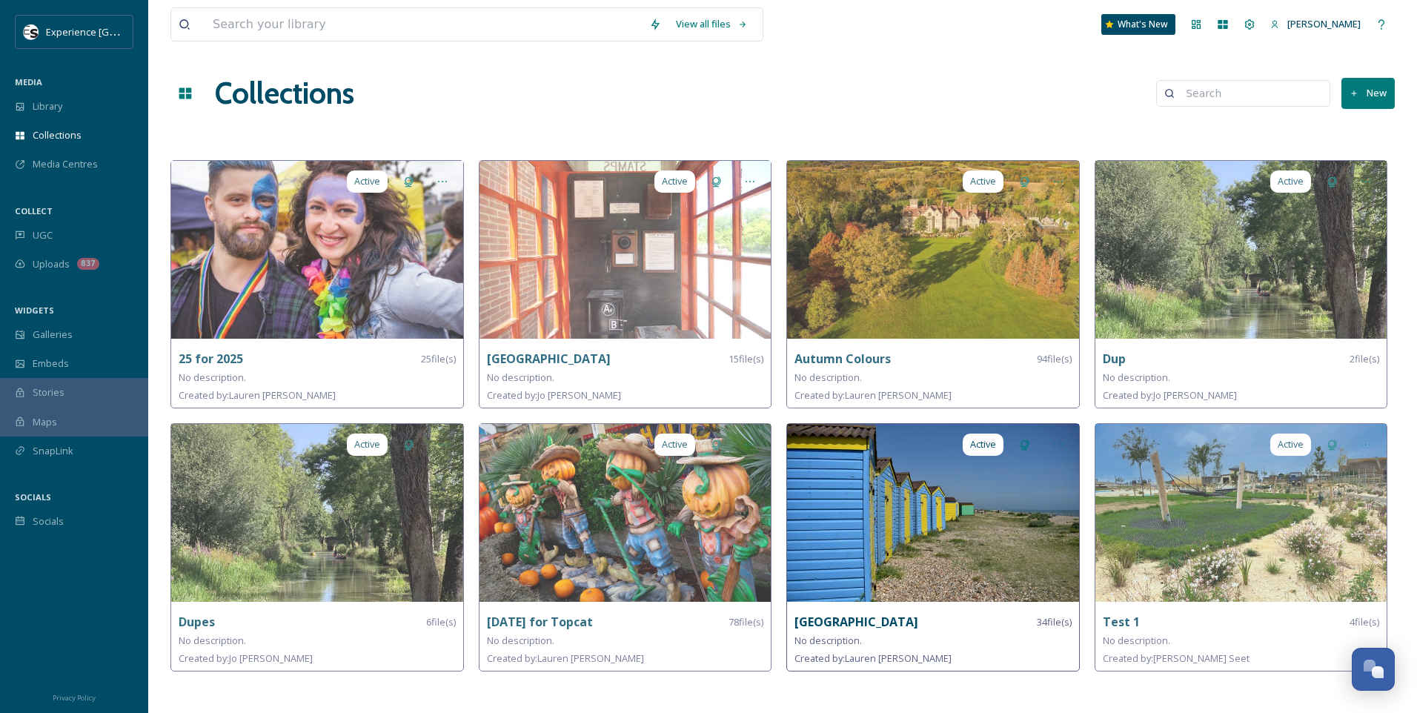
click at [845, 616] on strong "[GEOGRAPHIC_DATA]" at bounding box center [856, 621] width 124 height 16
click at [895, 499] on img at bounding box center [933, 513] width 292 height 178
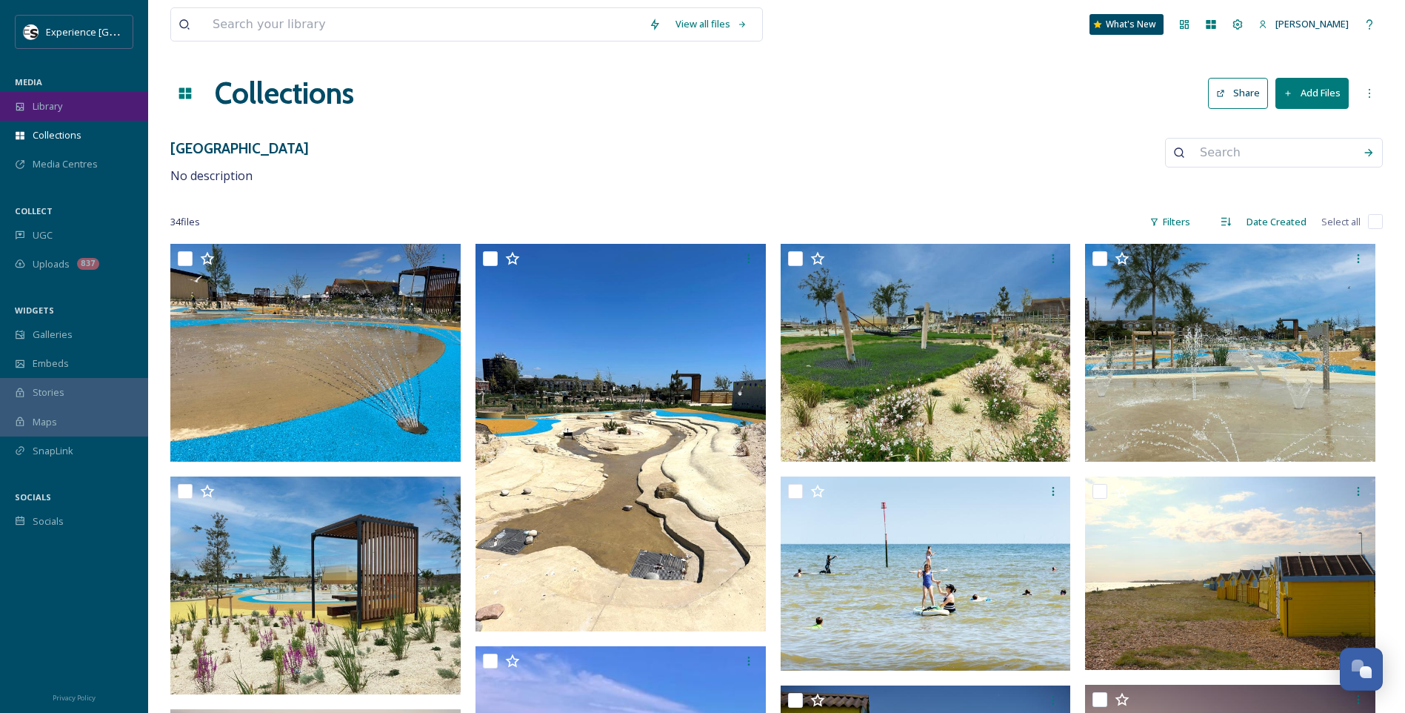
click at [70, 111] on div "Library" at bounding box center [74, 106] width 148 height 29
